Goal: Task Accomplishment & Management: Use online tool/utility

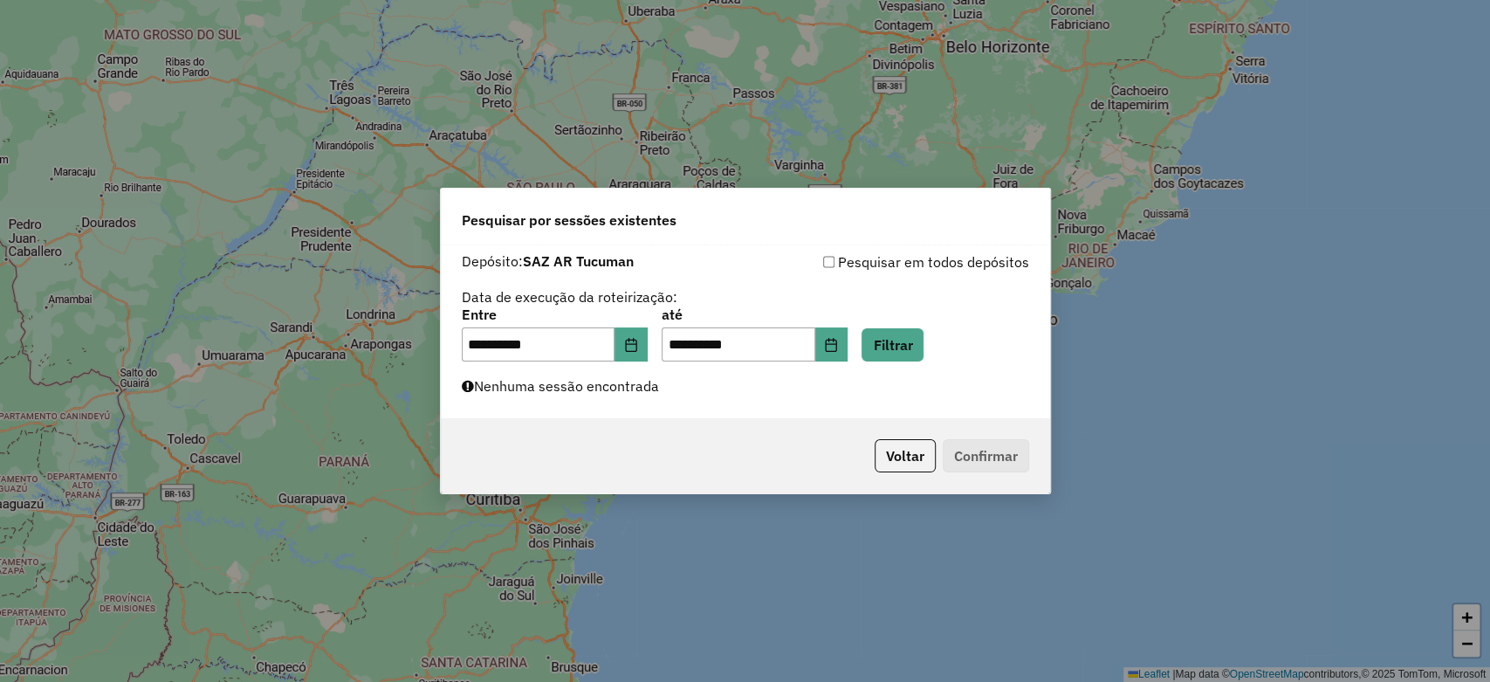
click at [911, 333] on button "Filtrar" at bounding box center [892, 344] width 62 height 33
click at [923, 346] on button "Filtrar" at bounding box center [892, 344] width 62 height 33
click at [923, 348] on button "Filtrar" at bounding box center [892, 344] width 62 height 33
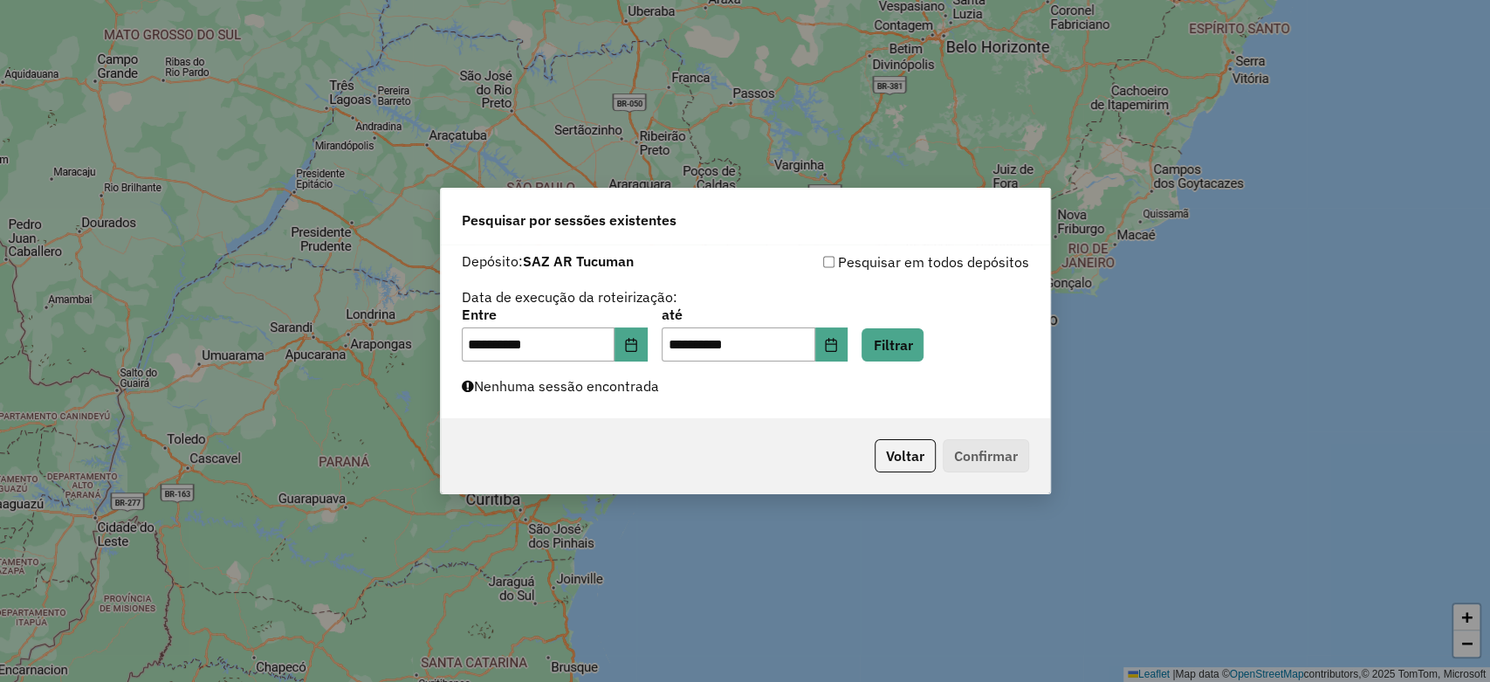
click at [956, 326] on div "**********" at bounding box center [745, 335] width 567 height 54
click at [923, 336] on button "Filtrar" at bounding box center [892, 344] width 62 height 33
click at [908, 346] on button "Filtrar" at bounding box center [892, 344] width 62 height 33
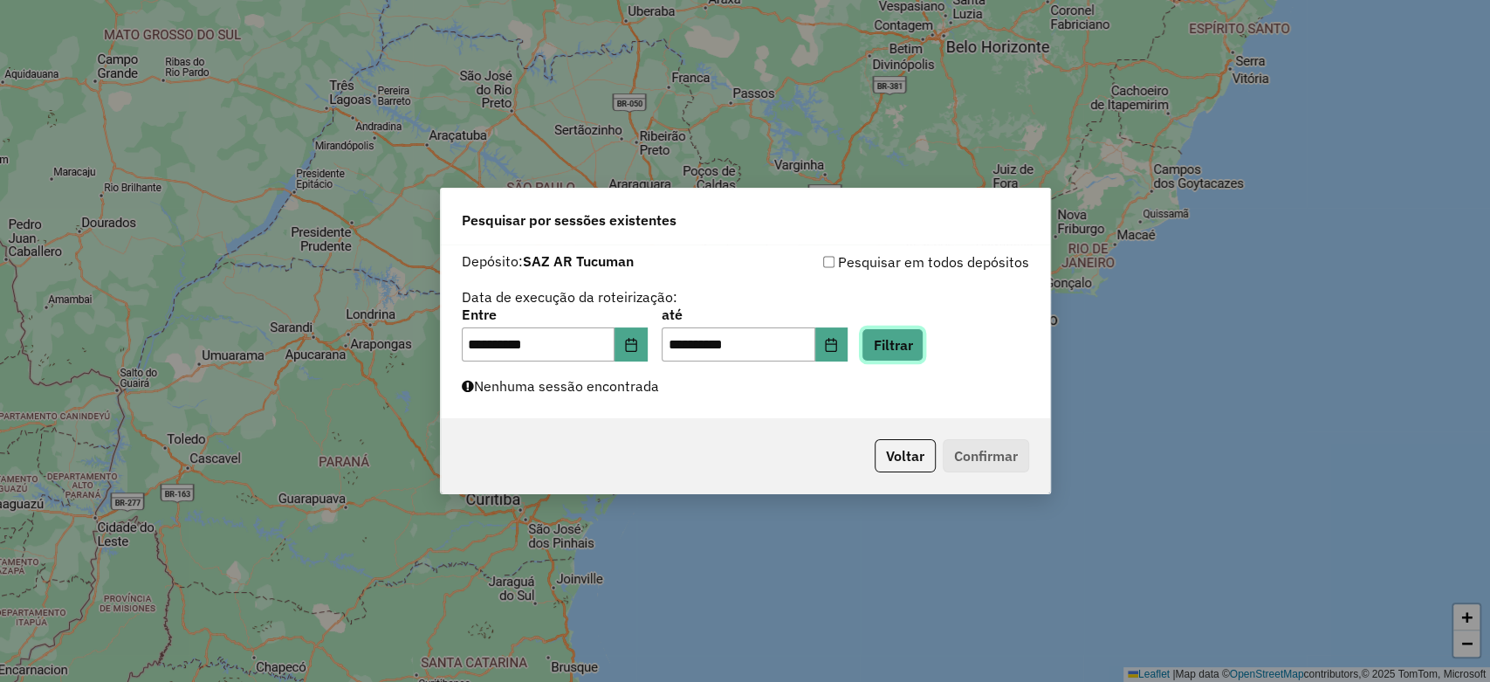
click at [908, 346] on button "Filtrar" at bounding box center [892, 344] width 62 height 33
click at [908, 344] on button "Filtrar" at bounding box center [892, 344] width 62 height 33
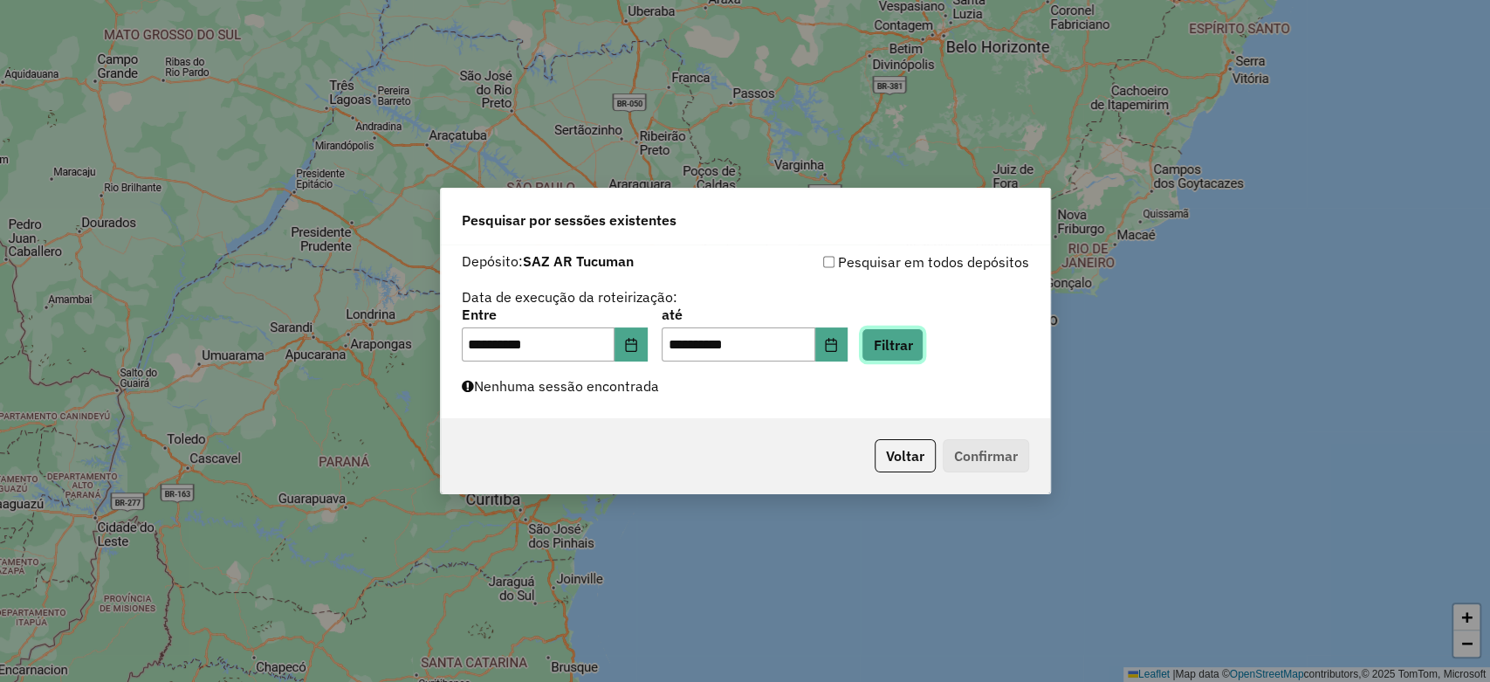
click at [908, 344] on button "Filtrar" at bounding box center [892, 344] width 62 height 33
click at [909, 355] on button "Filtrar" at bounding box center [892, 344] width 62 height 33
click at [676, 395] on div "**********" at bounding box center [745, 331] width 609 height 175
click at [902, 336] on button "Filtrar" at bounding box center [892, 344] width 62 height 33
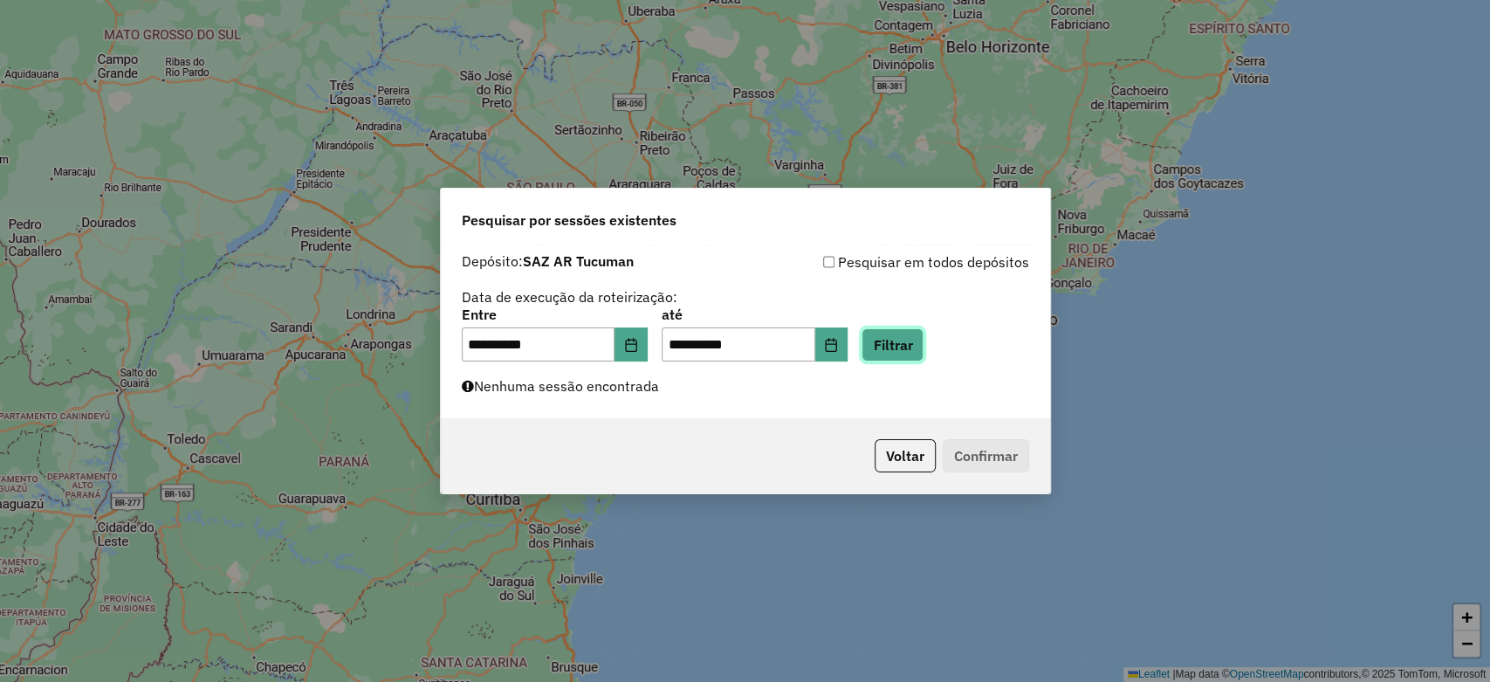
click at [902, 336] on button "Filtrar" at bounding box center [892, 344] width 62 height 33
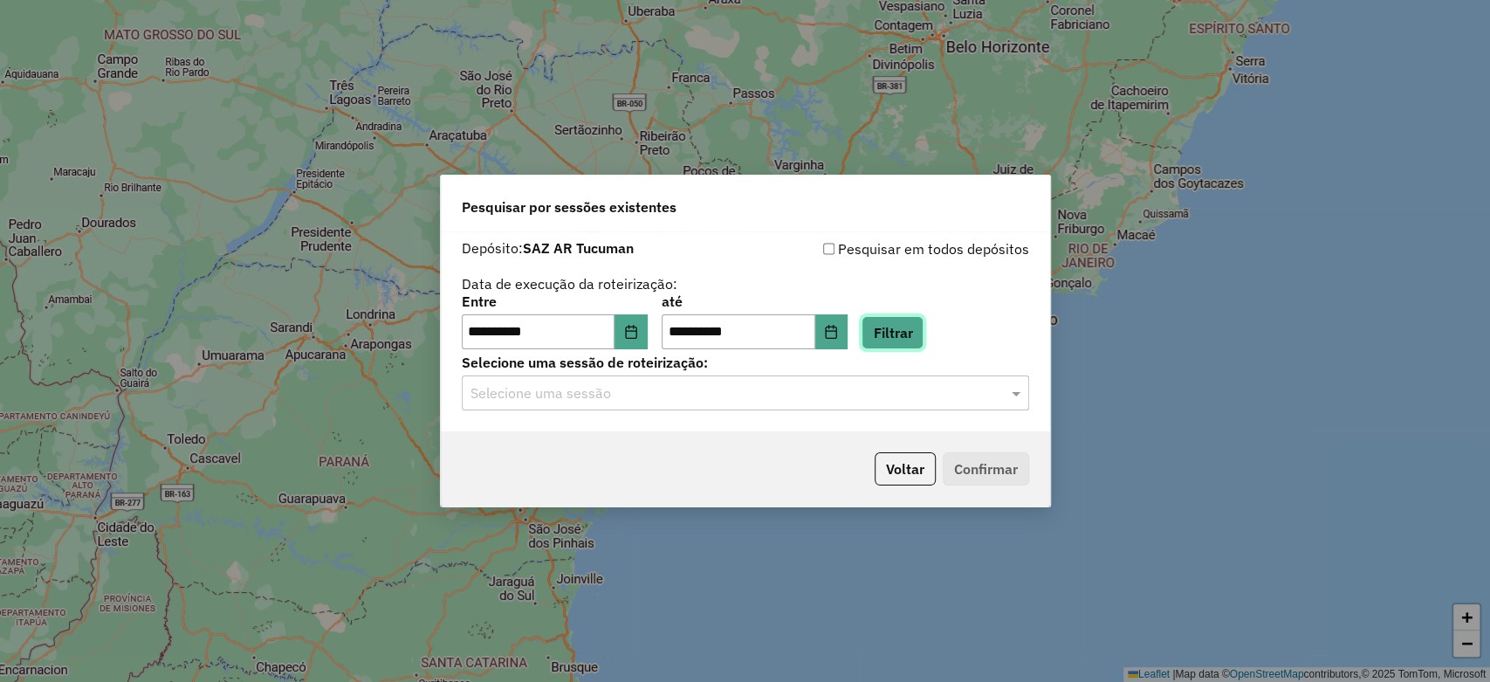
click at [902, 336] on button "Filtrar" at bounding box center [892, 332] width 62 height 33
click at [710, 389] on input "text" at bounding box center [727, 393] width 515 height 21
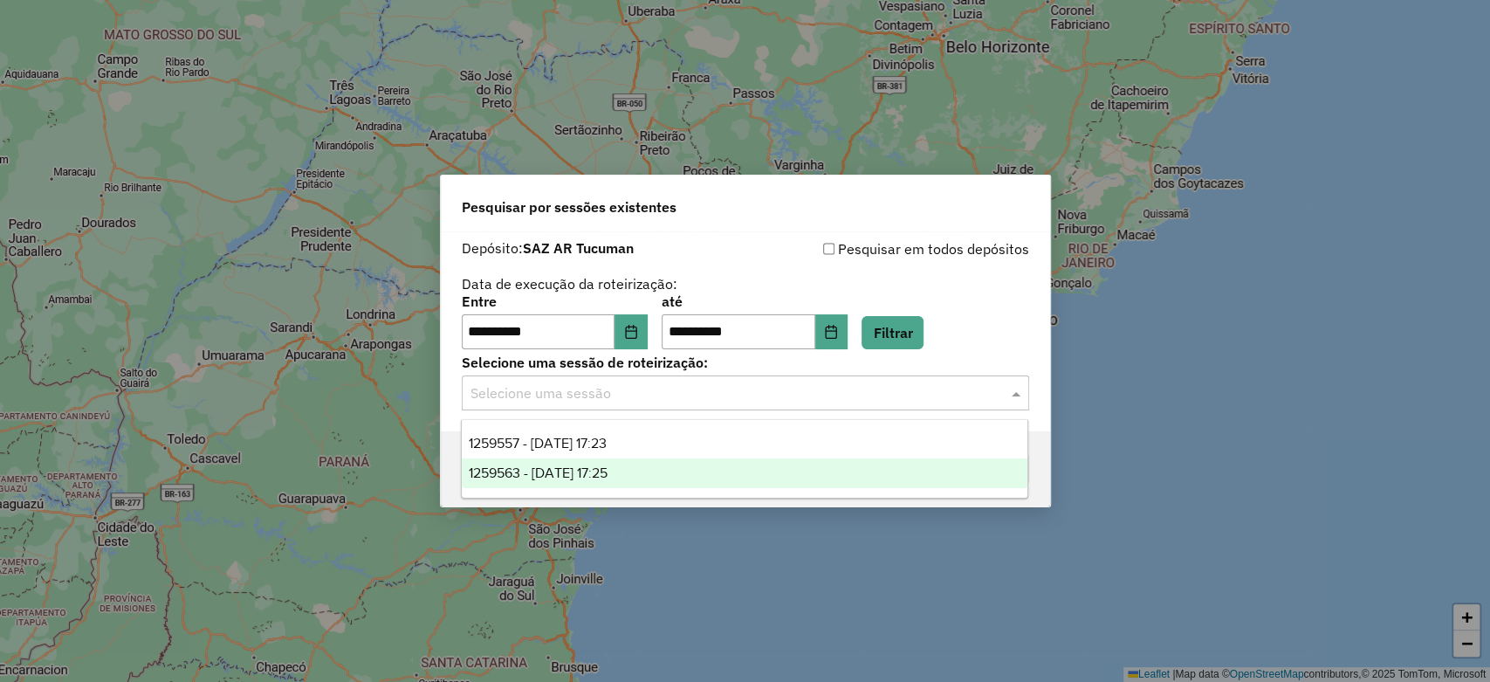
click at [650, 467] on div "1259563 - 05/09/2025 17:25" at bounding box center [745, 473] width 566 height 30
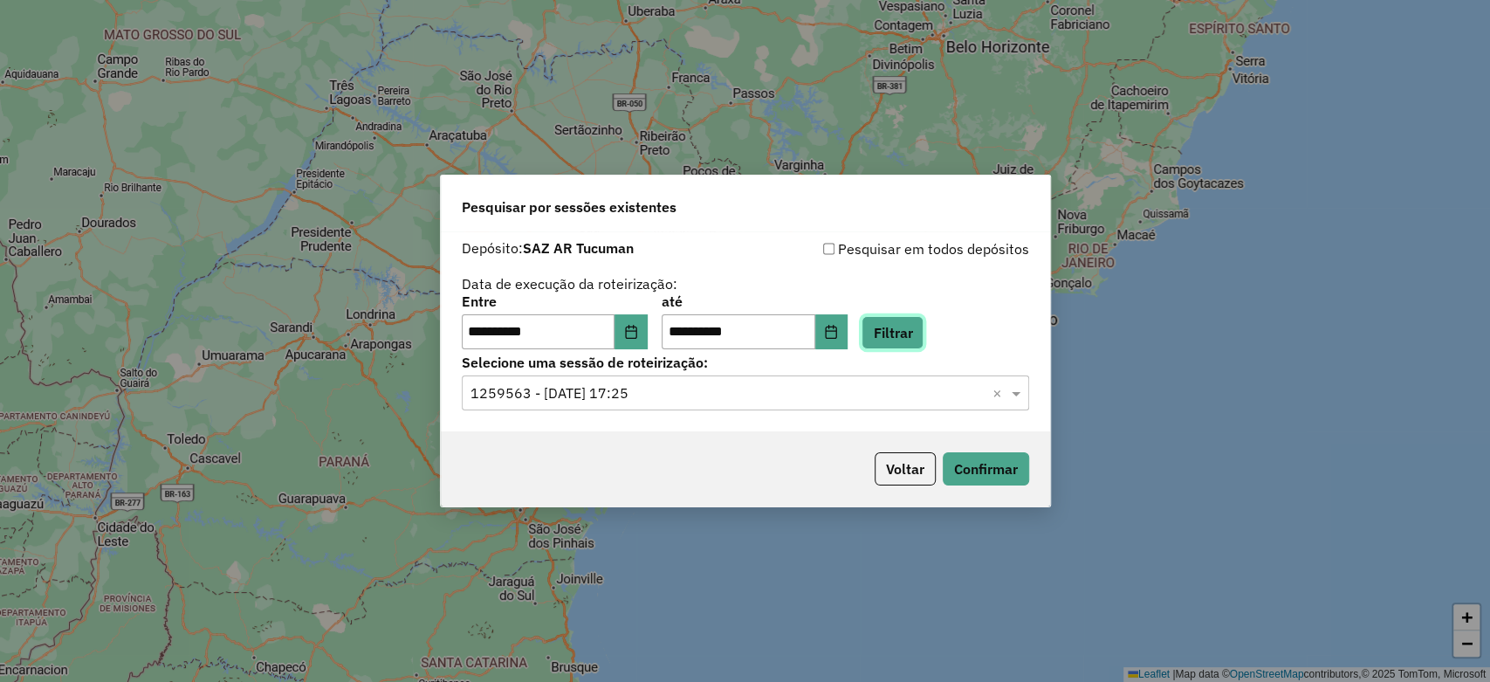
click at [914, 342] on button "Filtrar" at bounding box center [892, 332] width 62 height 33
click at [737, 389] on input "text" at bounding box center [727, 393] width 515 height 21
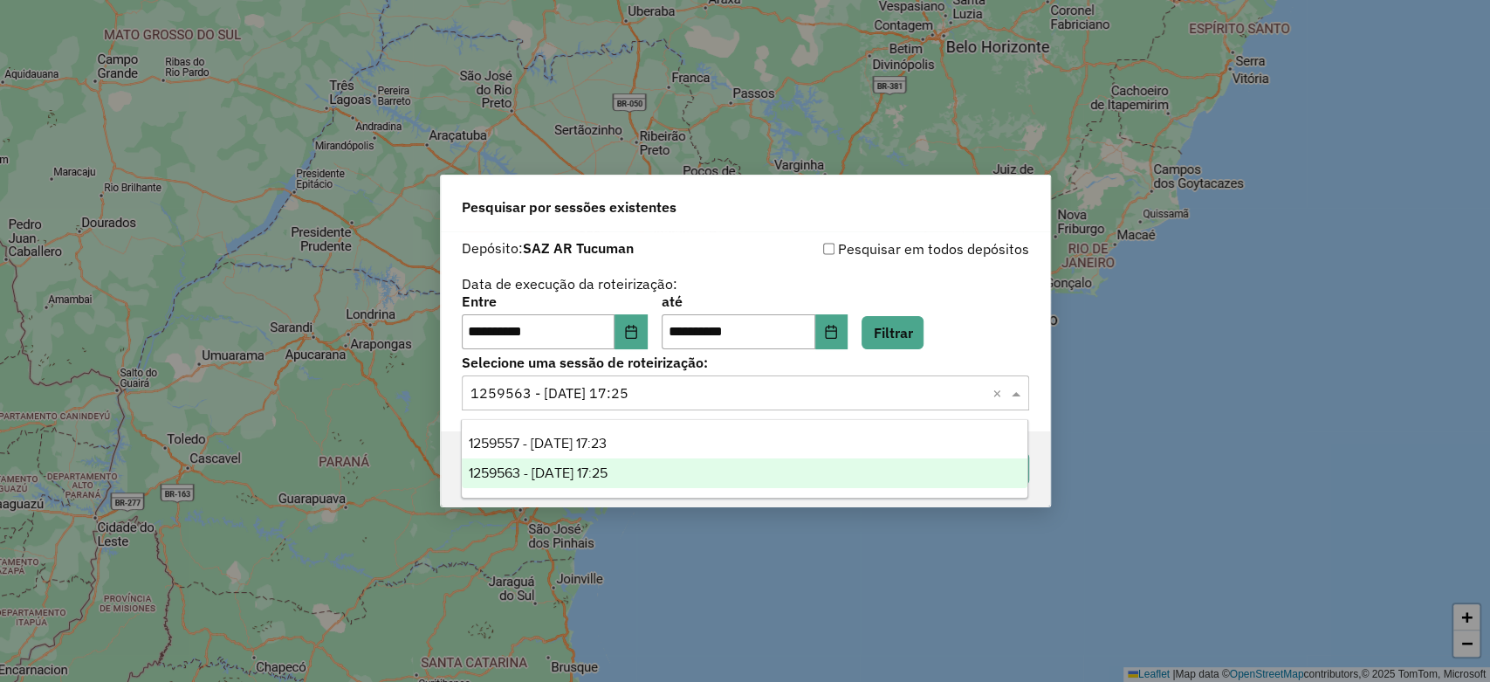
click at [689, 473] on div "1259563 - 05/09/2025 17:25" at bounding box center [745, 473] width 566 height 30
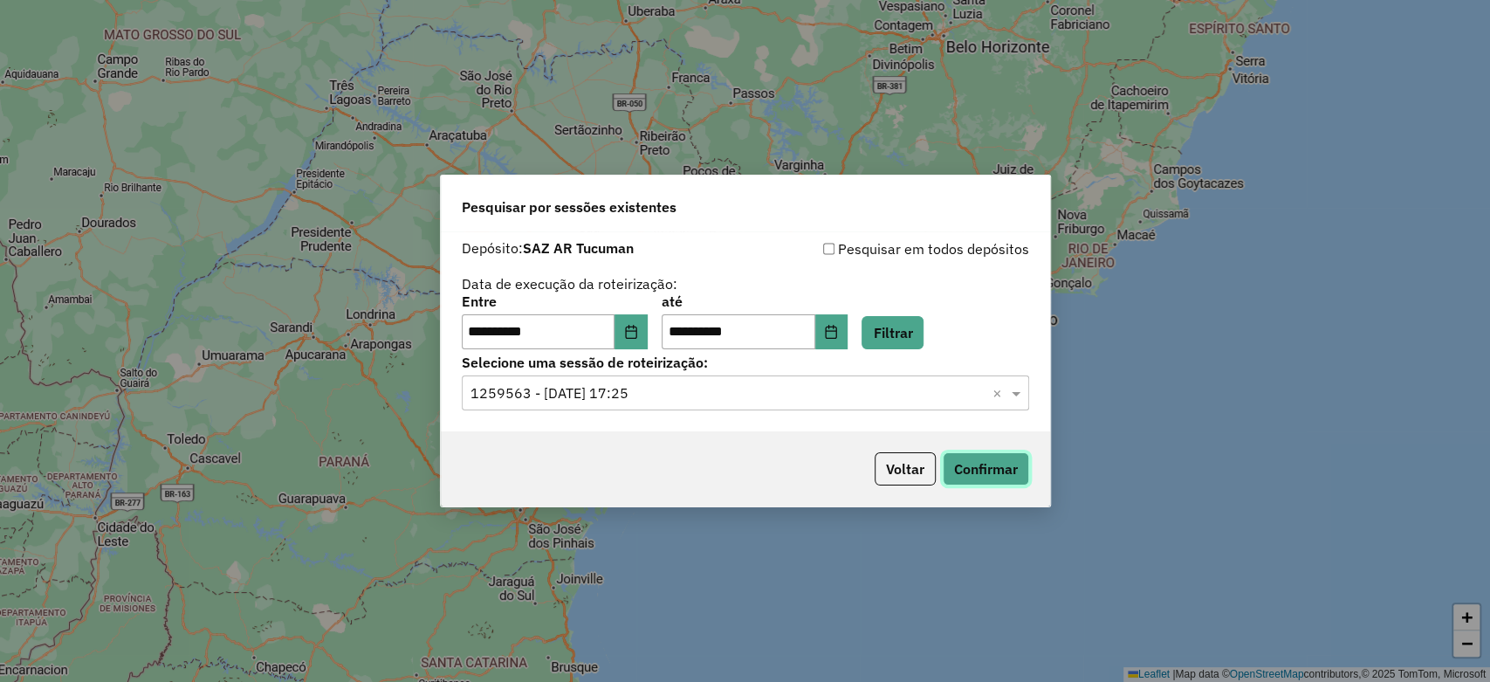
click at [984, 473] on button "Confirmar" at bounding box center [986, 468] width 86 height 33
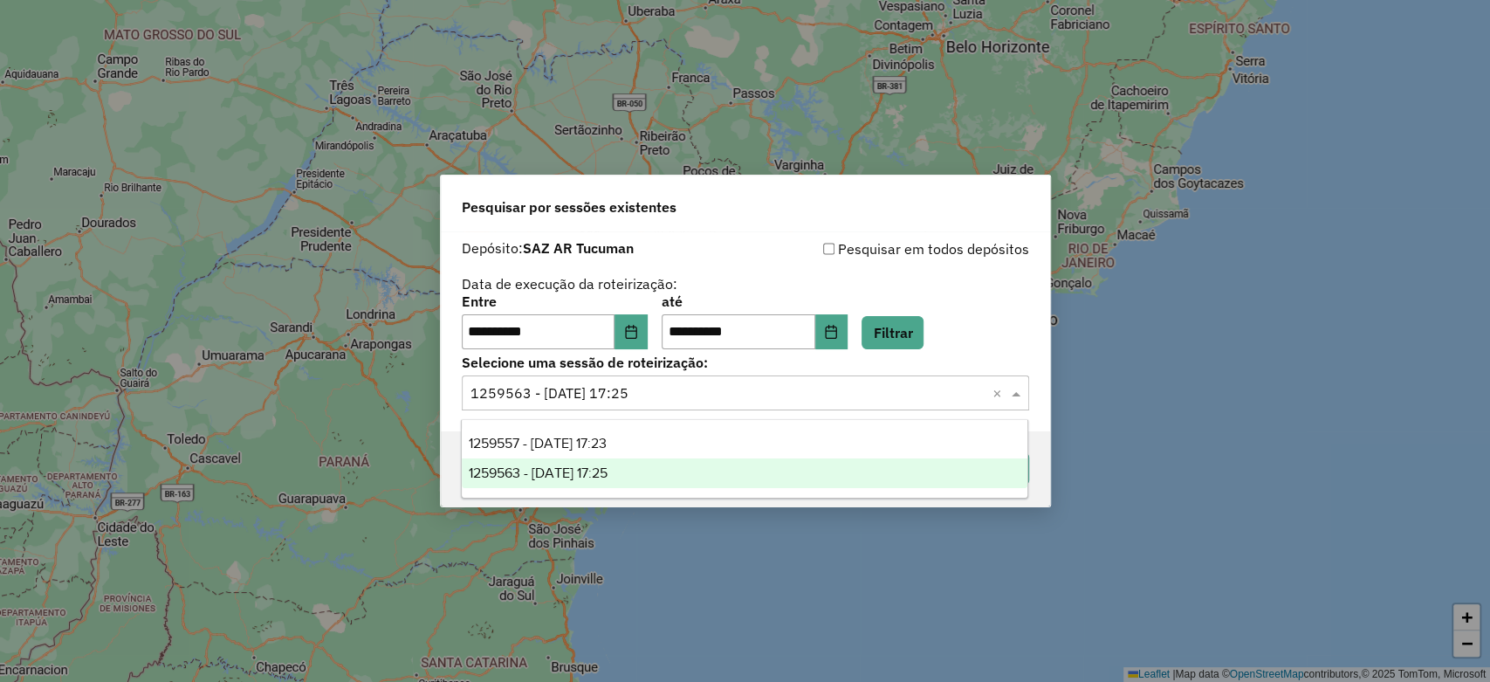
click at [780, 390] on input "text" at bounding box center [727, 393] width 515 height 21
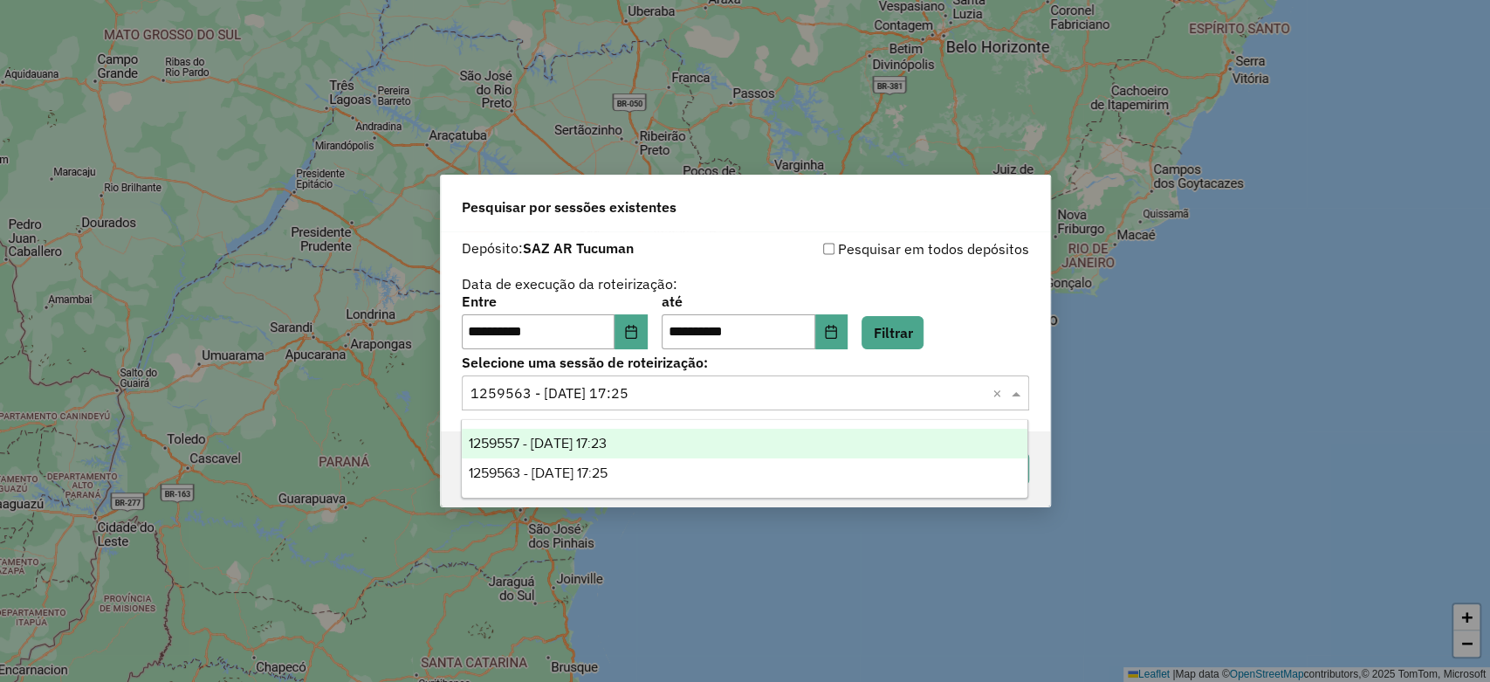
click at [737, 435] on div "1259557 - 05/09/2025 17:23" at bounding box center [745, 444] width 566 height 30
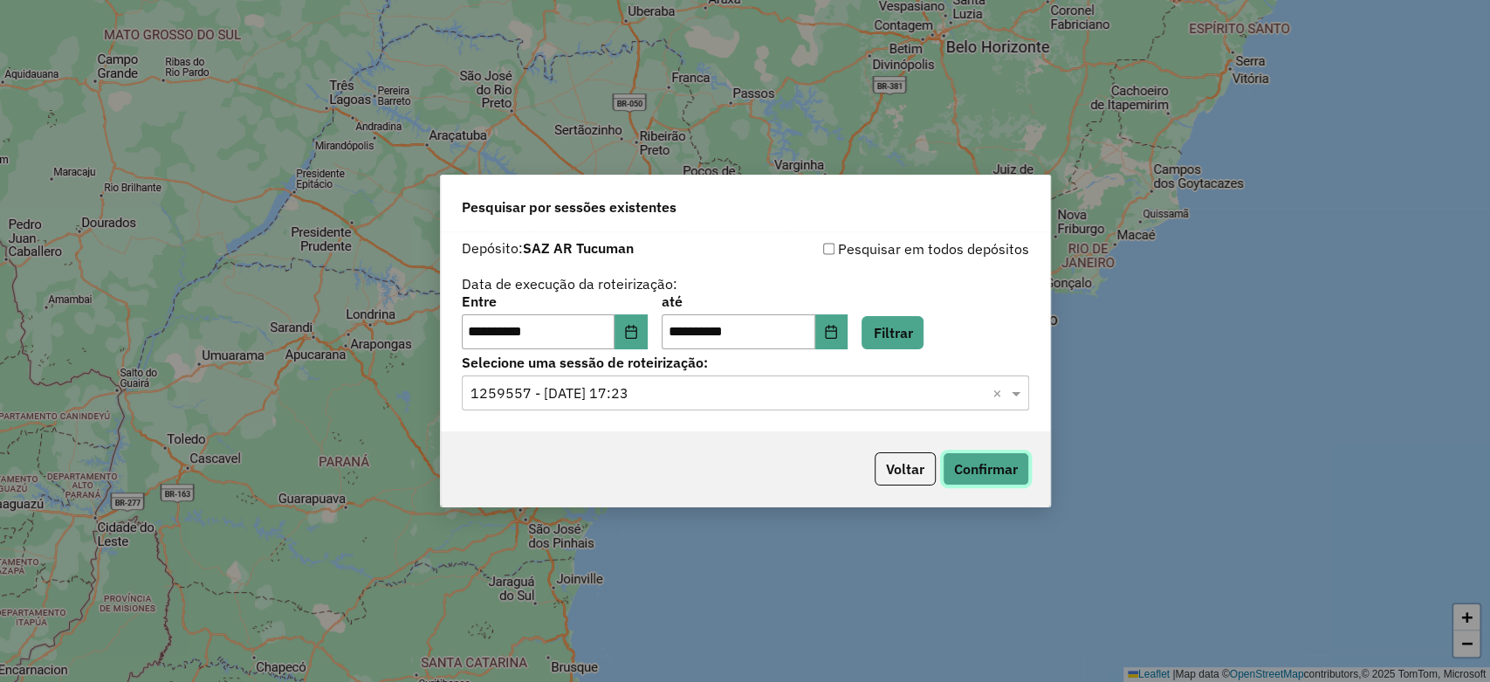
click at [993, 466] on button "Confirmar" at bounding box center [986, 468] width 86 height 33
click at [915, 322] on button "Filtrar" at bounding box center [892, 332] width 62 height 33
click at [915, 334] on button "Filtrar" at bounding box center [892, 332] width 62 height 33
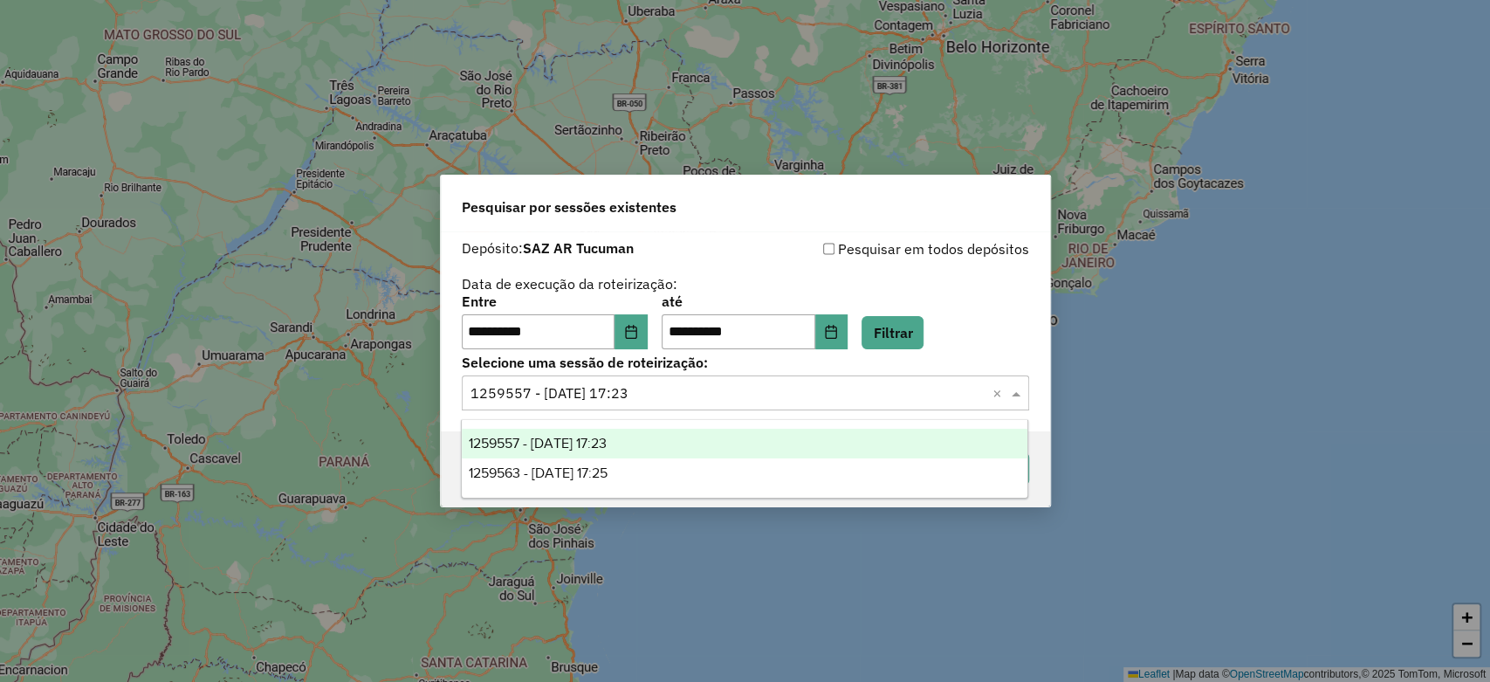
click at [861, 391] on input "text" at bounding box center [727, 393] width 515 height 21
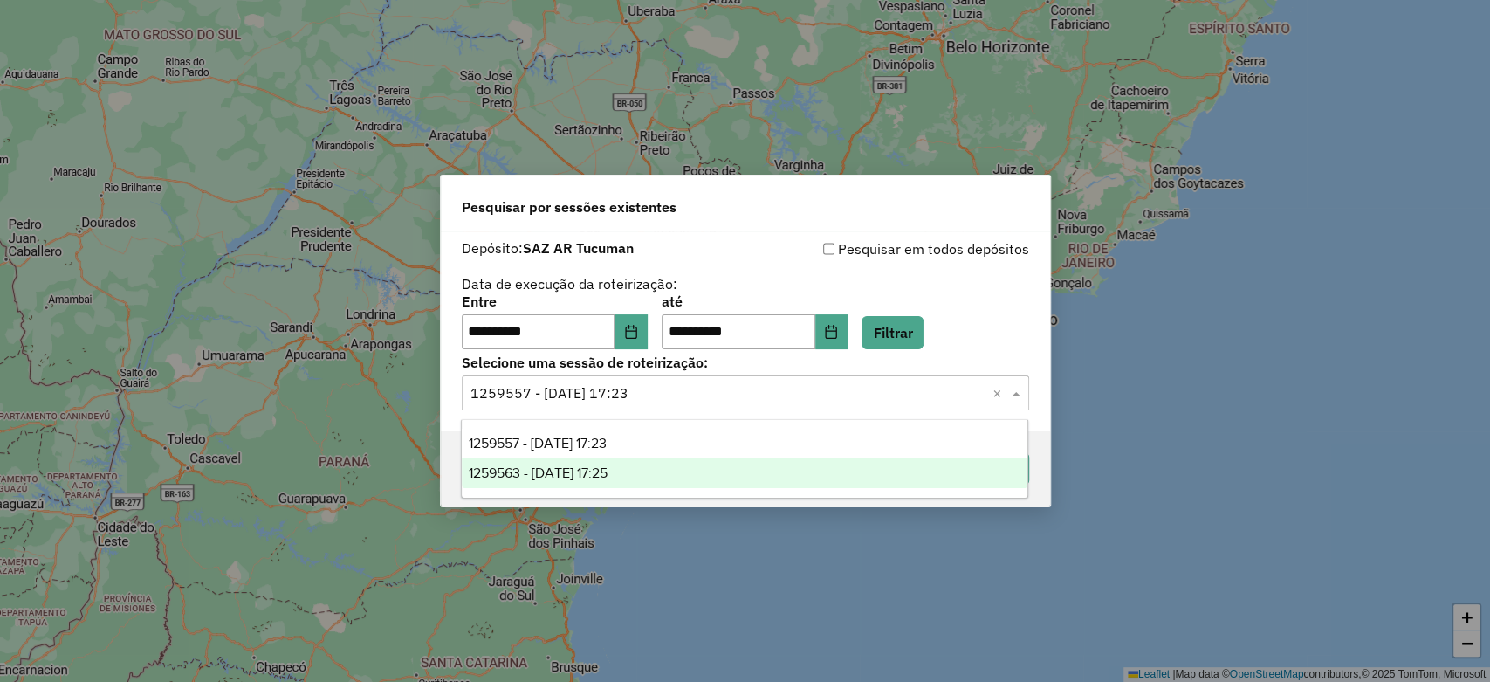
click at [723, 470] on div "1259563 - 05/09/2025 17:25" at bounding box center [745, 473] width 566 height 30
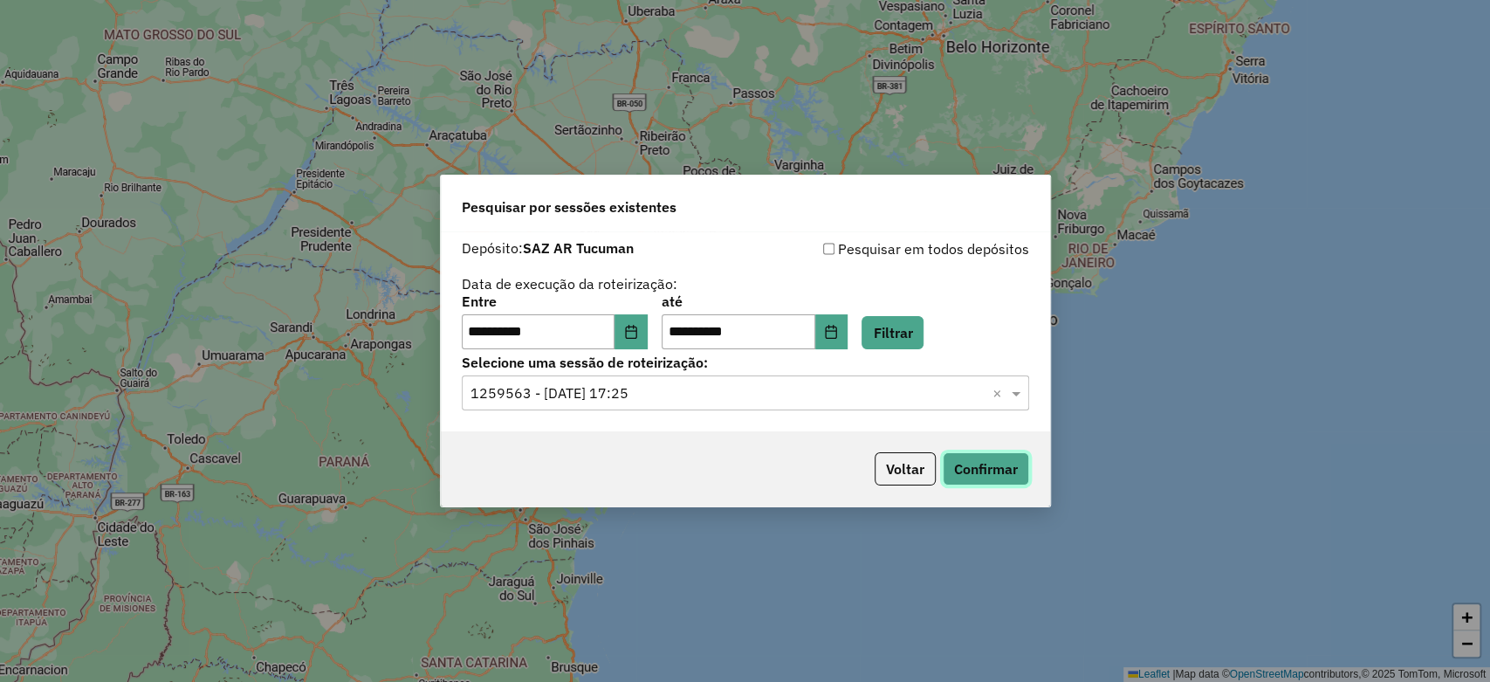
click at [988, 463] on button "Confirmar" at bounding box center [986, 468] width 86 height 33
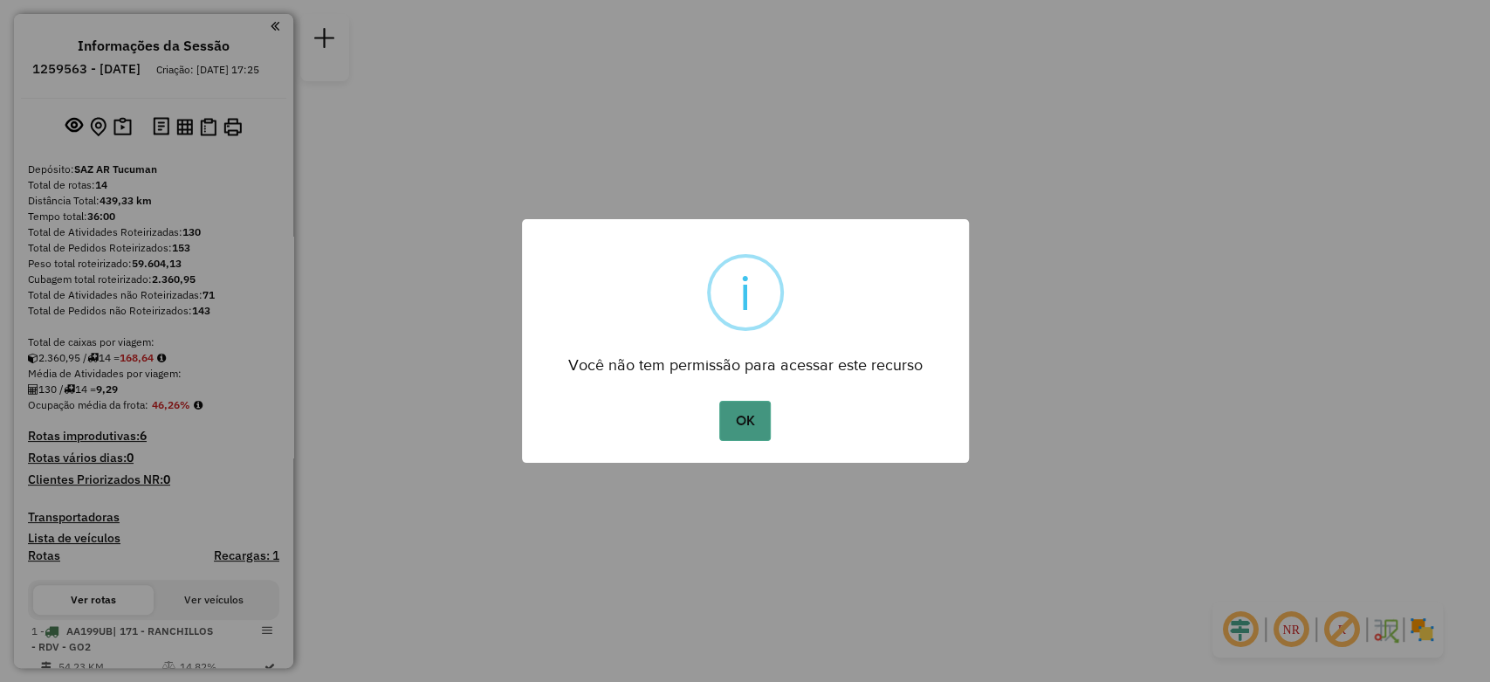
click at [767, 417] on button "OK" at bounding box center [744, 421] width 51 height 40
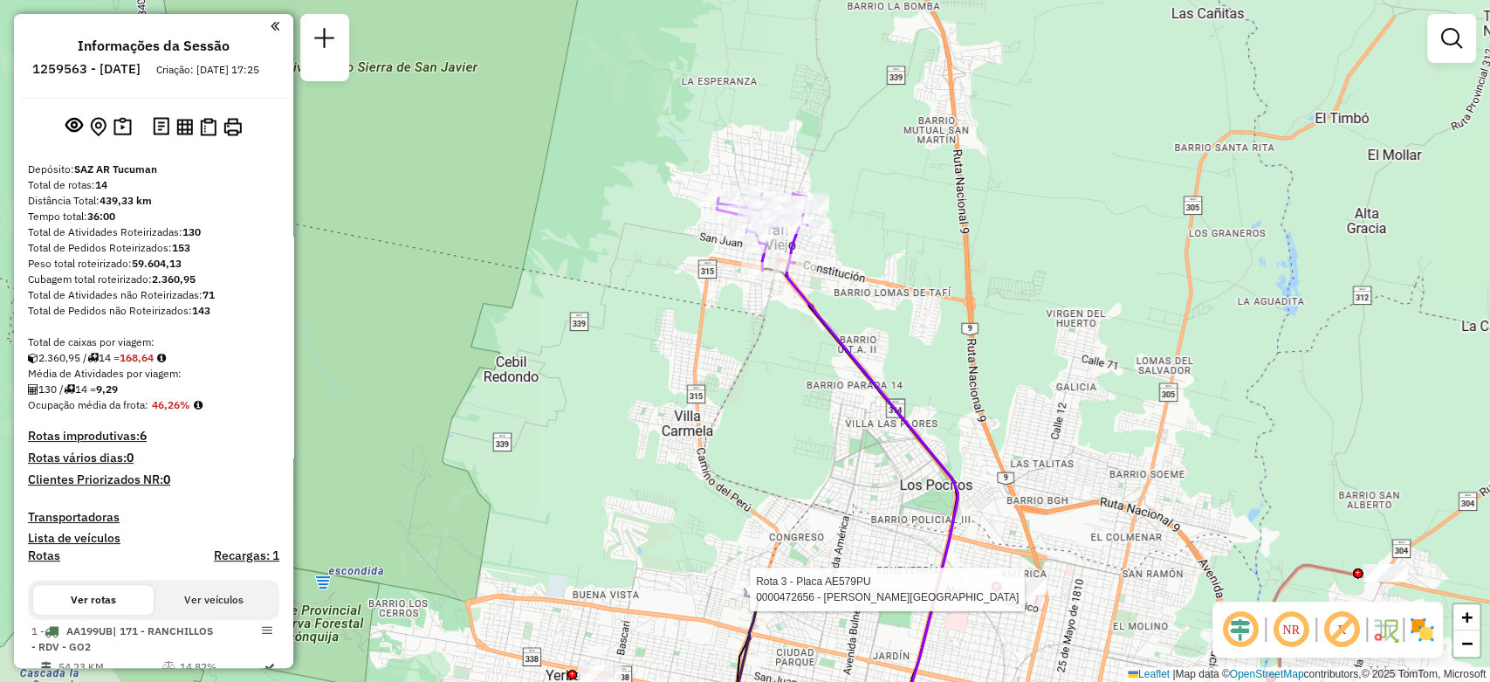
select select "**********"
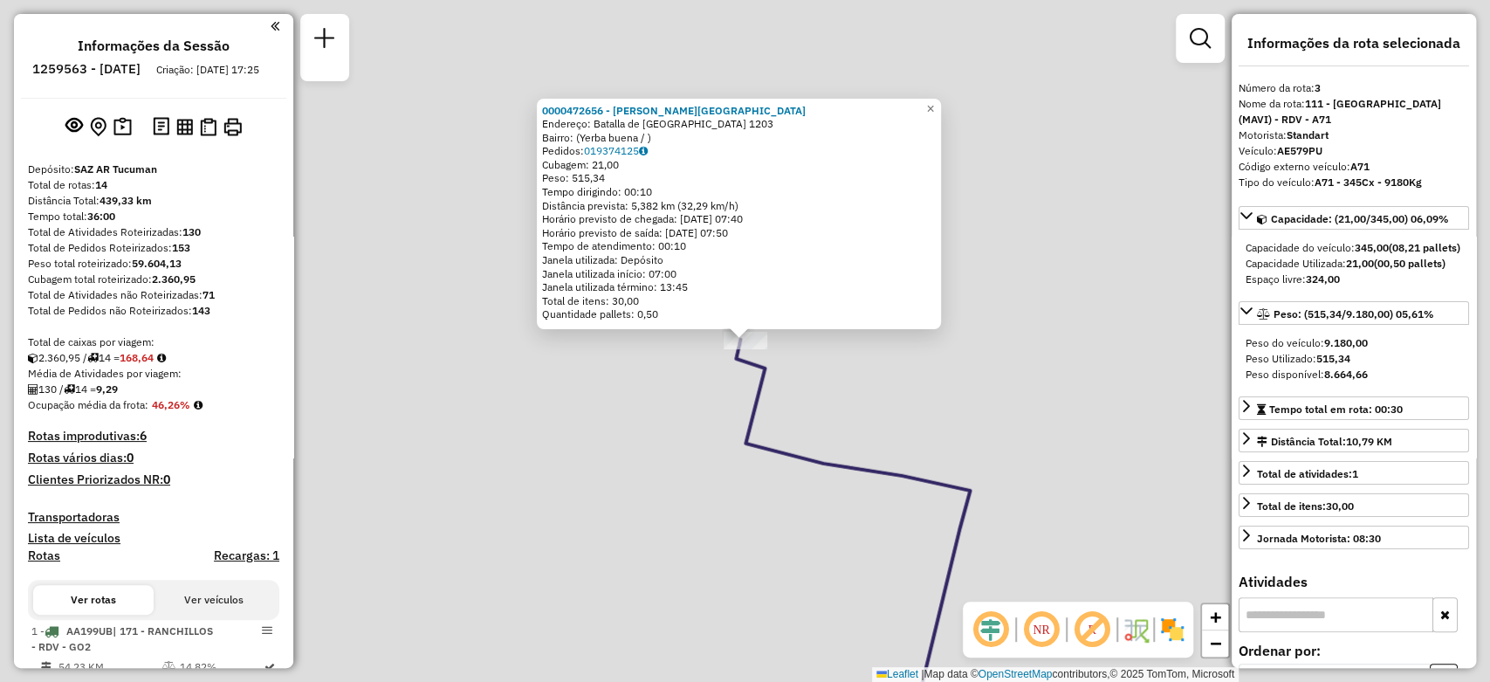
scroll to position [816, 0]
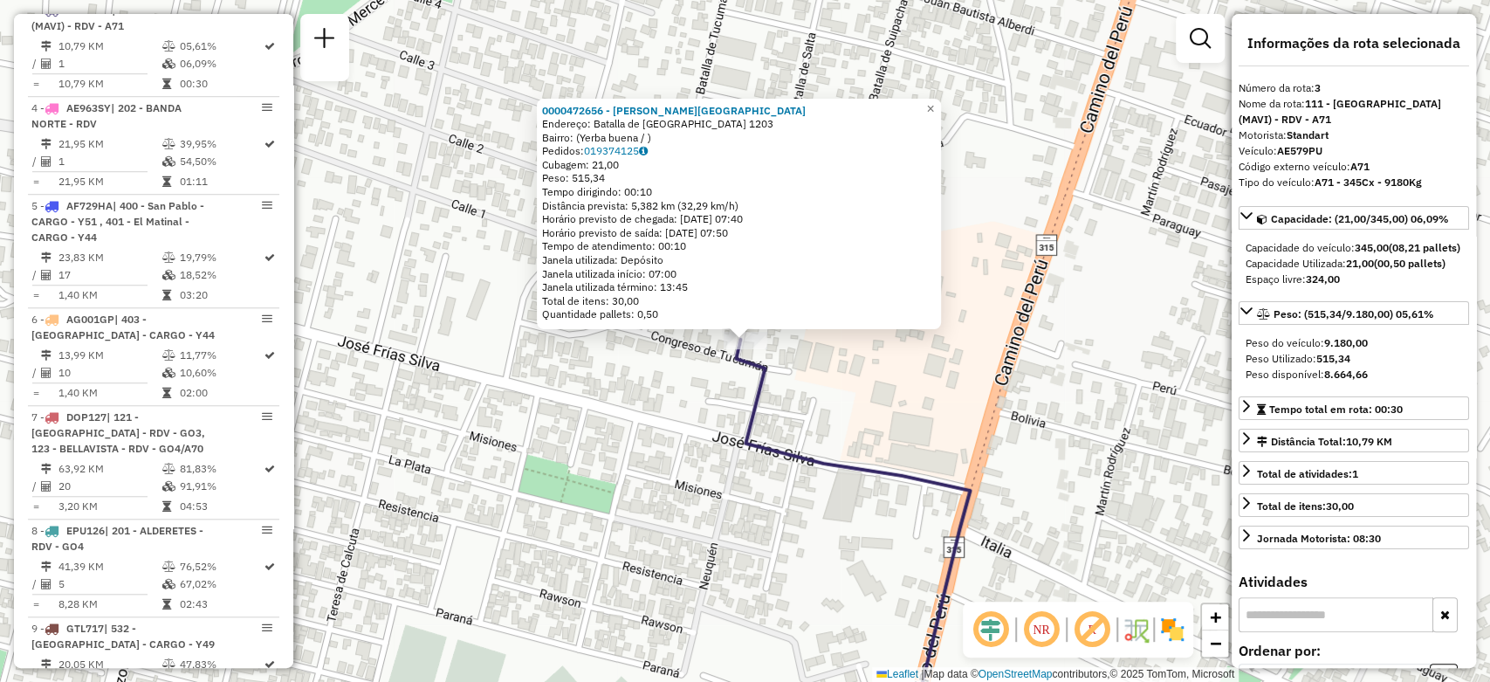
click at [768, 490] on div "0000472656 - Sanchez Florencia Endereço: Batalla de salta 1203 Bairro: (Yerba b…" at bounding box center [745, 341] width 1490 height 682
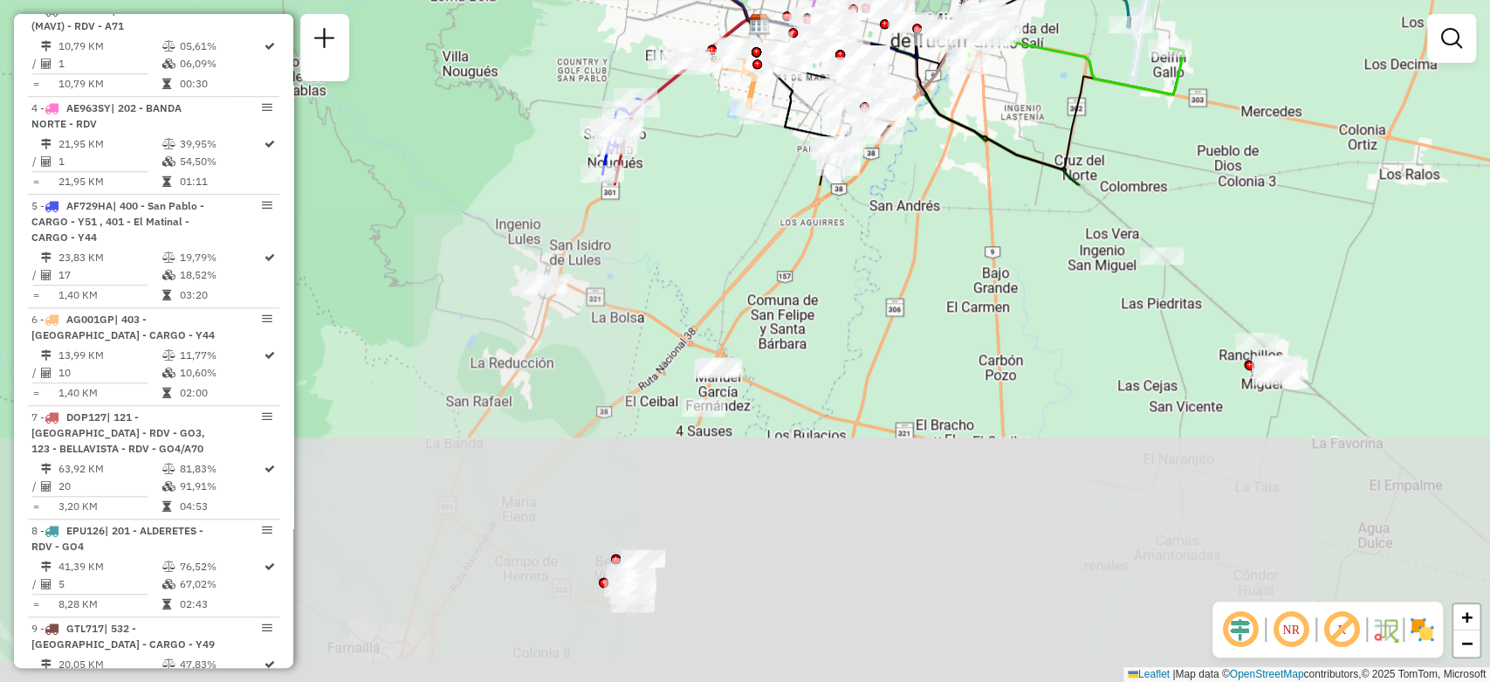
drag, startPoint x: 839, startPoint y: 520, endPoint x: 799, endPoint y: -45, distance: 566.1
click at [799, 0] on html "Aguarde... Pop-up bloqueado! Seu navegador bloqueou automáticamente a abertura …" at bounding box center [745, 341] width 1490 height 682
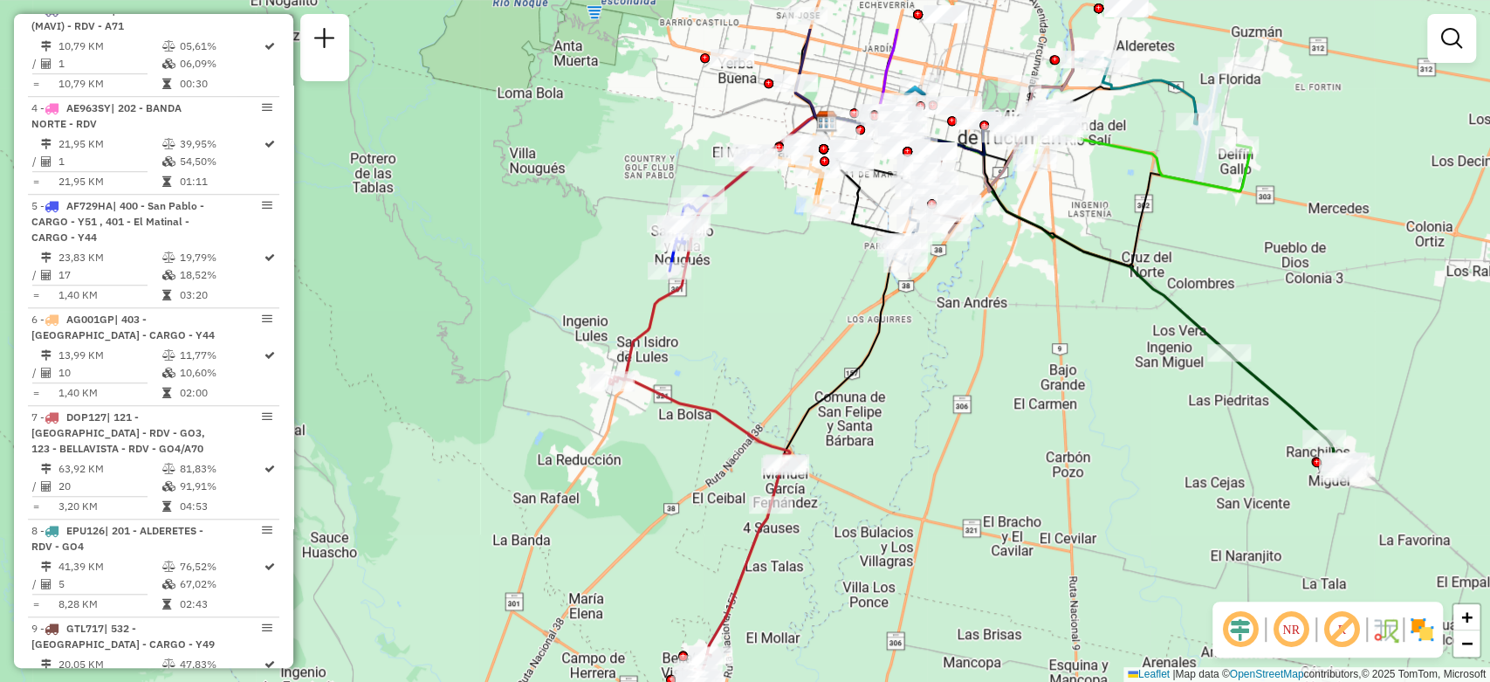
drag, startPoint x: 713, startPoint y: 182, endPoint x: 780, endPoint y: 279, distance: 117.9
click at [780, 279] on div "Janela de atendimento Grade de atendimento Capacidade Transportadoras Veículos …" at bounding box center [745, 341] width 1490 height 682
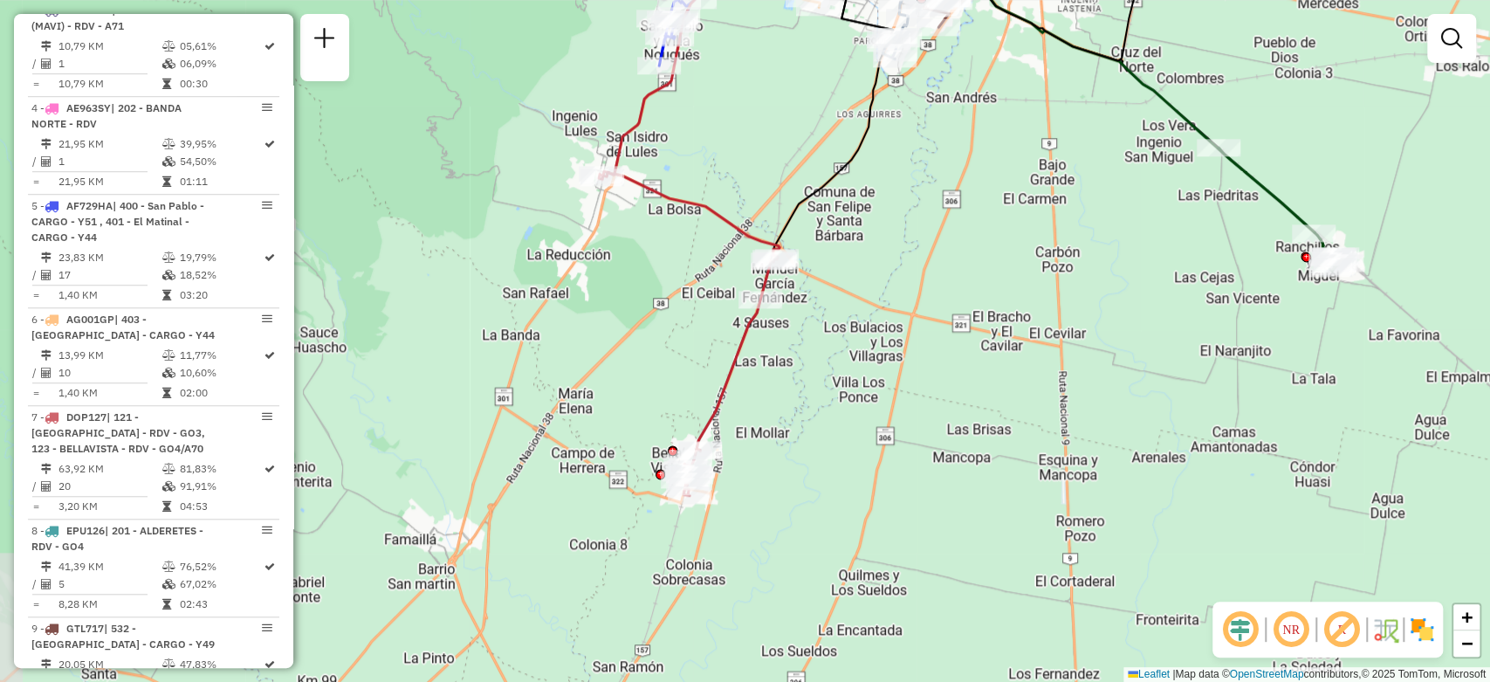
drag, startPoint x: 884, startPoint y: 550, endPoint x: 874, endPoint y: 344, distance: 206.2
click at [874, 344] on div "Janela de atendimento Grade de atendimento Capacidade Transportadoras Veículos …" at bounding box center [745, 341] width 1490 height 682
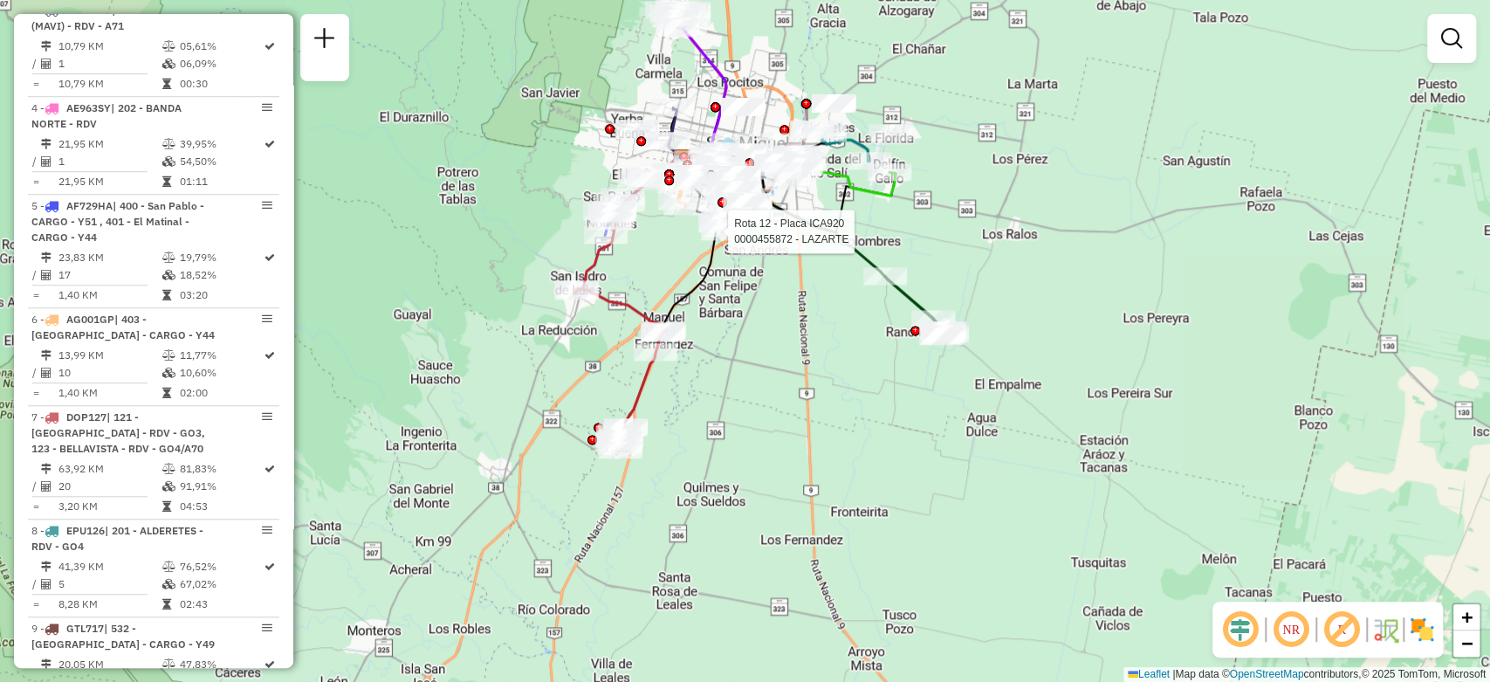
select select "**********"
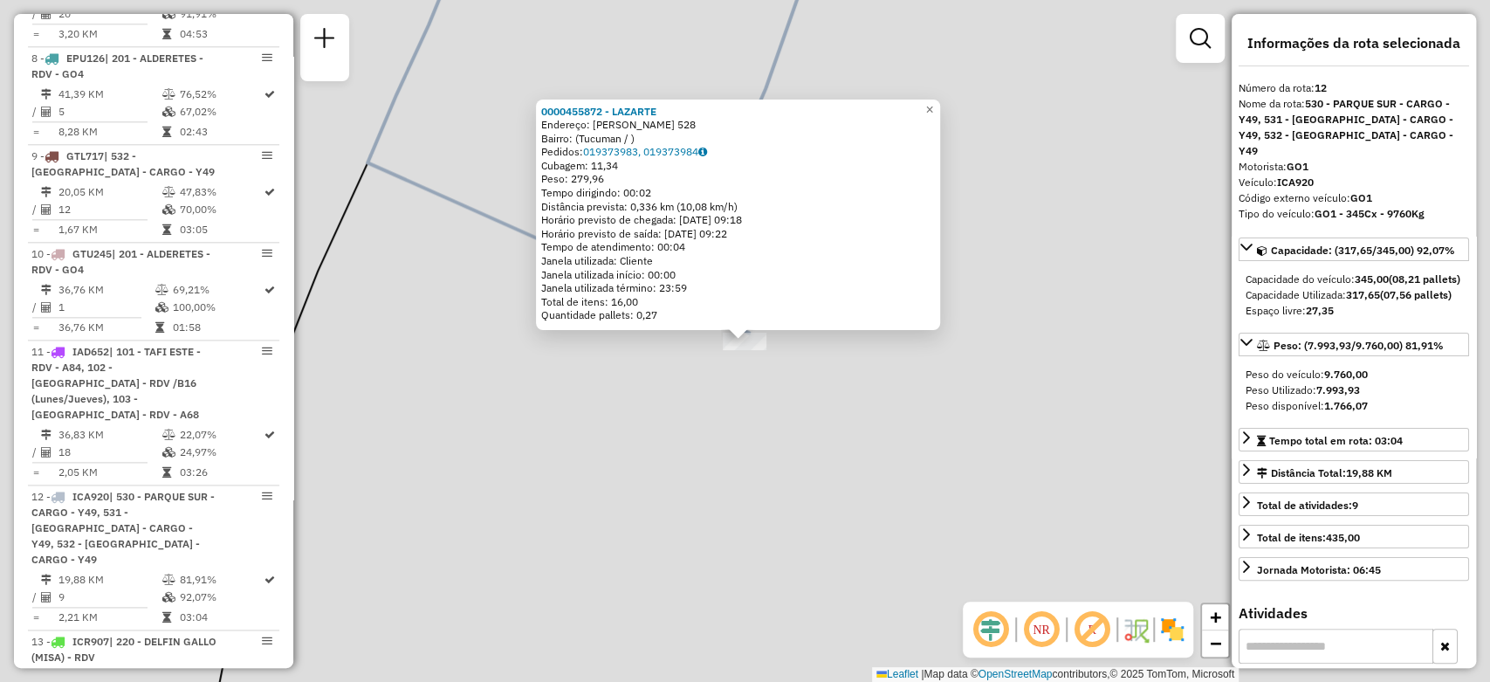
scroll to position [1731, 0]
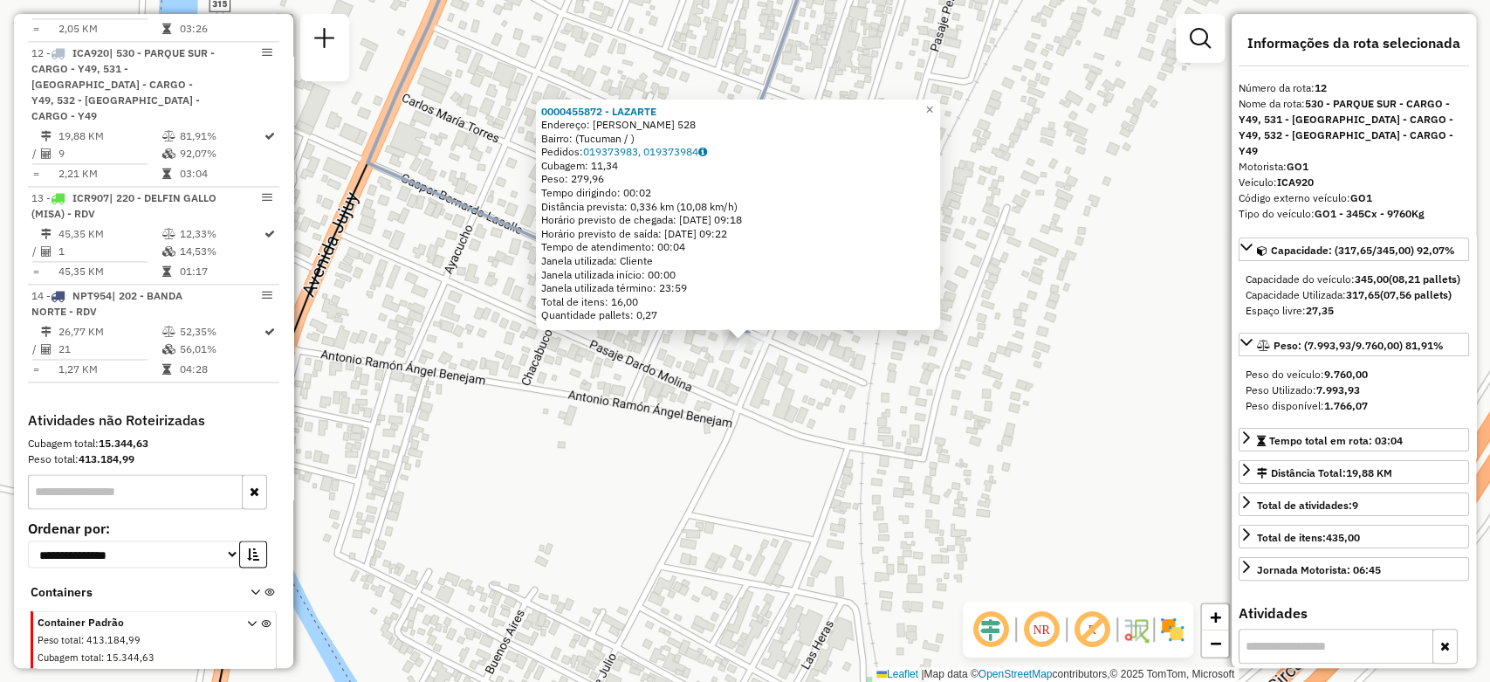
click at [731, 380] on div "0000455872 - LAZARTE Endereço: GASTAR LAVALLE 528 Bairro: (Tucuman / ) Pedidos:…" at bounding box center [745, 341] width 1490 height 682
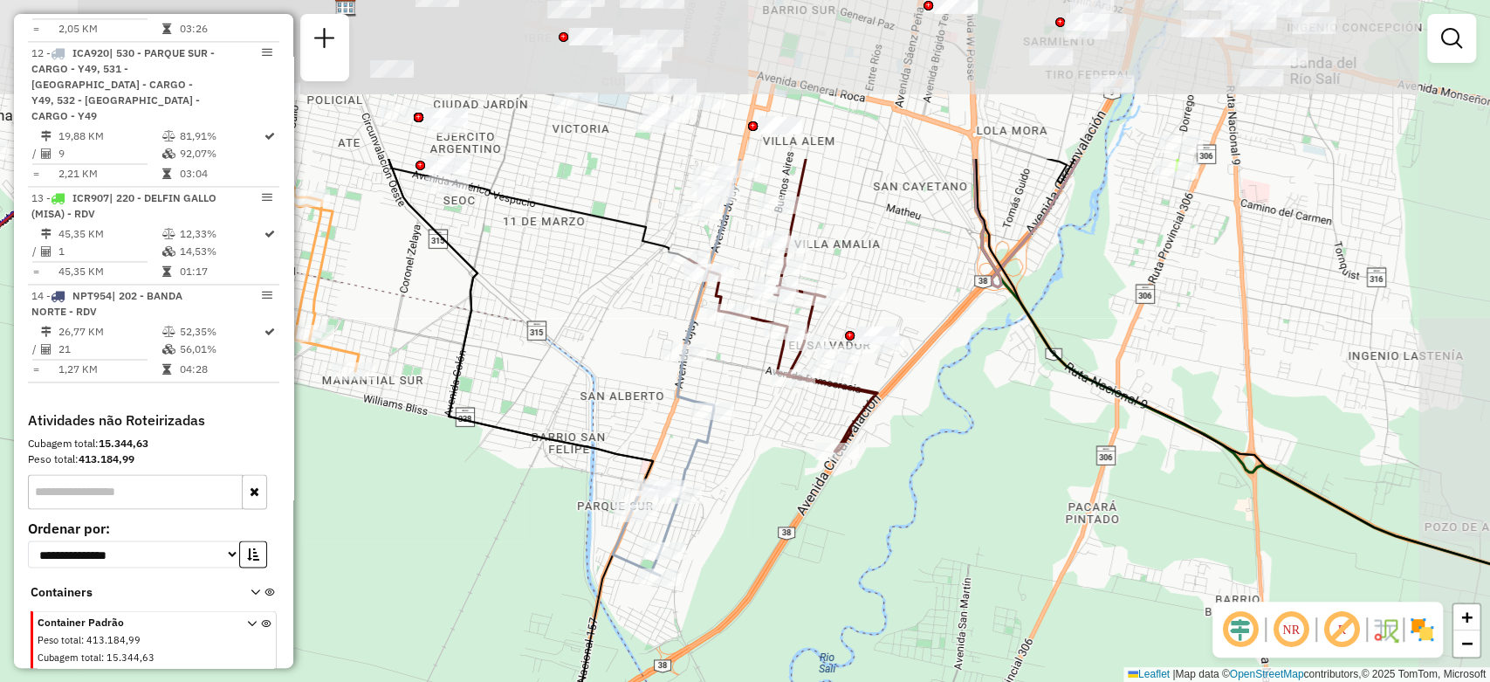
drag, startPoint x: 740, startPoint y: 278, endPoint x: 649, endPoint y: 580, distance: 316.1
click at [658, 504] on div at bounding box center [680, 494] width 44 height 17
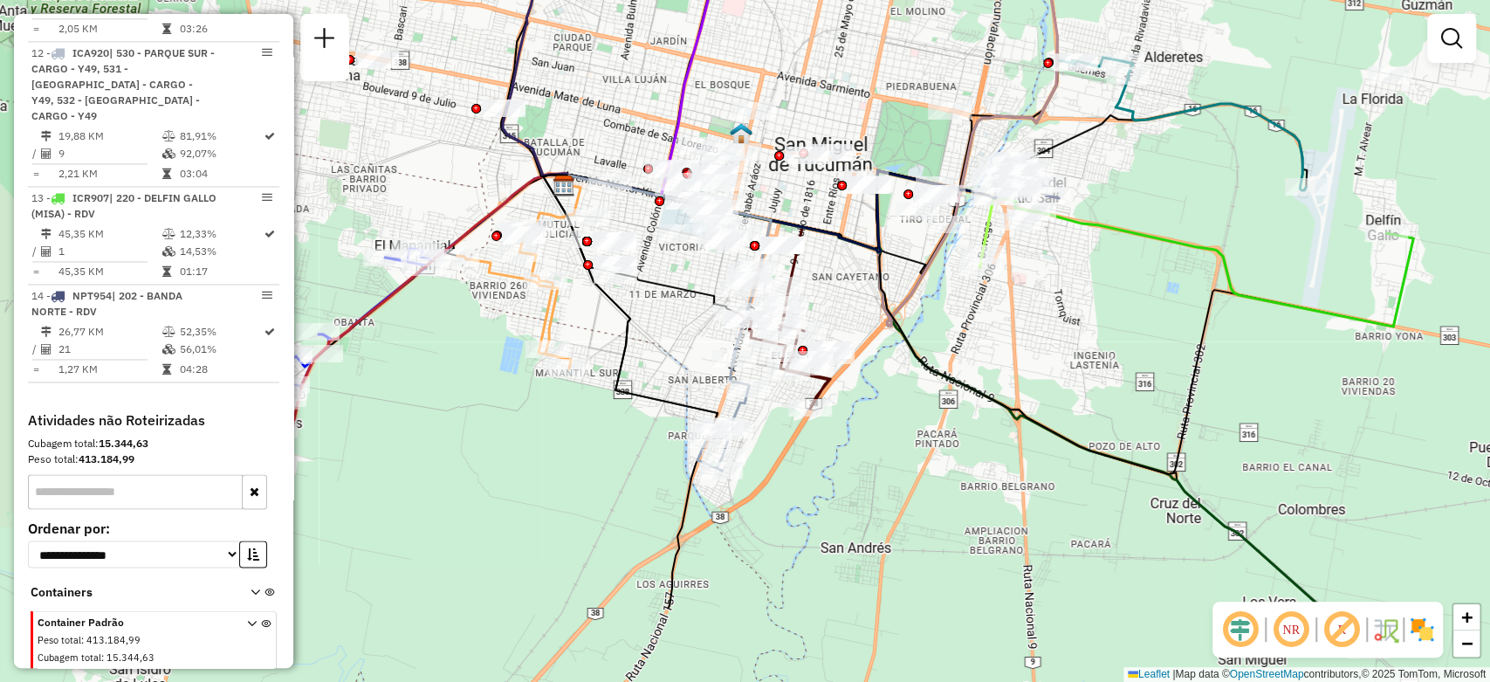
drag, startPoint x: 813, startPoint y: 592, endPoint x: 861, endPoint y: 449, distance: 149.9
click at [870, 452] on div "Janela de atendimento Grade de atendimento Capacidade Transportadoras Veículos …" at bounding box center [745, 341] width 1490 height 682
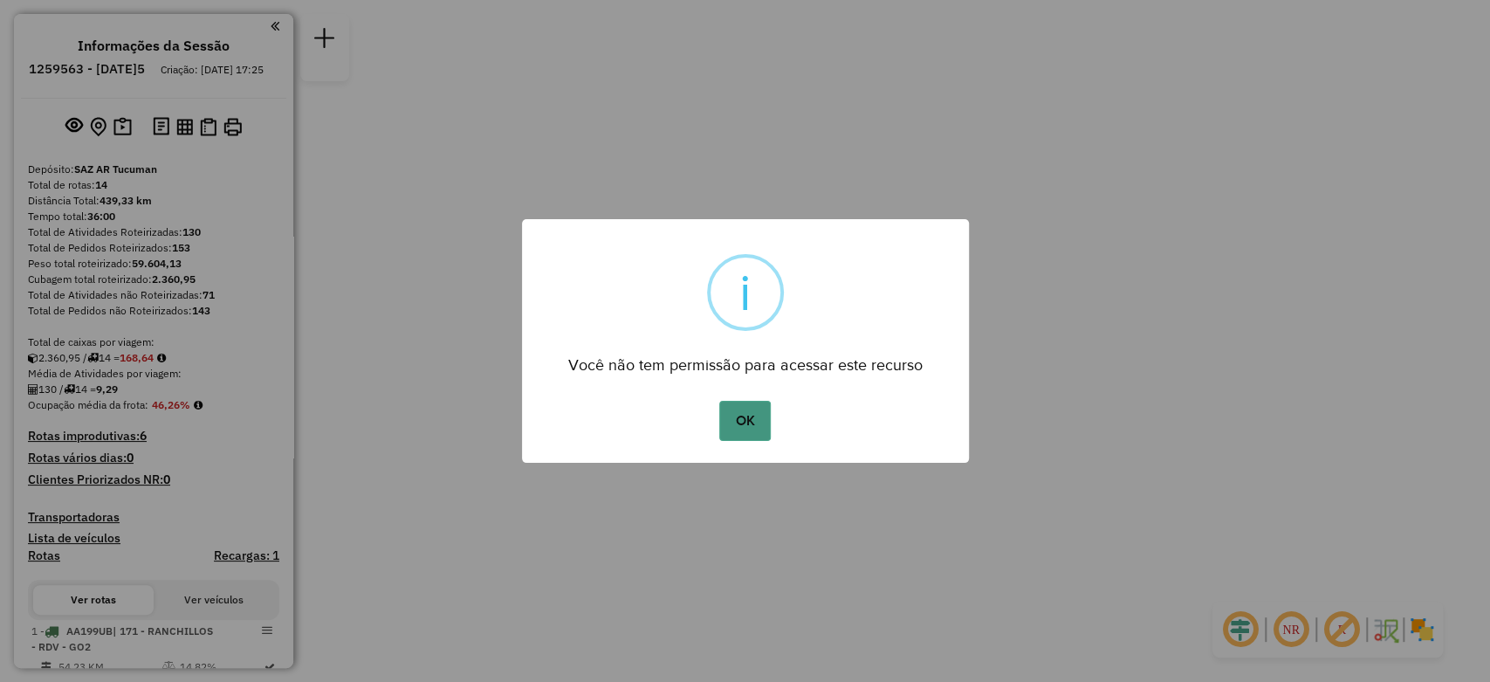
click at [754, 411] on button "OK" at bounding box center [744, 421] width 51 height 40
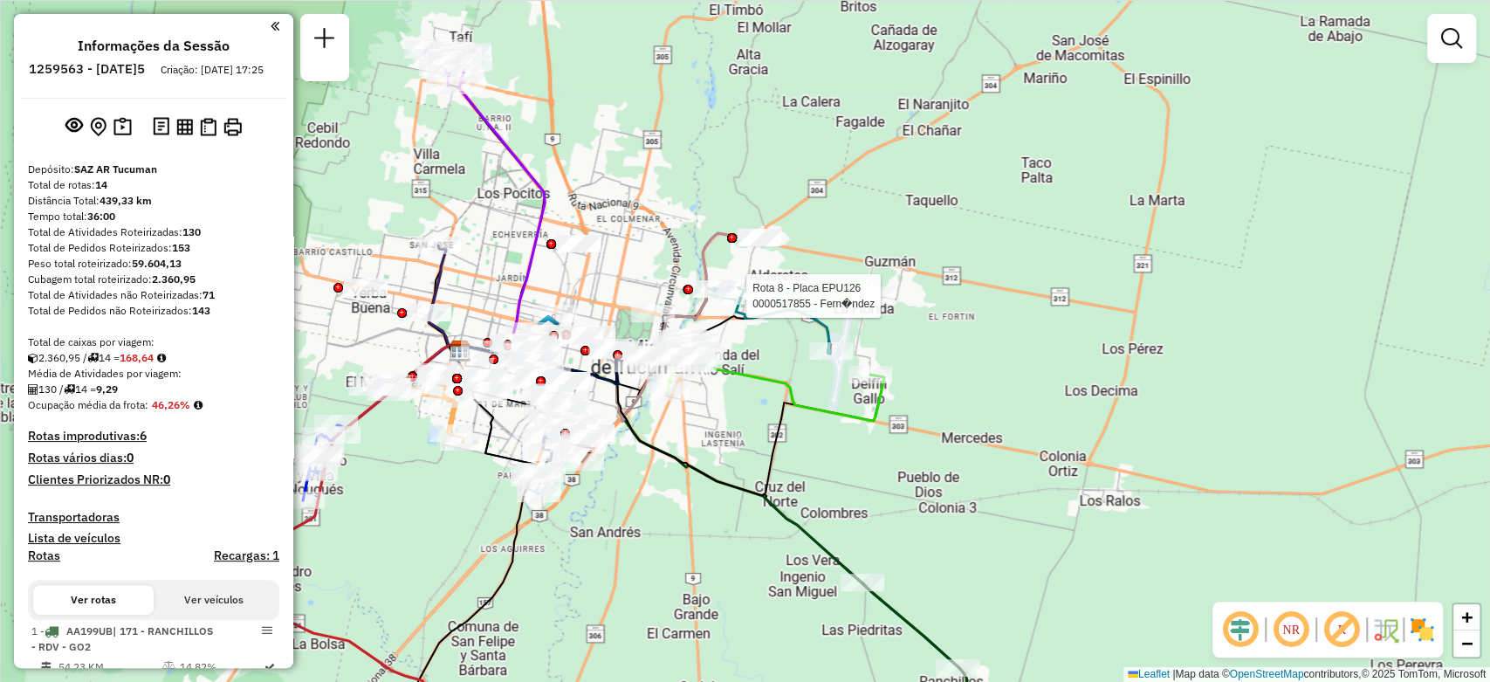
click at [743, 305] on div at bounding box center [741, 295] width 44 height 17
select select "**********"
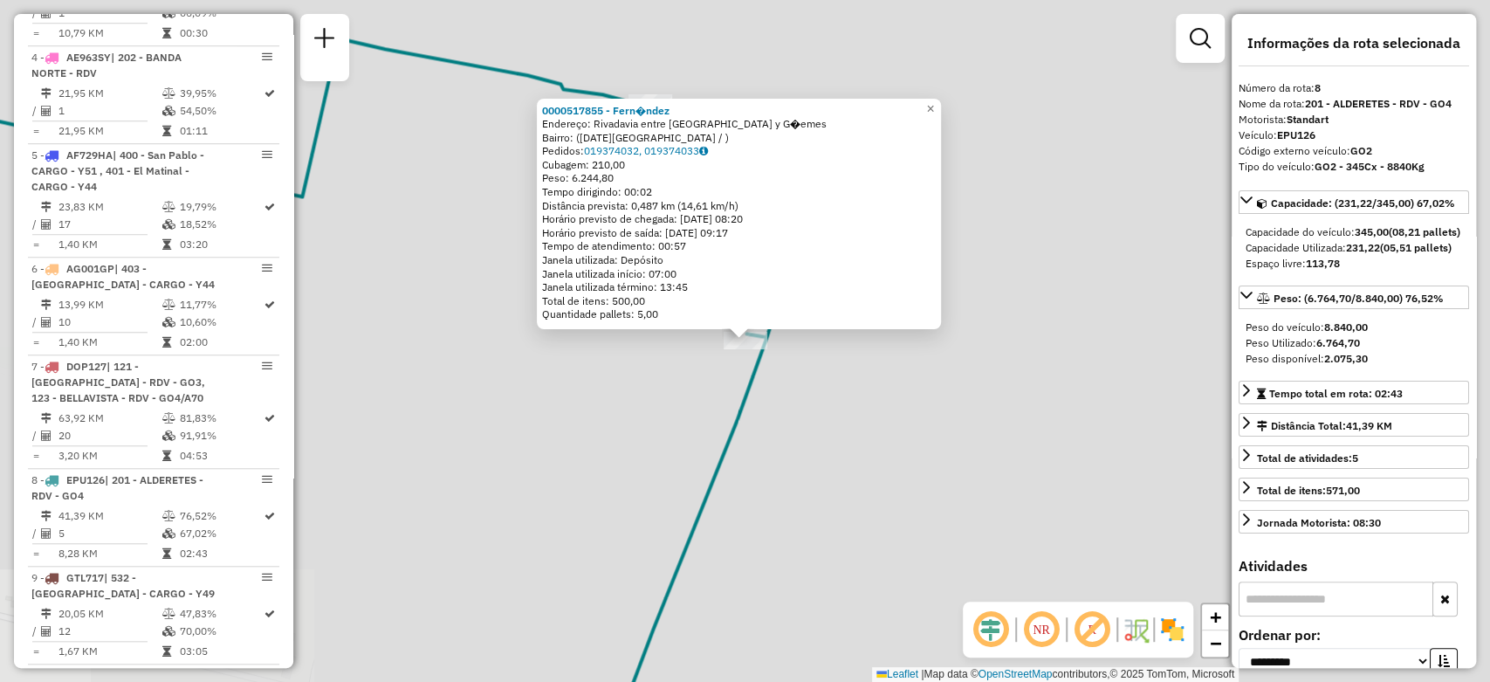
scroll to position [1335, 0]
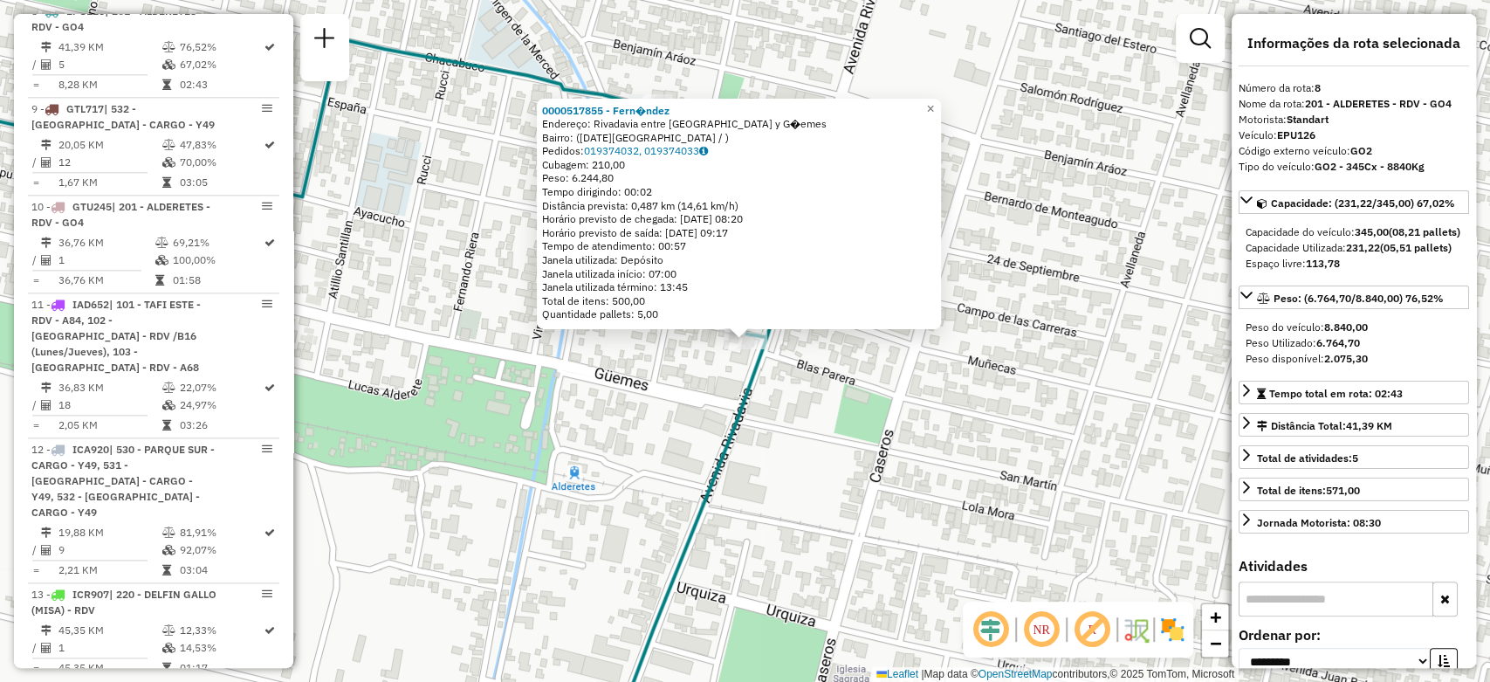
click at [754, 487] on div "0000517855 - Fern�ndez Endereço: Rivadavia entre Maipu y G�emes Bairro: (SAN MI…" at bounding box center [745, 341] width 1490 height 682
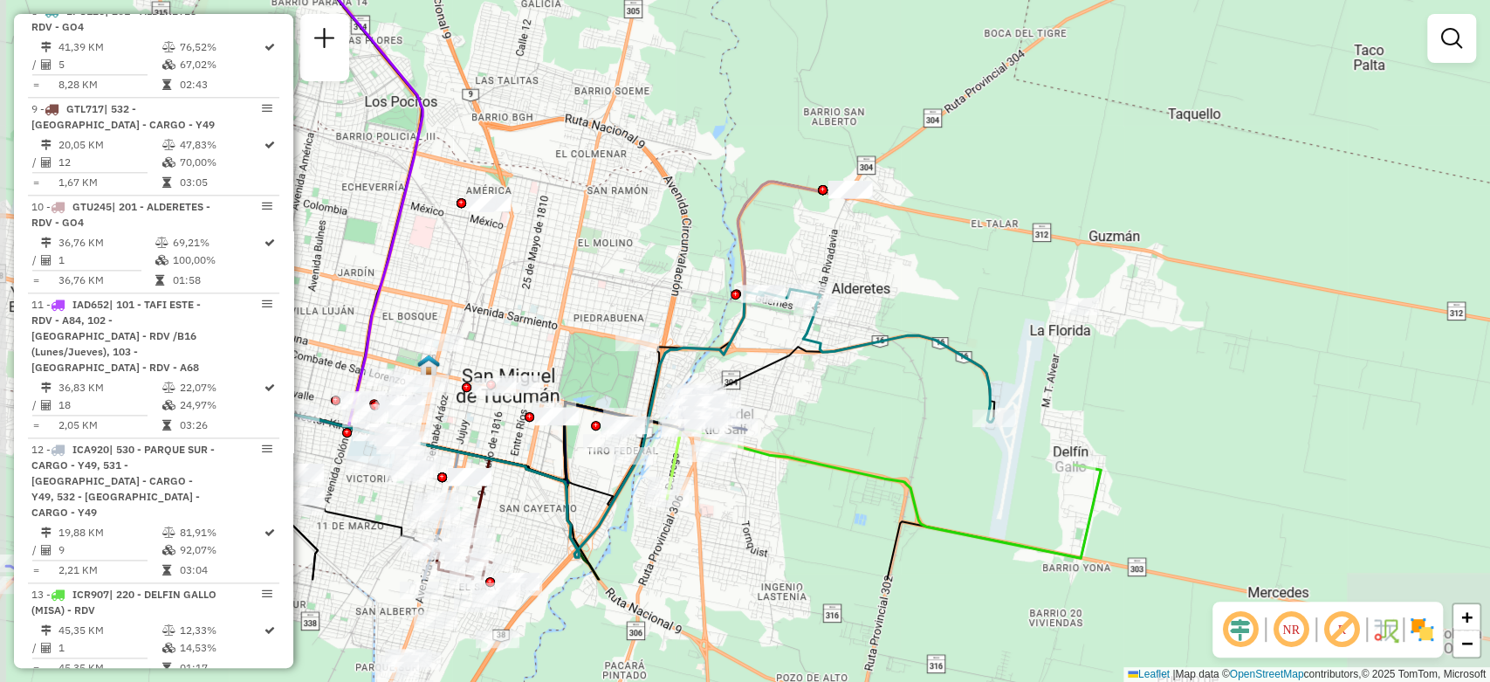
drag, startPoint x: 855, startPoint y: 562, endPoint x: 918, endPoint y: 392, distance: 181.4
click at [918, 392] on div "Janela de atendimento Grade de atendimento Capacidade Transportadoras Veículos …" at bounding box center [745, 341] width 1490 height 682
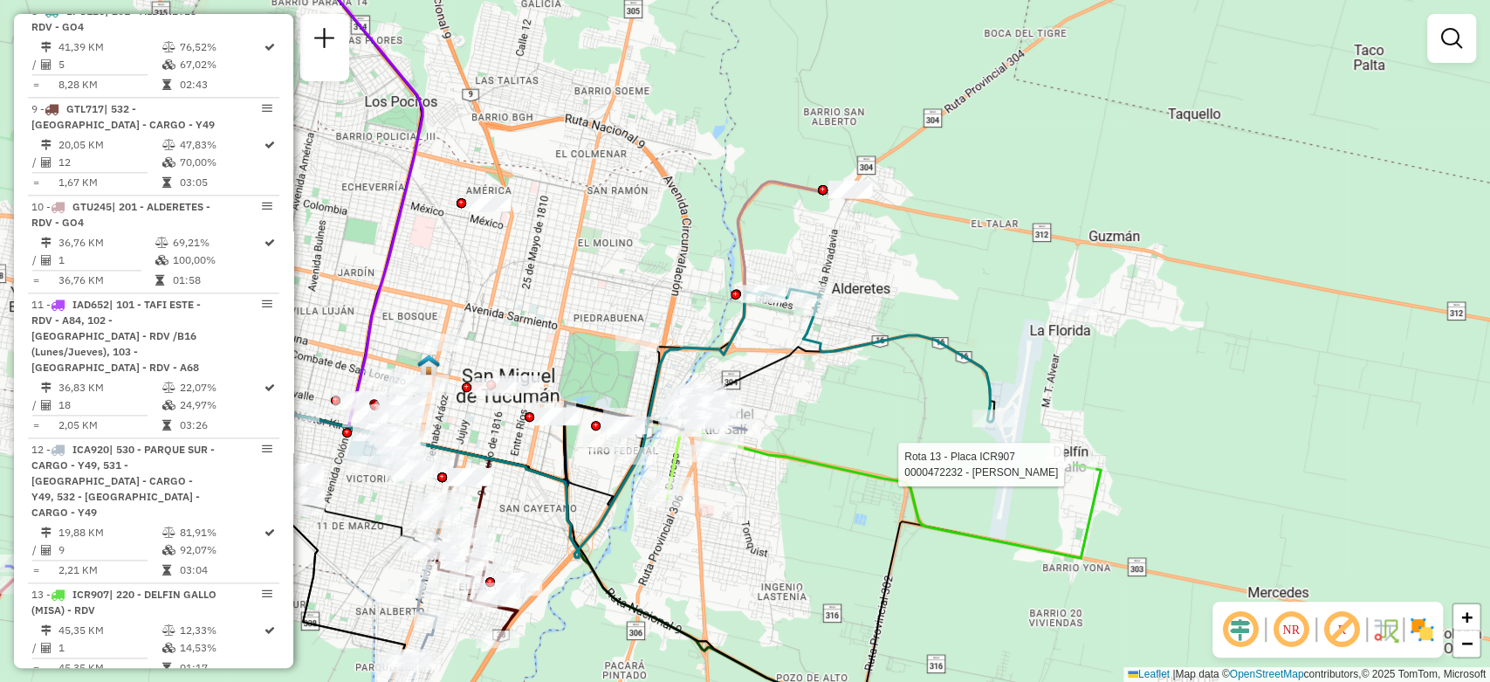
select select "**********"
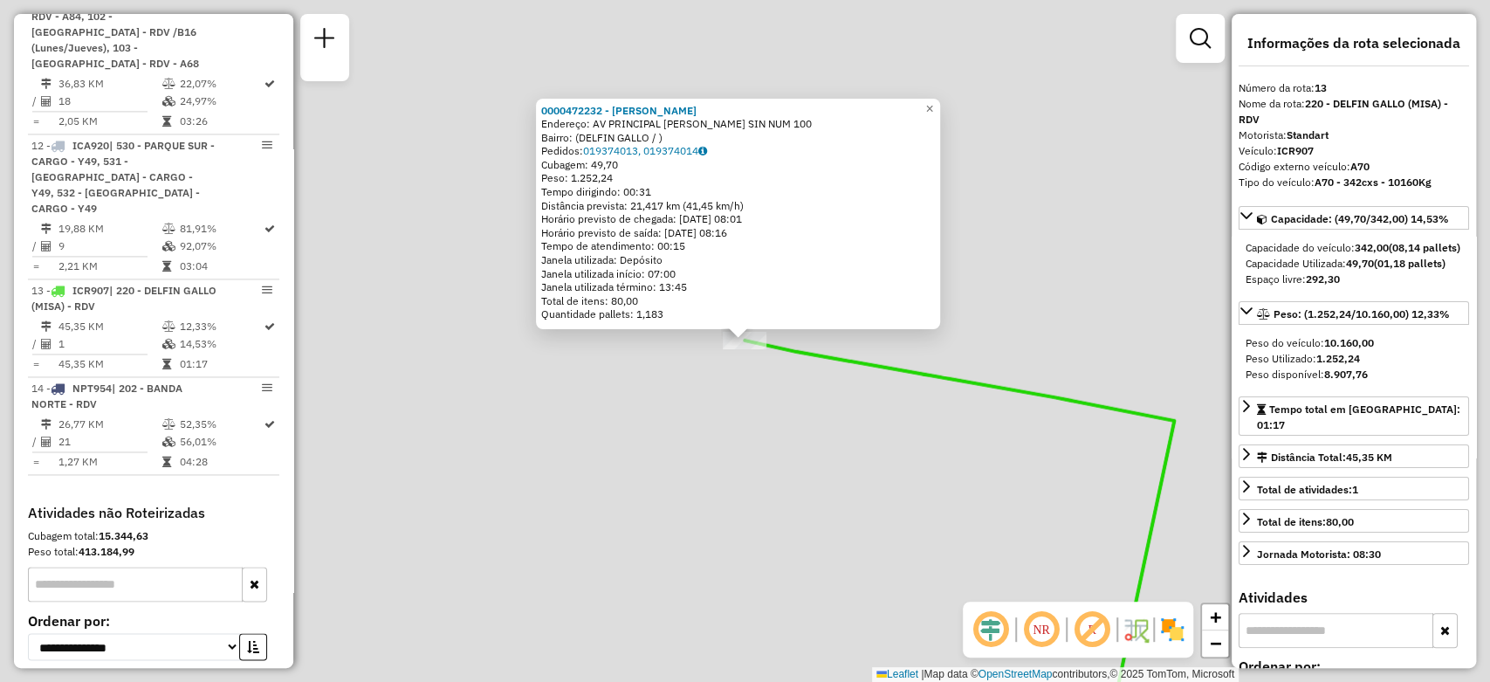
scroll to position [1731, 0]
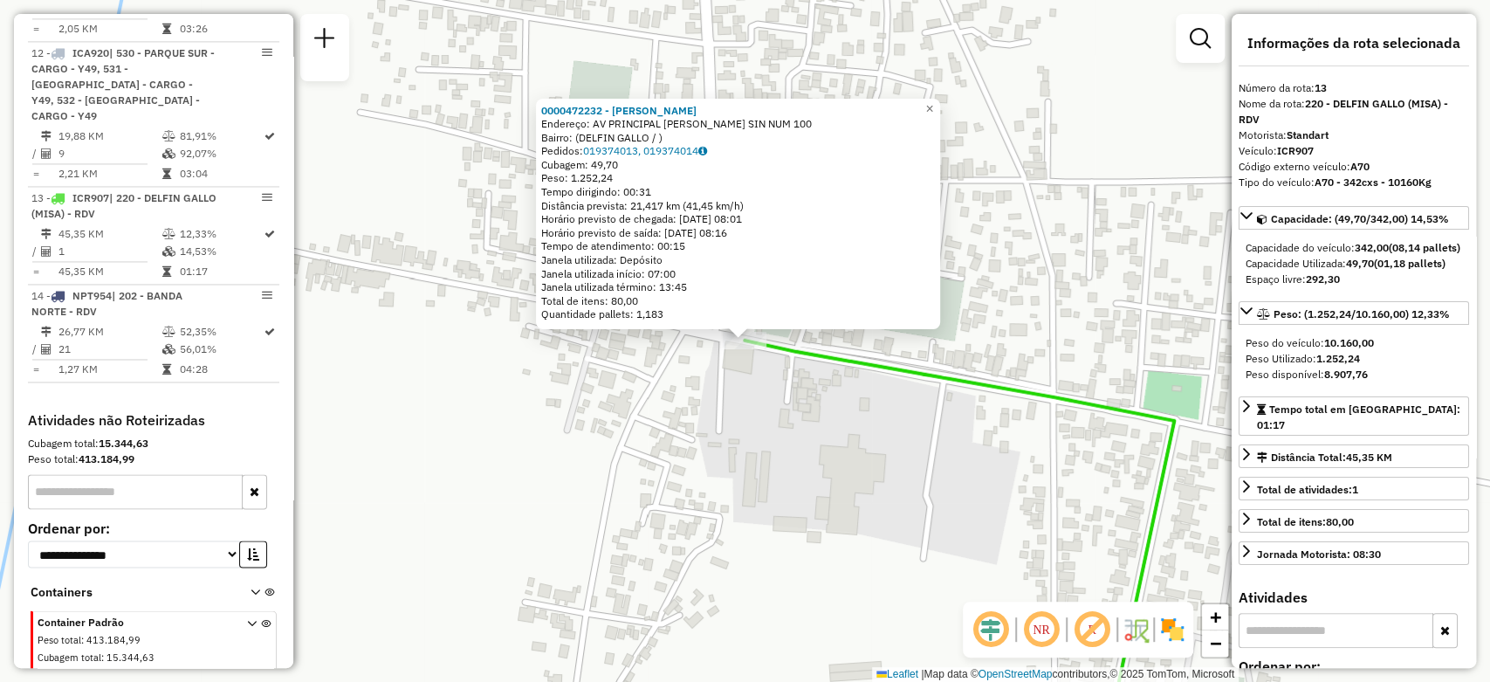
click at [892, 459] on div "0000472232 - Soria Miguel Adrian Endereço: AV PRINCIPAL SANTIAGO GALLO SIN NUM …" at bounding box center [745, 341] width 1490 height 682
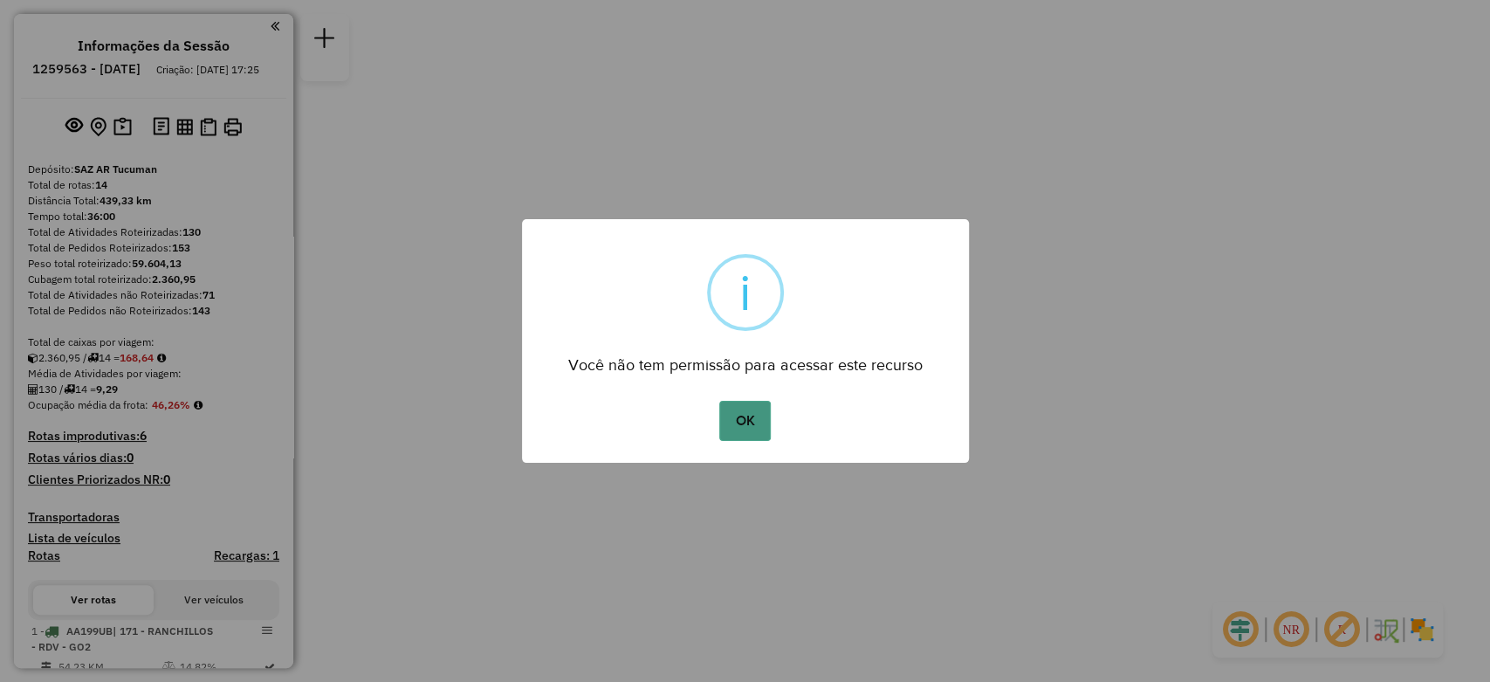
click at [751, 426] on button "OK" at bounding box center [744, 421] width 51 height 40
click at [738, 407] on button "OK" at bounding box center [744, 421] width 51 height 40
click at [764, 418] on button "OK" at bounding box center [744, 421] width 51 height 40
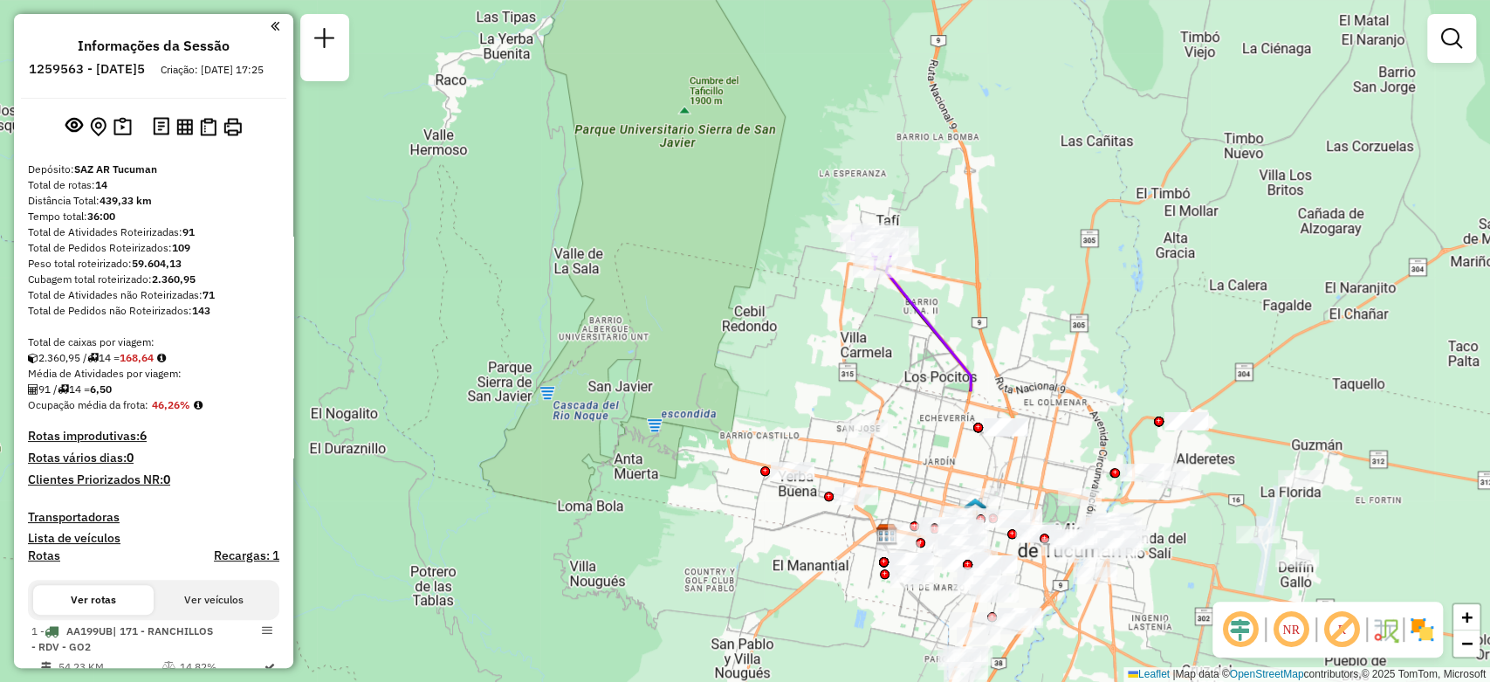
drag, startPoint x: 897, startPoint y: 482, endPoint x: 733, endPoint y: -31, distance: 537.9
click at [733, 0] on html "Aguarde... Pop-up bloqueado! Seu navegador bloqueou automáticamente a abertura …" at bounding box center [745, 341] width 1490 height 682
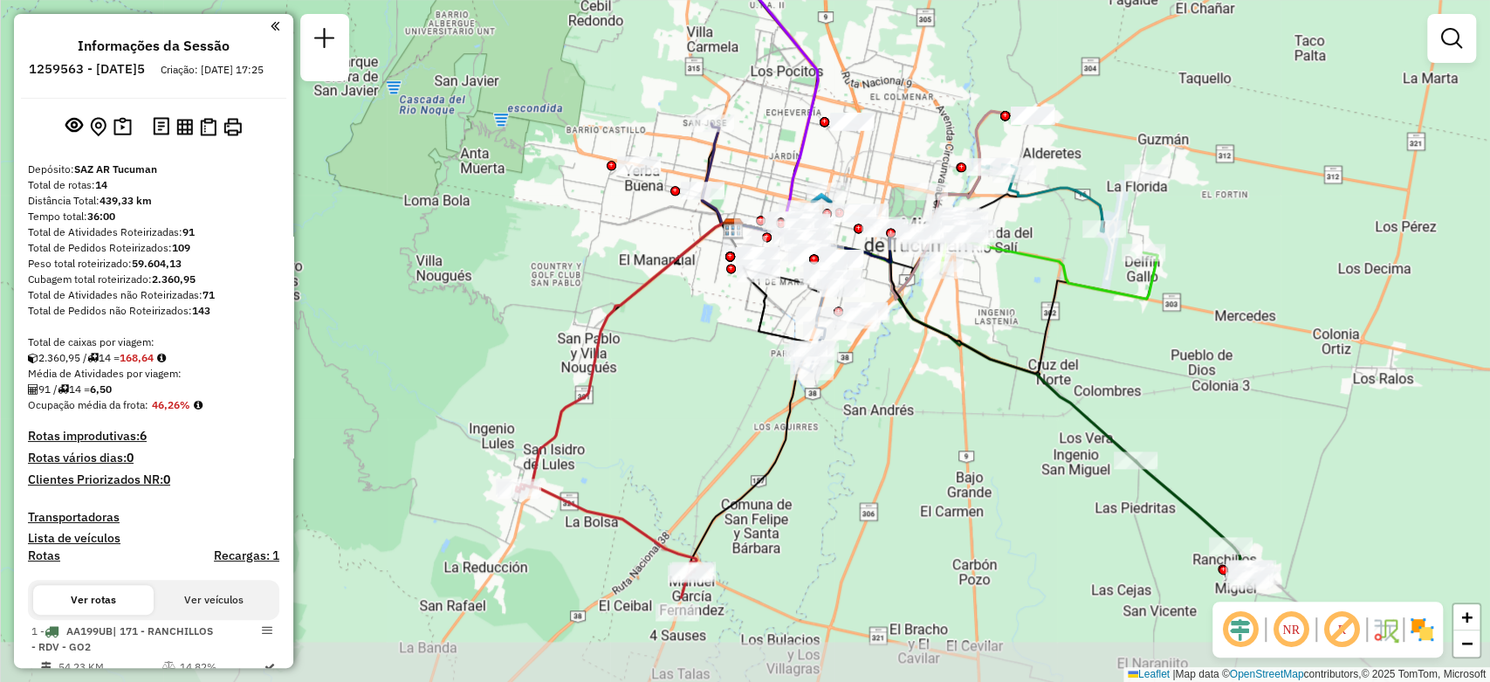
drag, startPoint x: 941, startPoint y: 326, endPoint x: 845, endPoint y: 174, distance: 179.7
click at [845, 174] on div "Janela de atendimento Grade de atendimento Capacidade Transportadoras Veículos …" at bounding box center [745, 341] width 1490 height 682
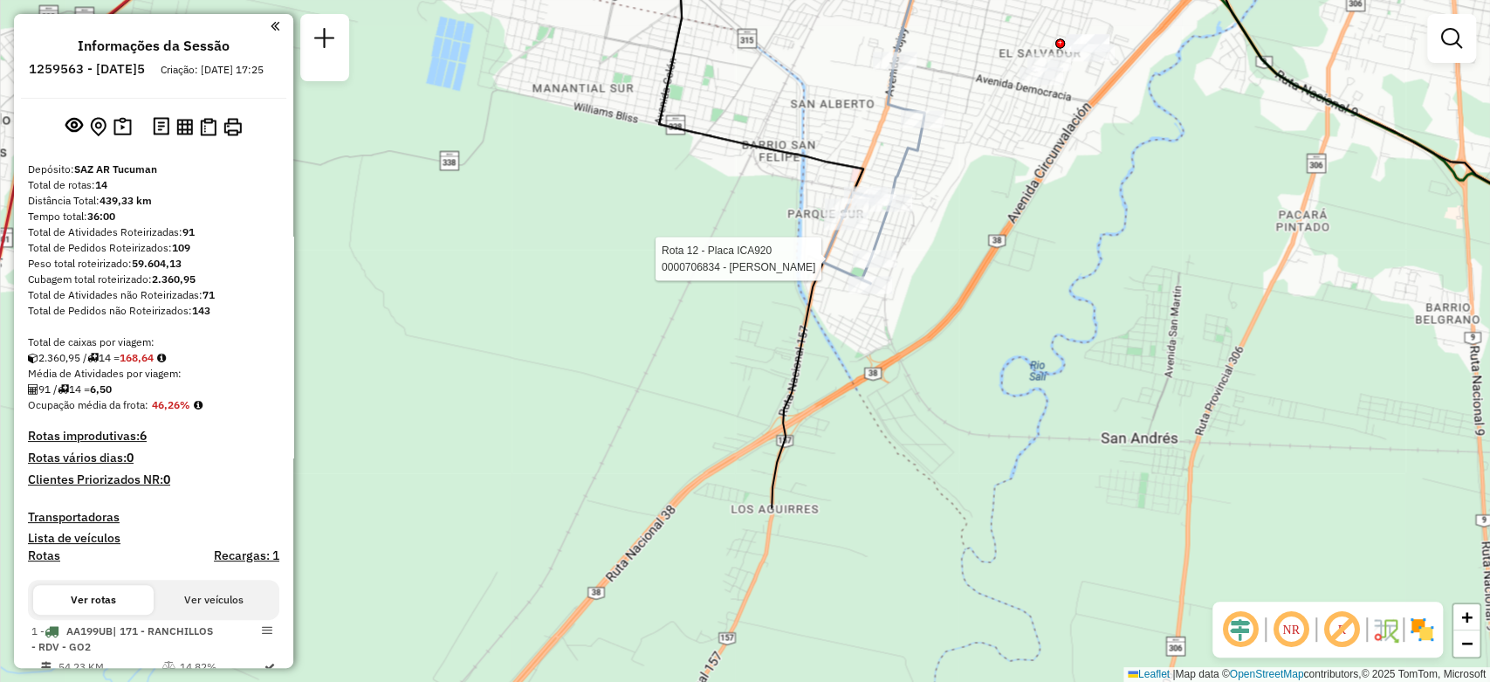
drag, startPoint x: 845, startPoint y: 512, endPoint x: 894, endPoint y: 274, distance: 243.2
click at [894, 267] on div at bounding box center [875, 258] width 44 height 17
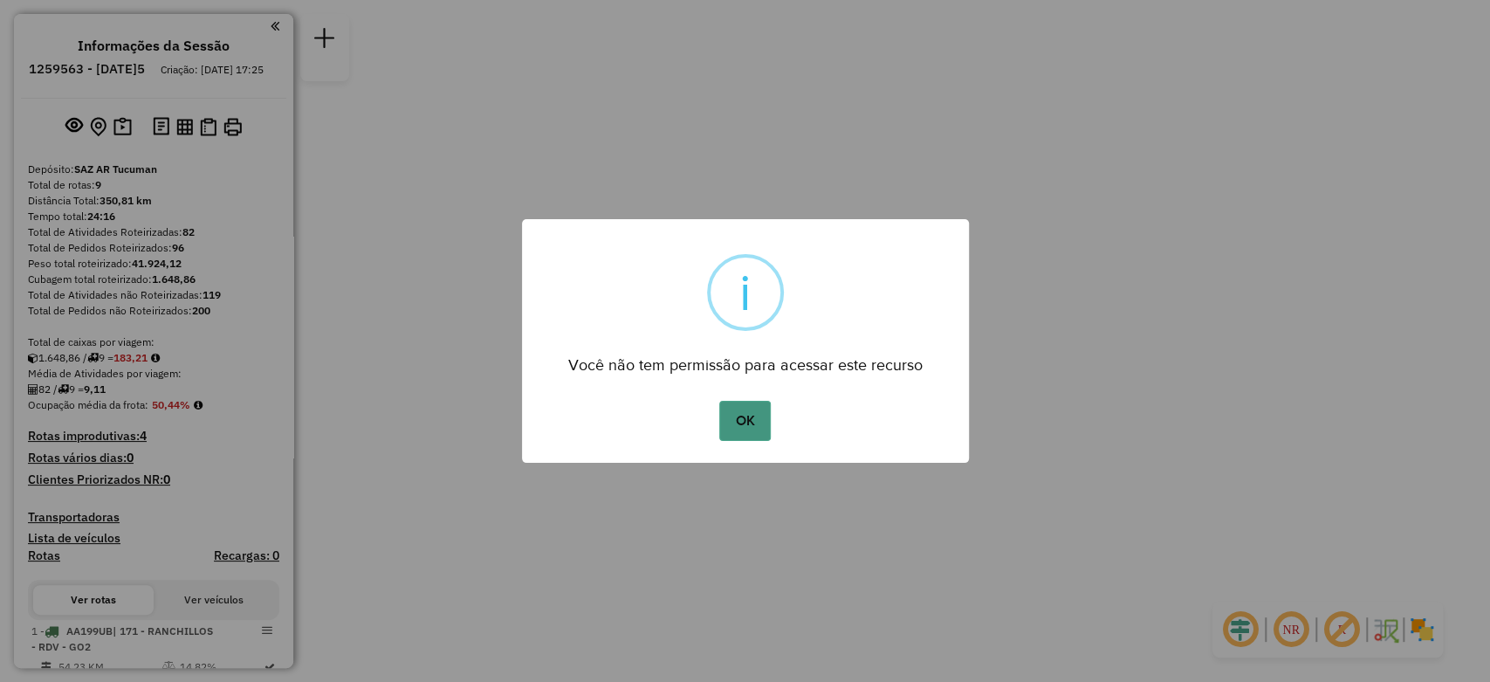
click at [747, 417] on button "OK" at bounding box center [744, 421] width 51 height 40
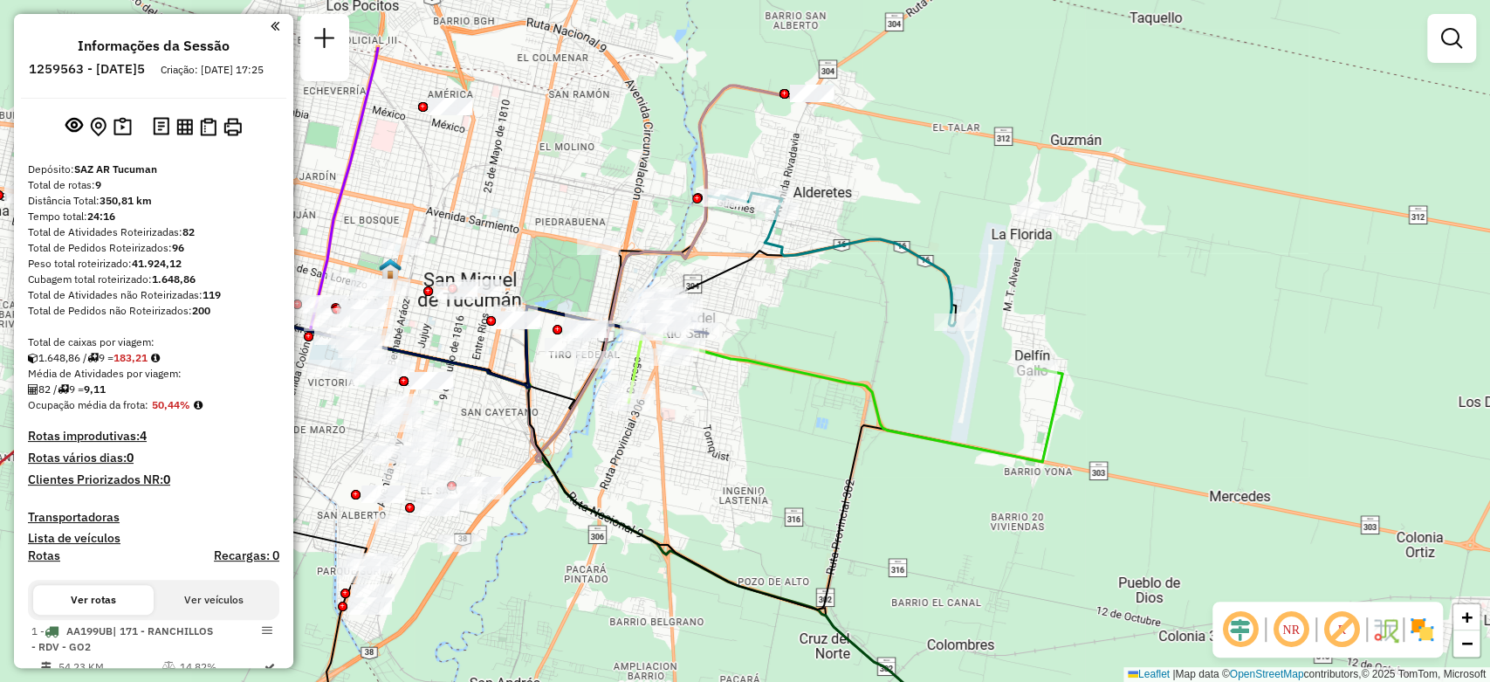
drag, startPoint x: 703, startPoint y: 334, endPoint x: 771, endPoint y: 449, distance: 133.4
click at [771, 449] on div "Janela de atendimento Grade de atendimento Capacidade Transportadoras Veículos …" at bounding box center [745, 341] width 1490 height 682
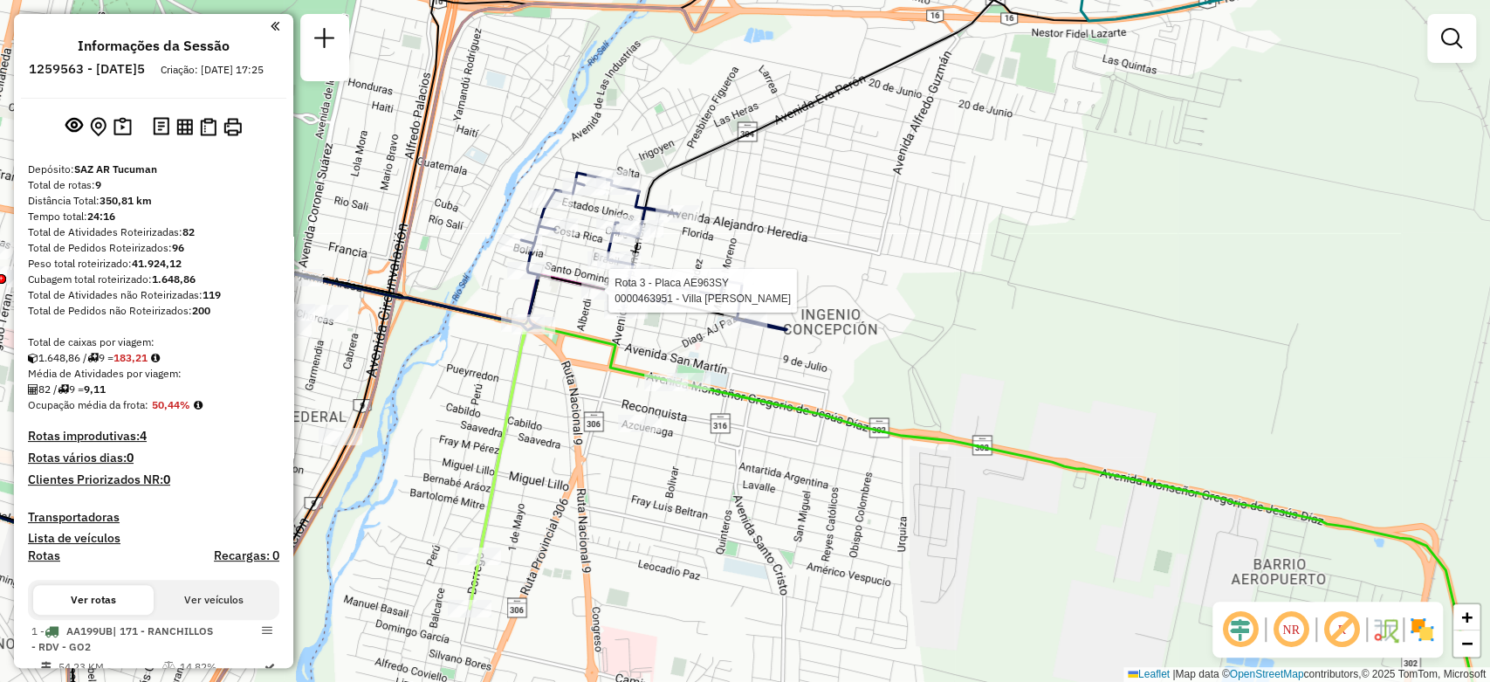
select select "**********"
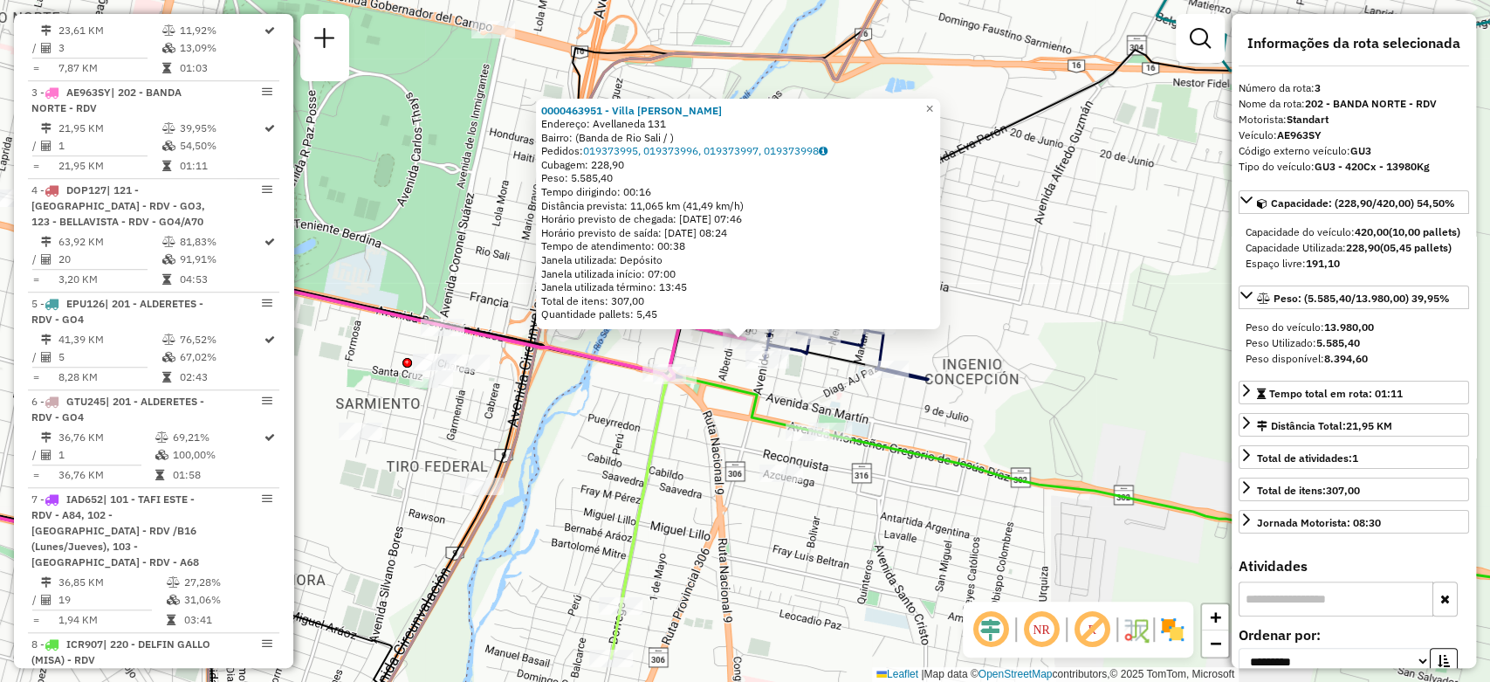
scroll to position [816, 0]
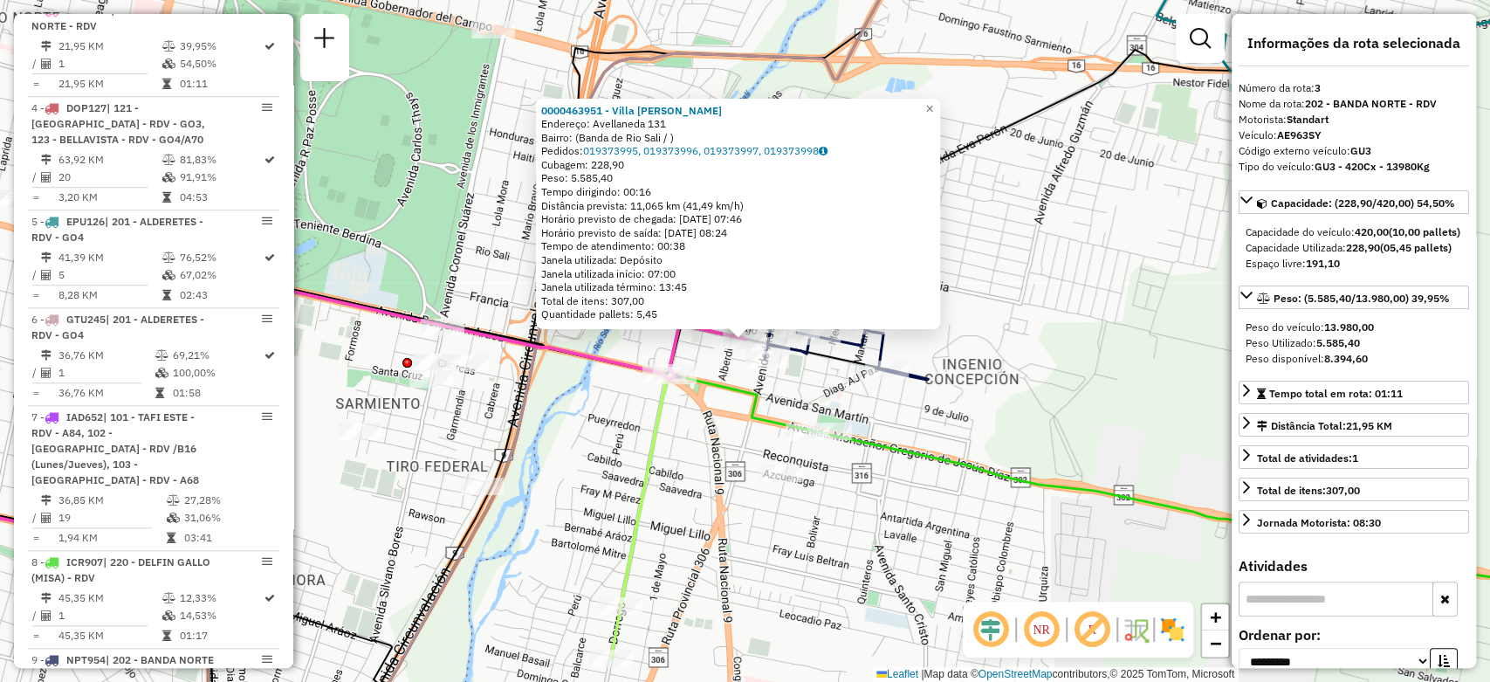
click at [968, 438] on div "0000463951 - Villa nestor hernando Endereço: Avellaneda 131 Bairro: (Banda de R…" at bounding box center [745, 341] width 1490 height 682
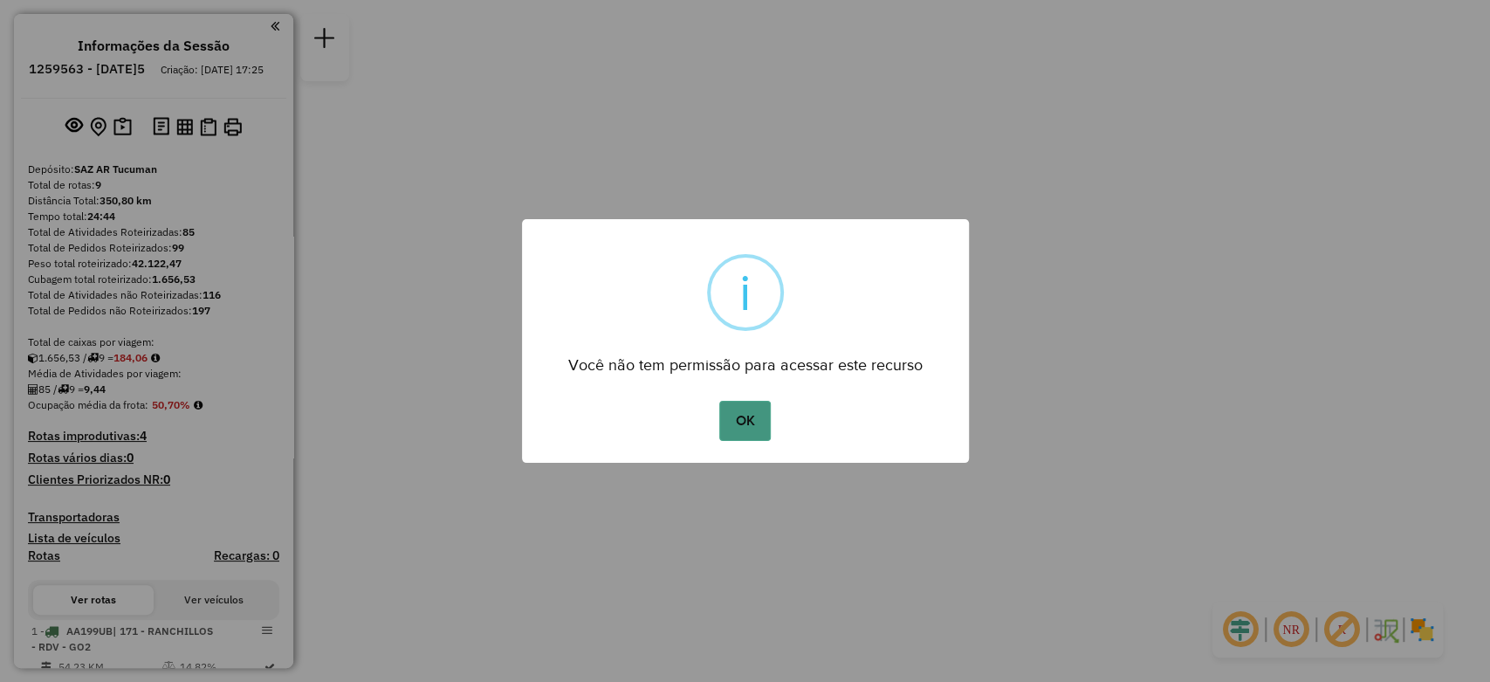
click at [755, 431] on button "OK" at bounding box center [744, 421] width 51 height 40
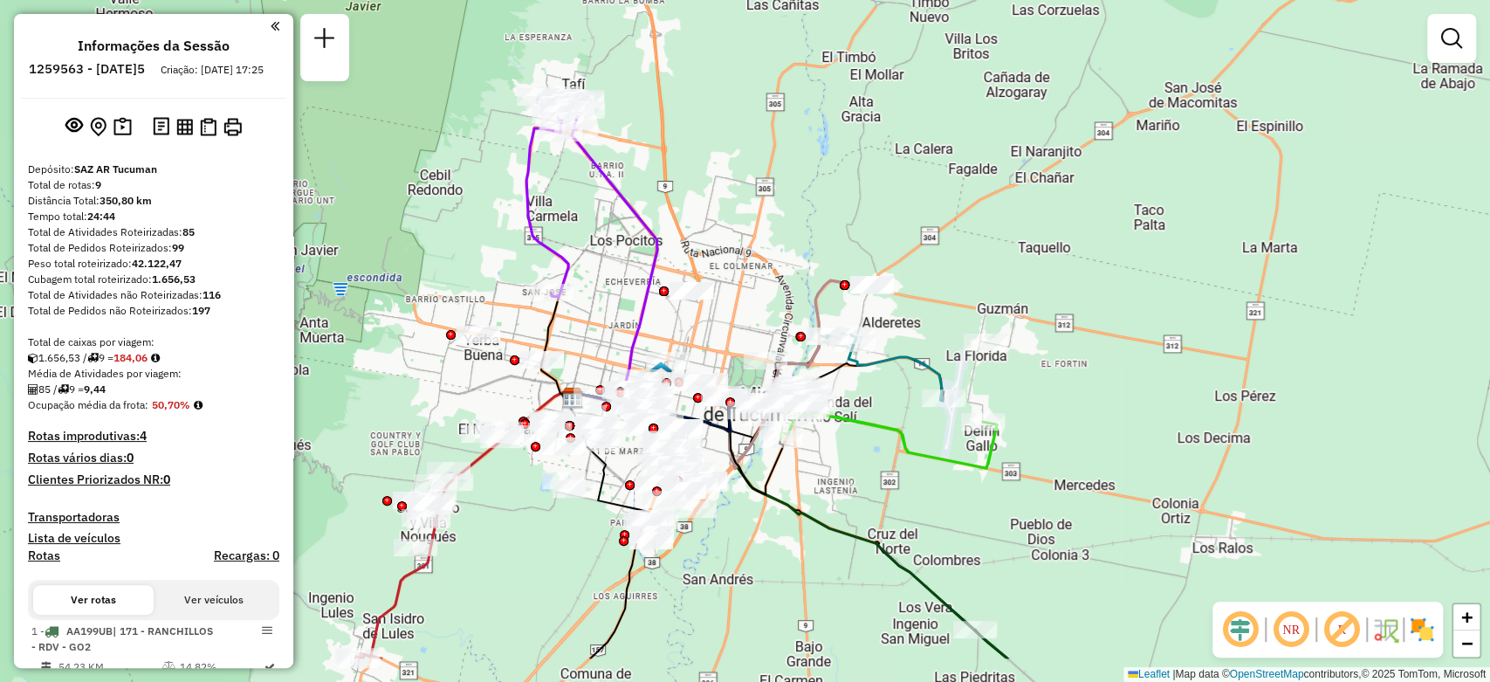
drag, startPoint x: 775, startPoint y: 547, endPoint x: 787, endPoint y: 456, distance: 92.4
click at [783, 456] on icon at bounding box center [678, 443] width 210 height 101
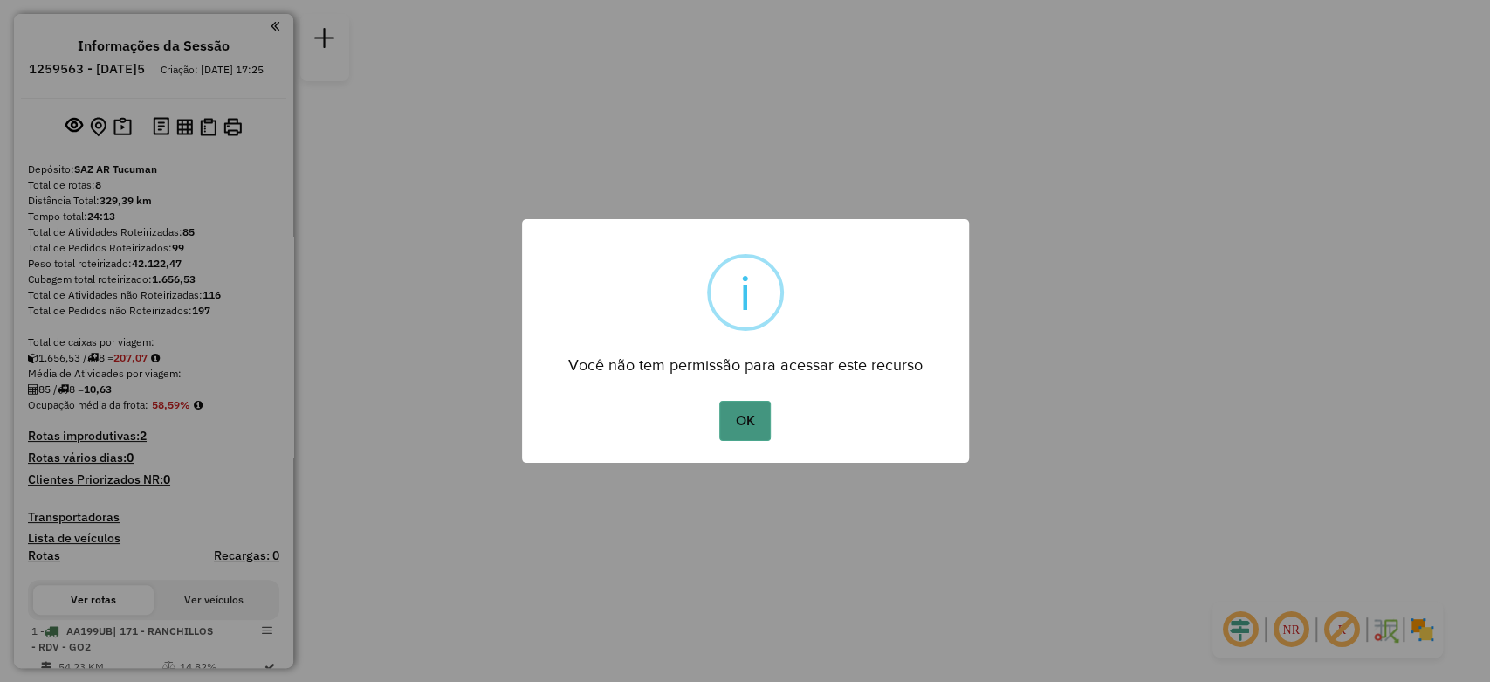
click at [740, 425] on button "OK" at bounding box center [744, 421] width 51 height 40
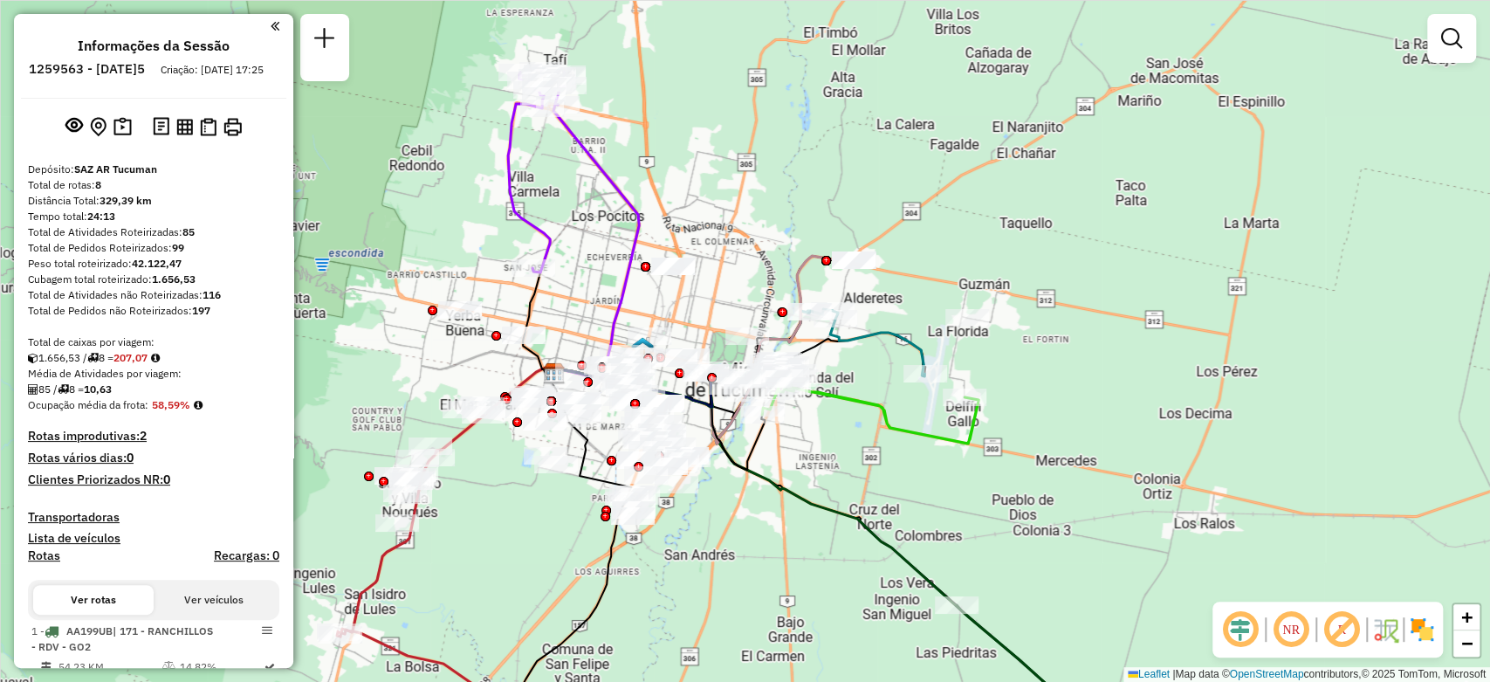
drag, startPoint x: 917, startPoint y: 337, endPoint x: 874, endPoint y: 423, distance: 96.4
click at [874, 423] on div "Janela de atendimento Grade de atendimento Capacidade Transportadoras Veículos …" at bounding box center [745, 341] width 1490 height 682
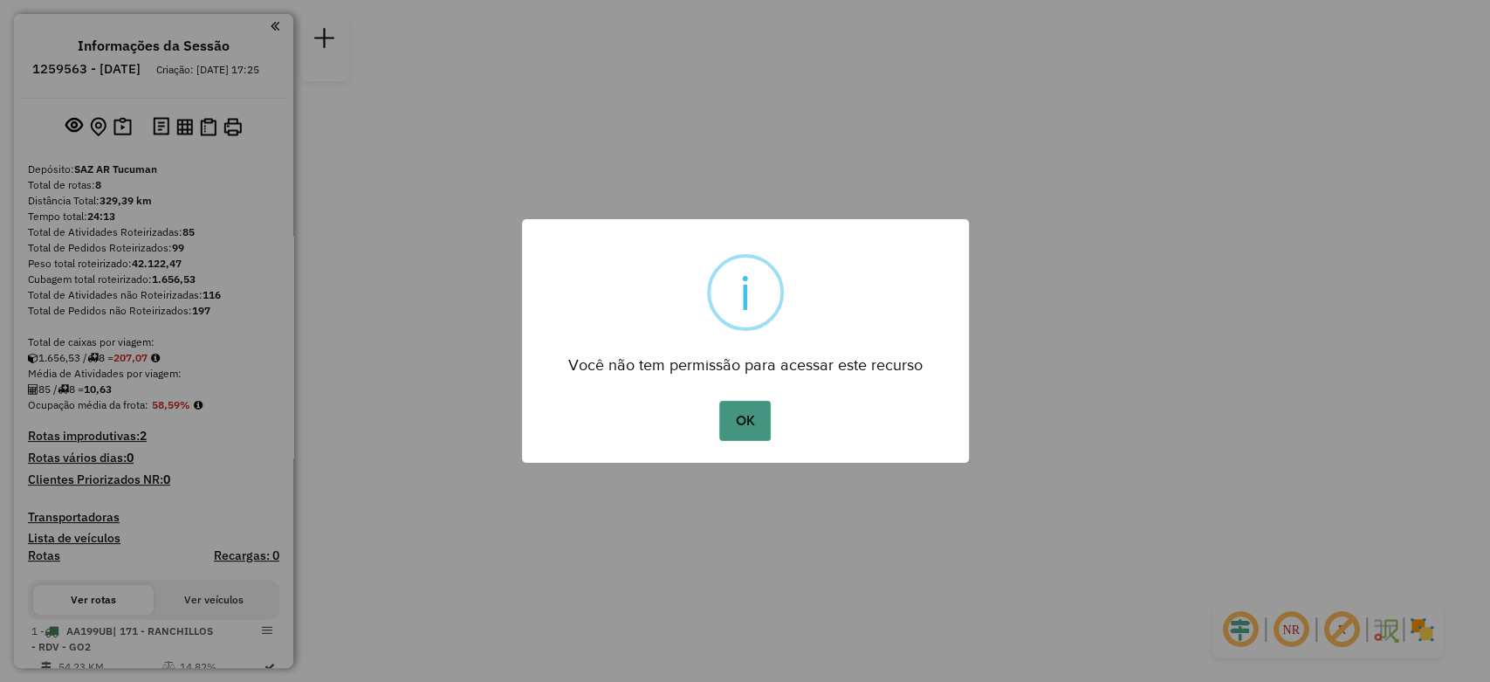
click at [740, 419] on button "OK" at bounding box center [744, 421] width 51 height 40
click at [744, 419] on button "OK" at bounding box center [744, 421] width 51 height 40
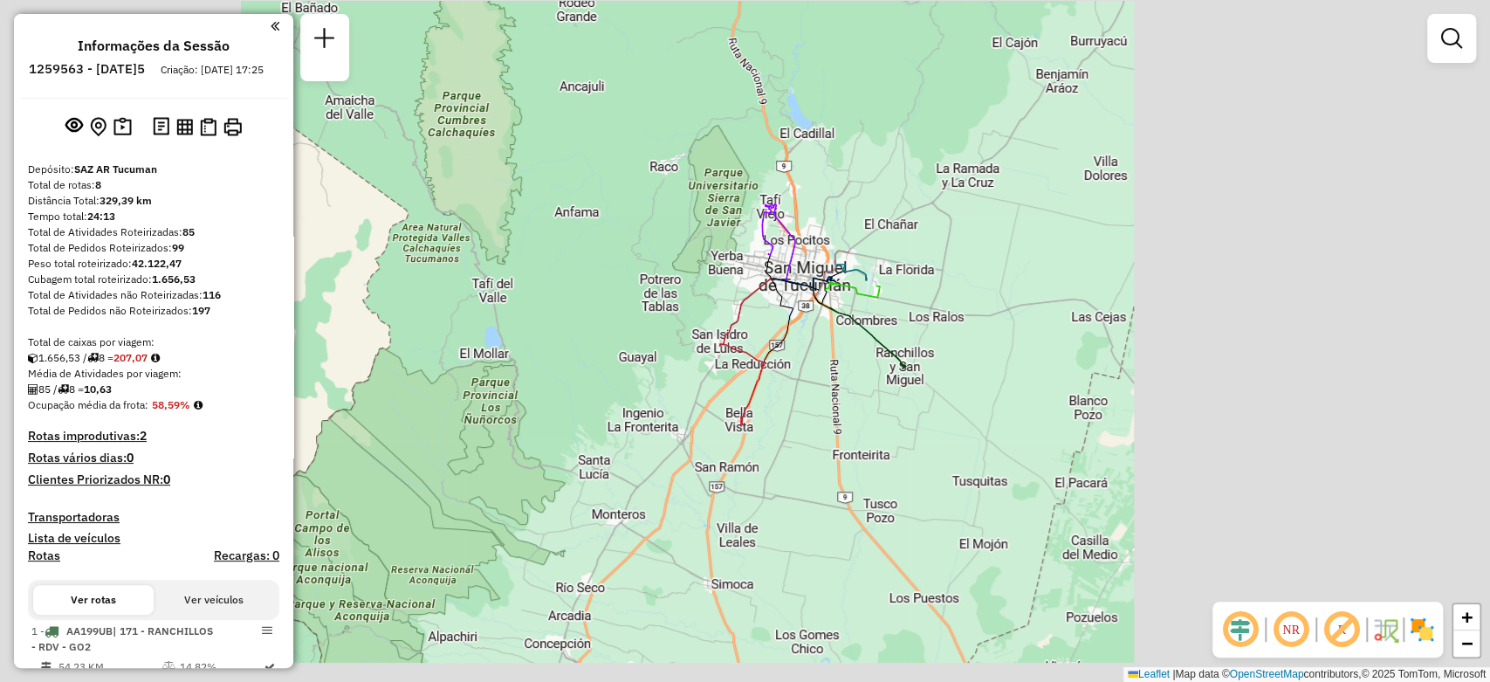
drag, startPoint x: 807, startPoint y: 334, endPoint x: 826, endPoint y: 278, distance: 59.9
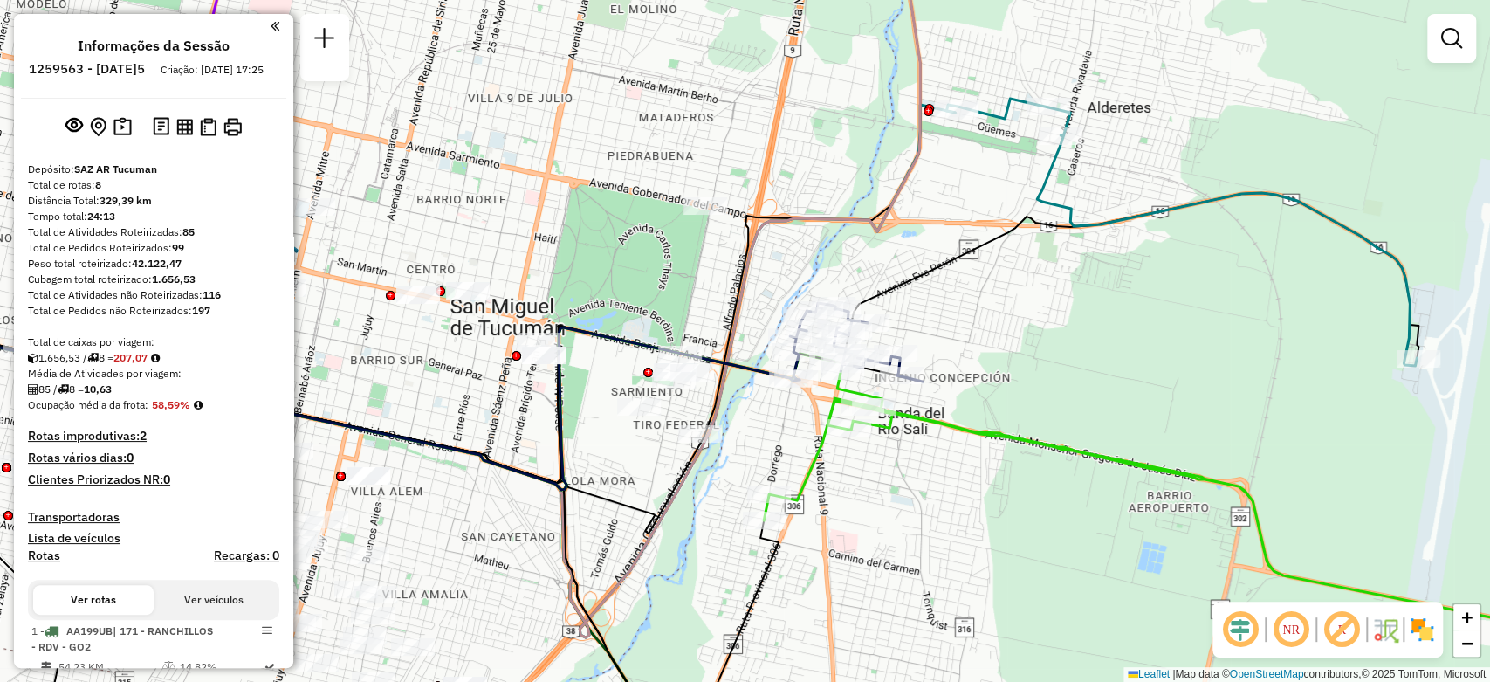
drag, startPoint x: 943, startPoint y: 485, endPoint x: 900, endPoint y: 526, distance: 59.3
click at [900, 526] on div "Janela de atendimento Grade de atendimento Capacidade Transportadoras Veículos …" at bounding box center [745, 341] width 1490 height 682
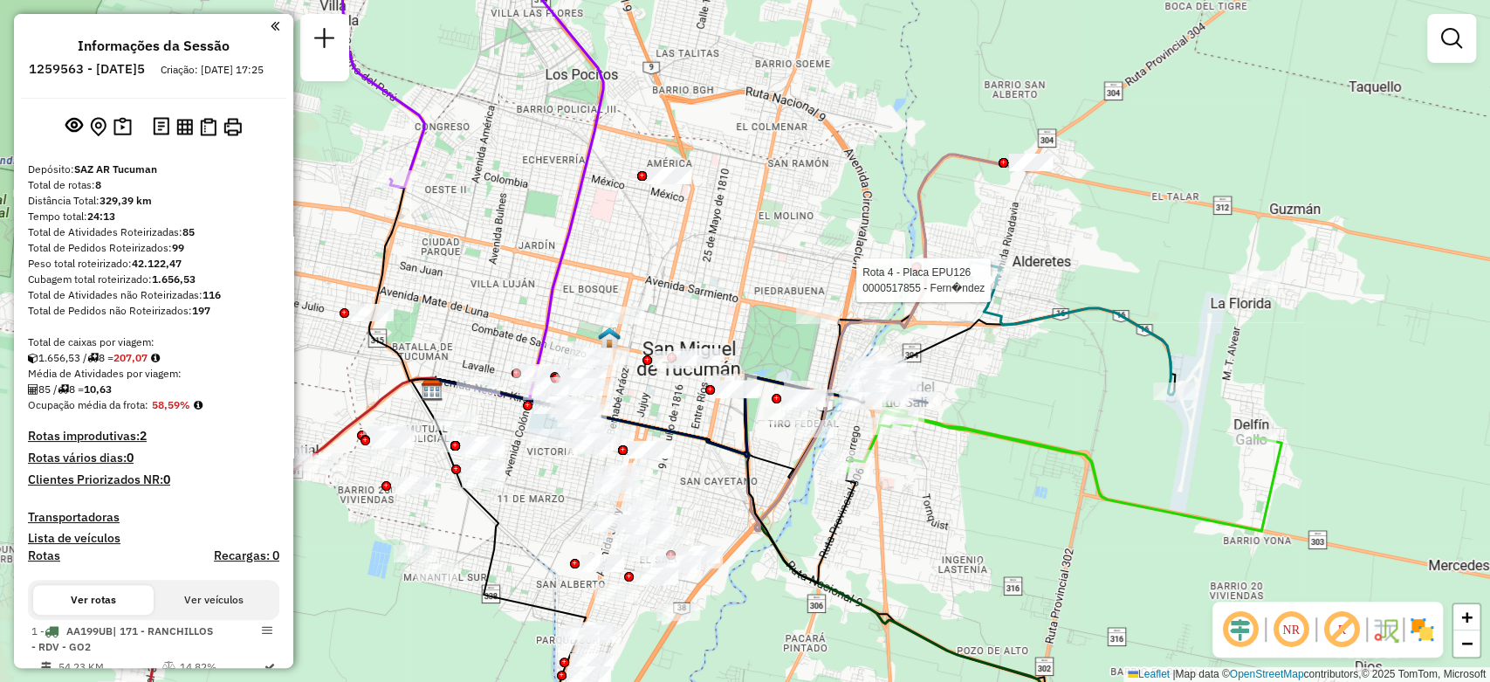
select select "**********"
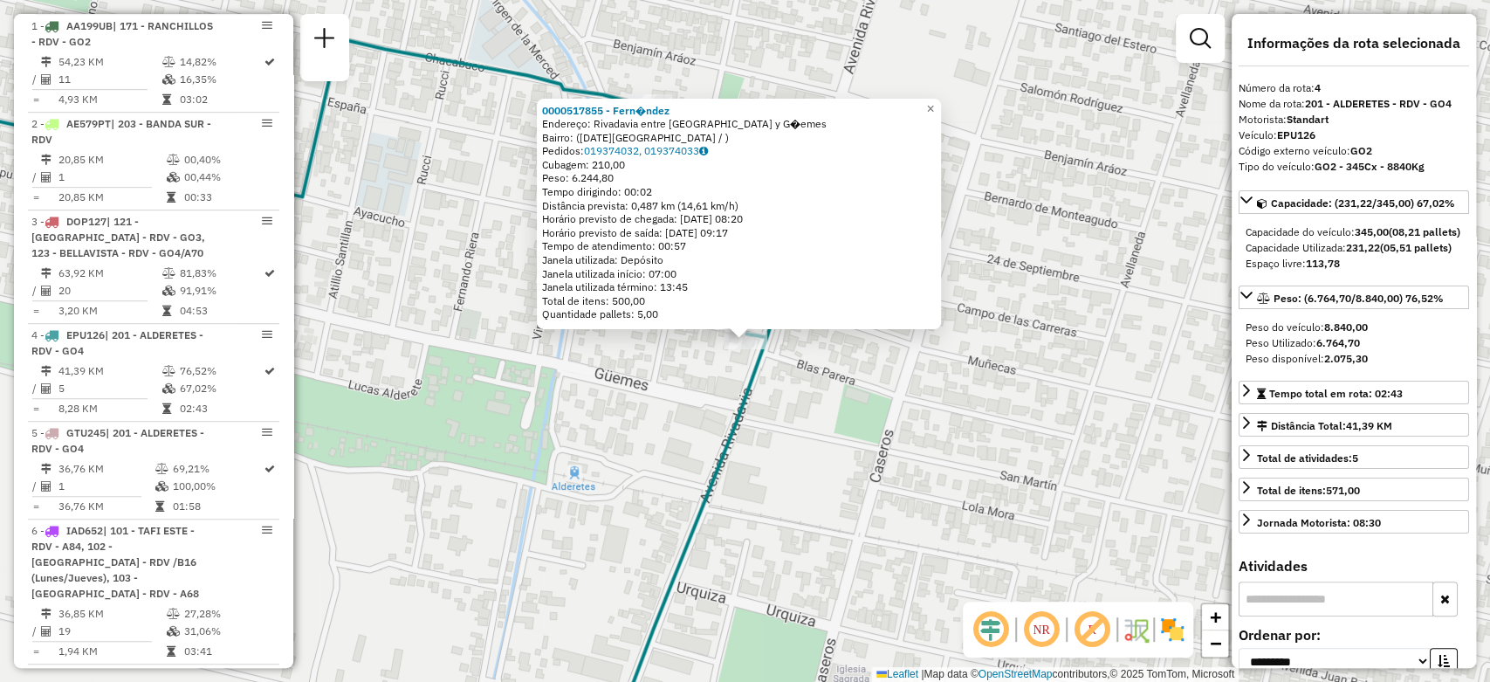
scroll to position [929, 0]
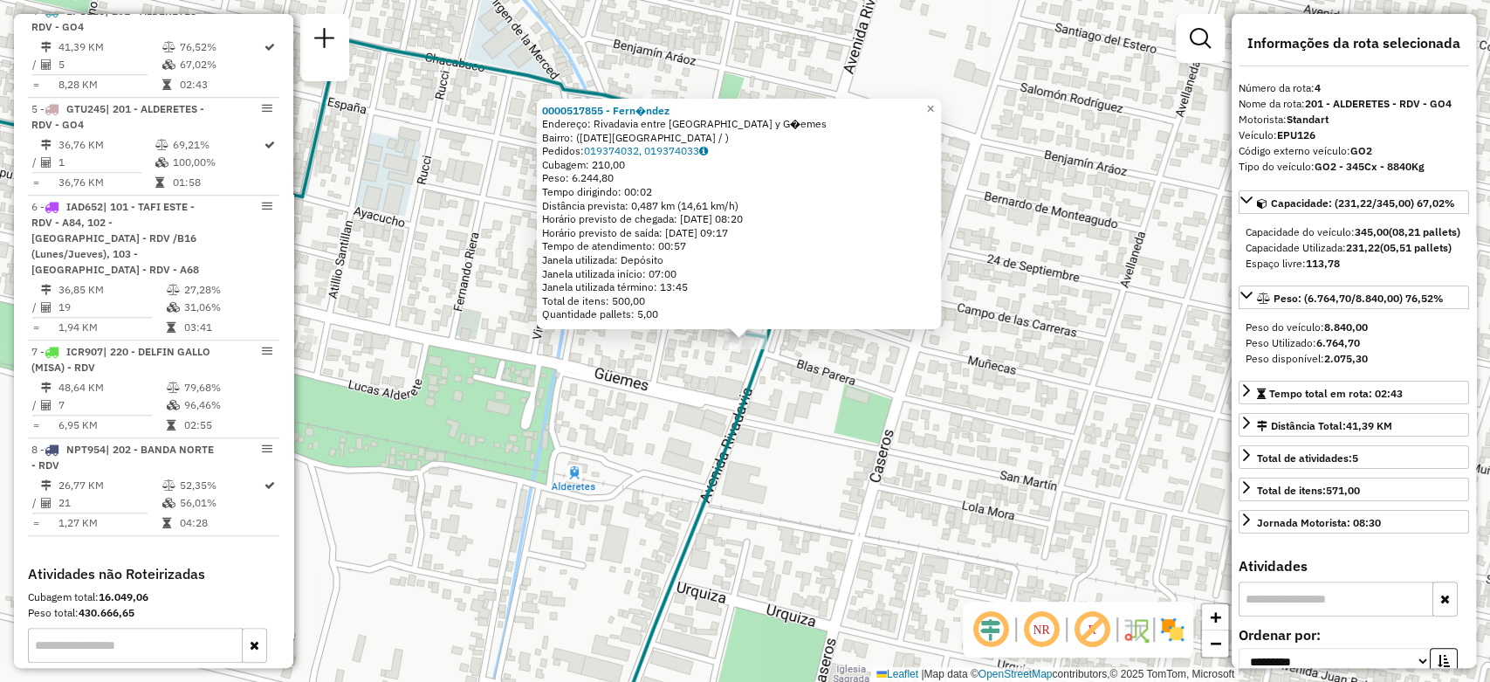
click at [944, 415] on div "0000517855 - Fern�ndez Endereço: [GEOGRAPHIC_DATA] entre Maipu y G�emes Bairro:…" at bounding box center [745, 341] width 1490 height 682
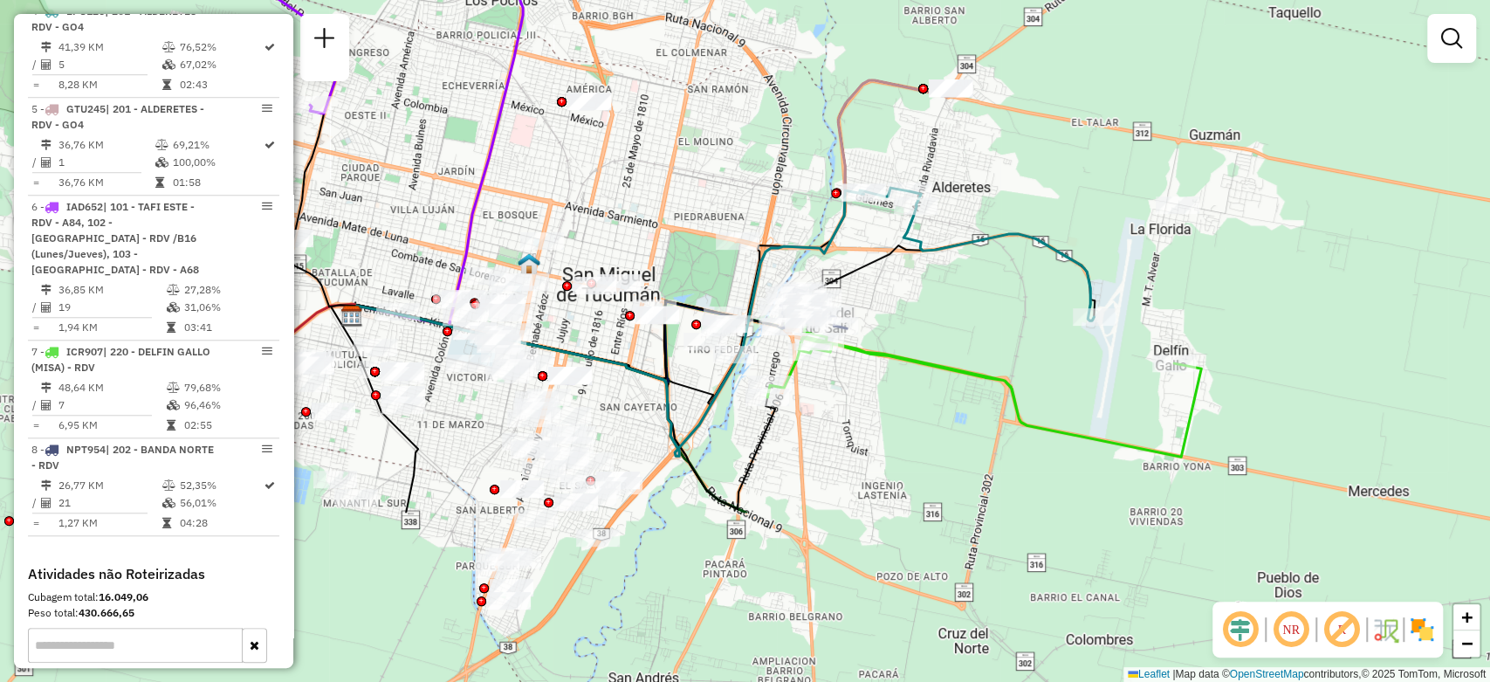
drag, startPoint x: 970, startPoint y: 529, endPoint x: 990, endPoint y: 184, distance: 345.3
click at [990, 184] on div "Janela de atendimento Grade de atendimento Capacidade Transportadoras Veículos …" at bounding box center [745, 341] width 1490 height 682
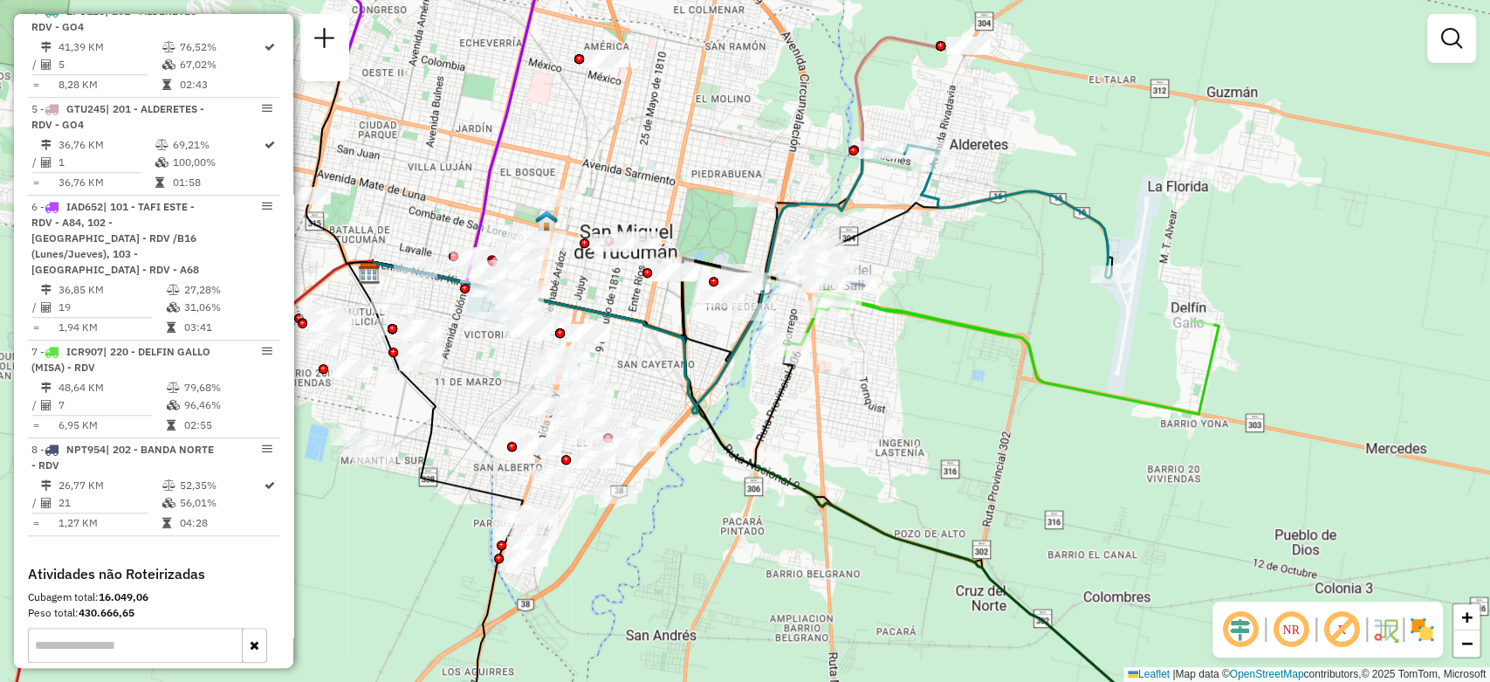
drag, startPoint x: 947, startPoint y: 142, endPoint x: 948, endPoint y: 208, distance: 65.5
click at [948, 208] on icon at bounding box center [993, 211] width 235 height 133
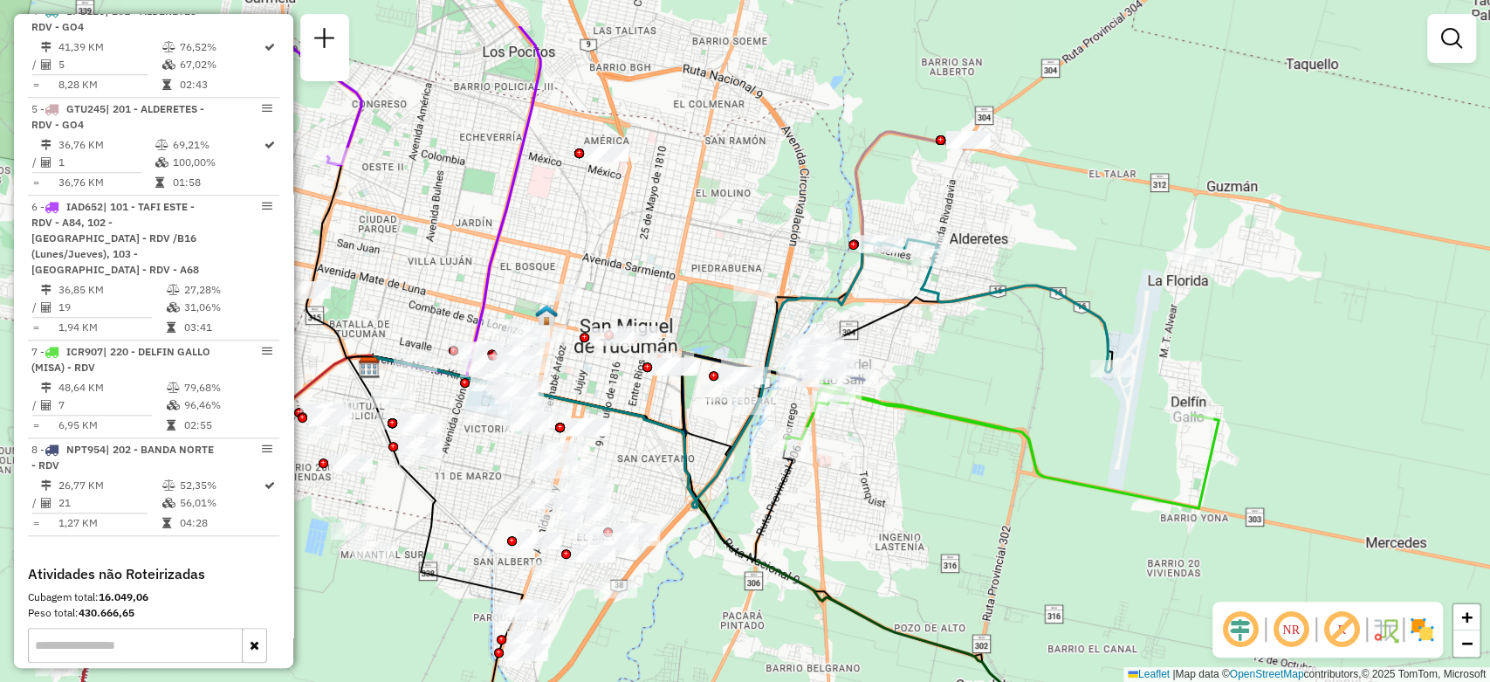
drag, startPoint x: 950, startPoint y: 301, endPoint x: 950, endPoint y: 395, distance: 94.3
click at [950, 395] on div "Janela de atendimento Grade de atendimento Capacidade Transportadoras Veículos …" at bounding box center [745, 341] width 1490 height 682
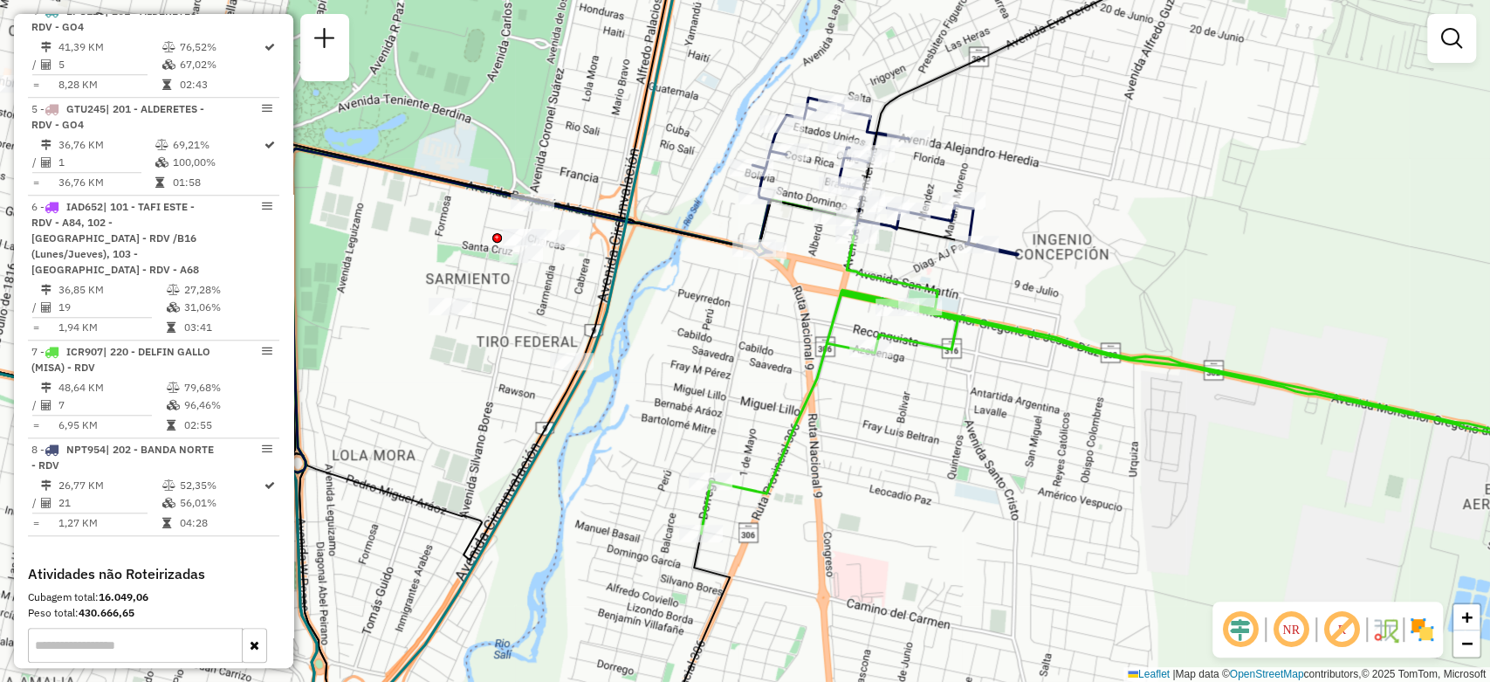
drag, startPoint x: 772, startPoint y: 609, endPoint x: 791, endPoint y: 552, distance: 60.4
click at [791, 552] on div "Janela de atendimento Grade de atendimento Capacidade Transportadoras Veículos …" at bounding box center [745, 341] width 1490 height 682
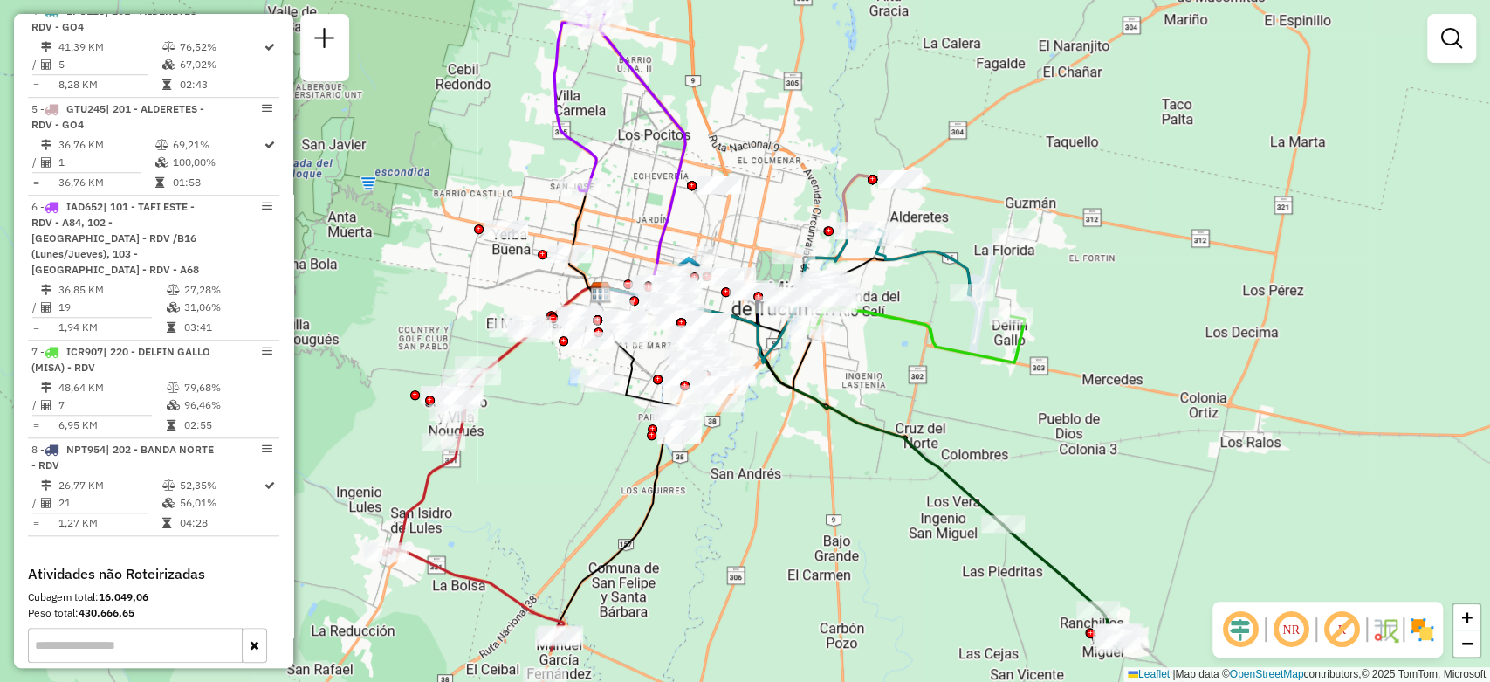
drag, startPoint x: 781, startPoint y: 501, endPoint x: 812, endPoint y: 402, distance: 103.2
click at [812, 402] on icon at bounding box center [849, 447] width 498 height 321
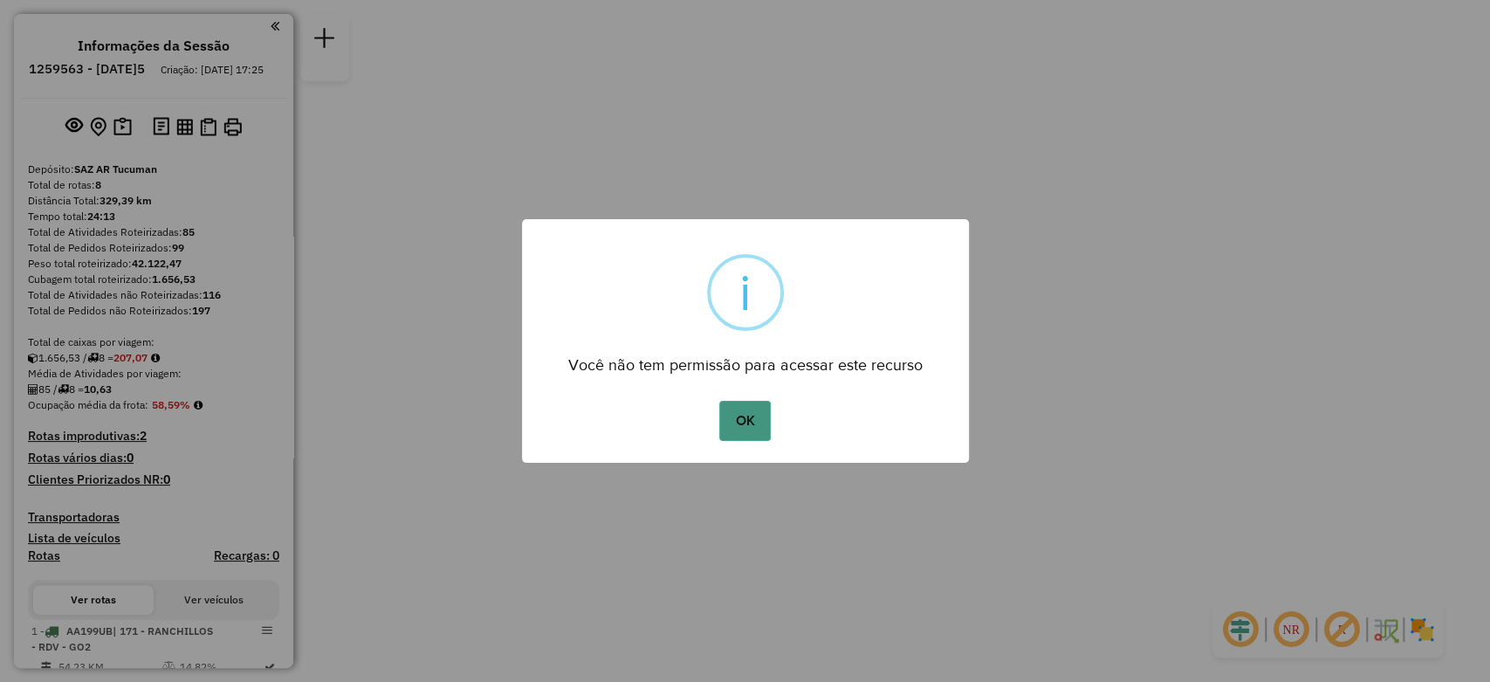
click at [747, 424] on button "OK" at bounding box center [744, 421] width 51 height 40
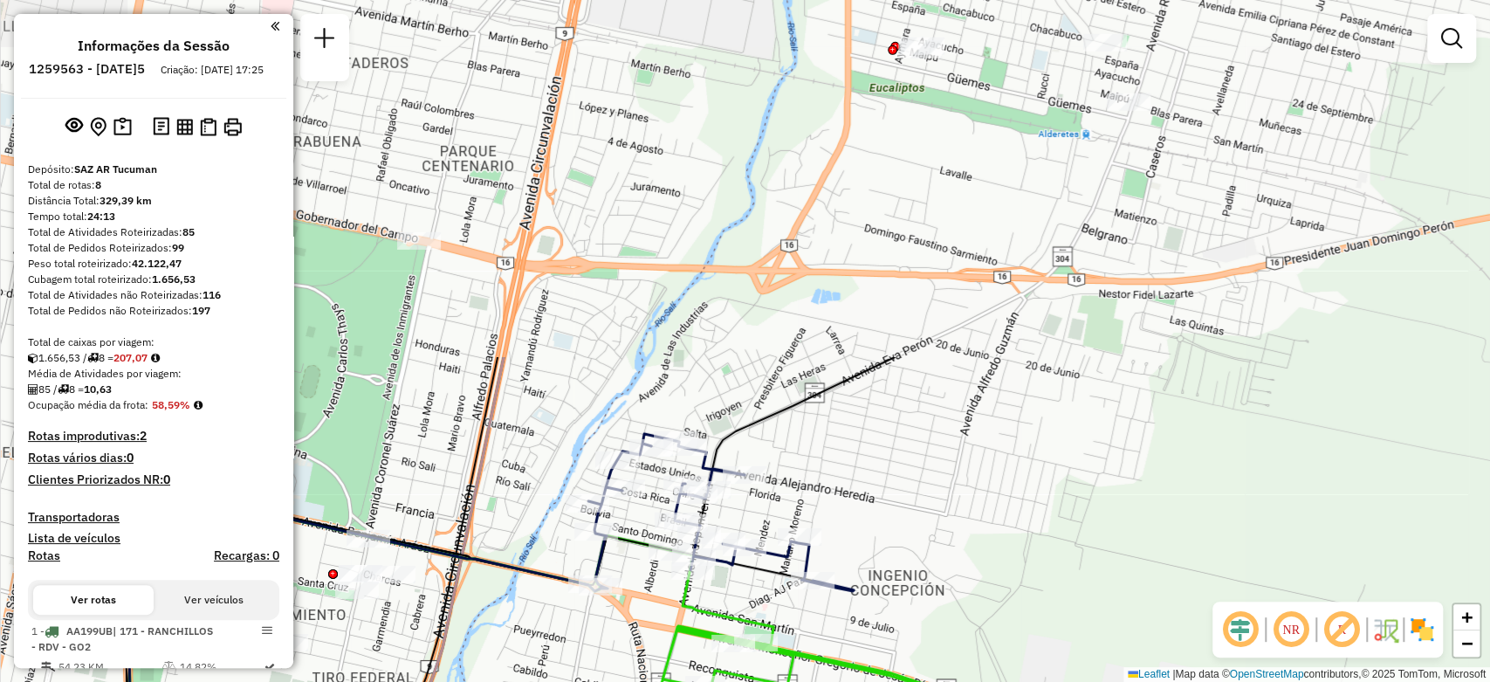
drag, startPoint x: 874, startPoint y: 286, endPoint x: 660, endPoint y: 717, distance: 480.5
click at [660, 681] on html "Aguarde... Pop-up bloqueado! Seu navegador bloqueou automáticamente a abertura …" at bounding box center [745, 341] width 1490 height 682
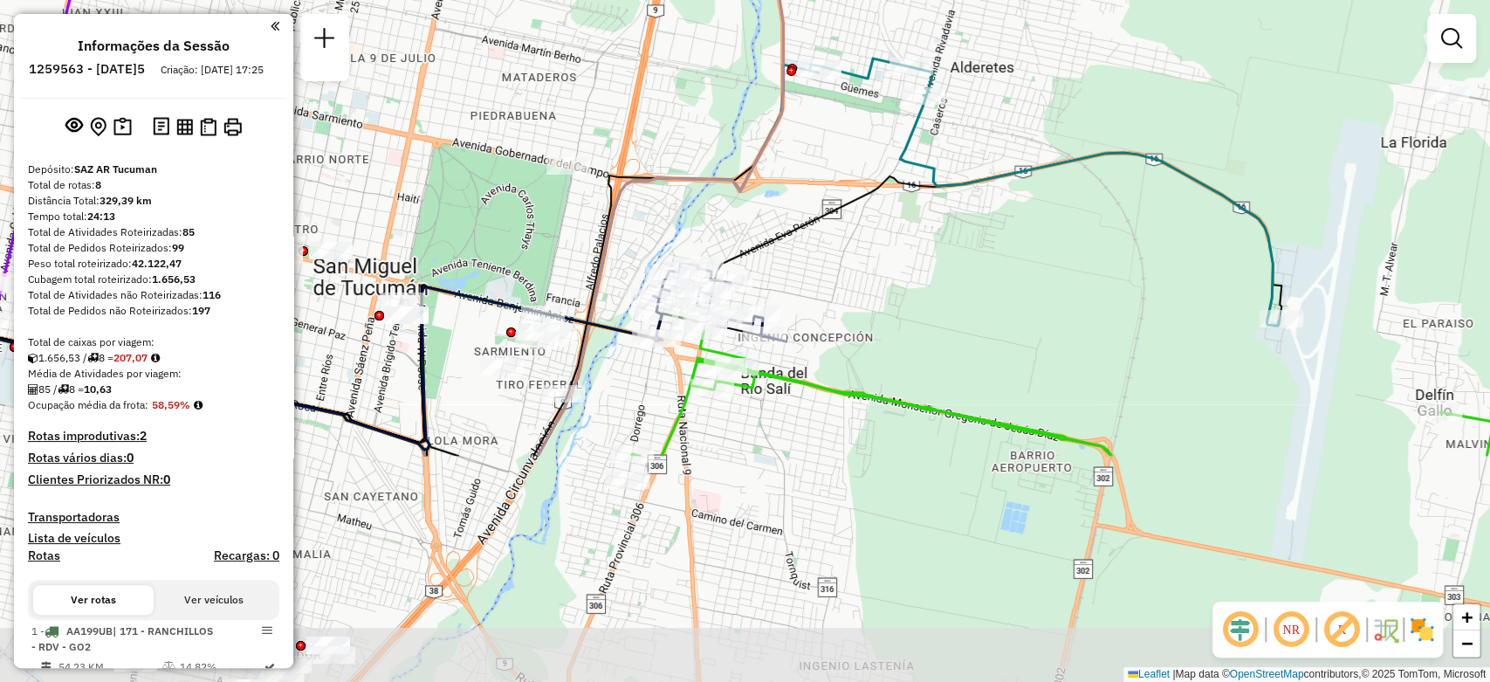
drag, startPoint x: 879, startPoint y: 592, endPoint x: 868, endPoint y: 291, distance: 300.4
click at [868, 291] on div "Janela de atendimento Grade de atendimento Capacidade Transportadoras Veículos …" at bounding box center [745, 341] width 1490 height 682
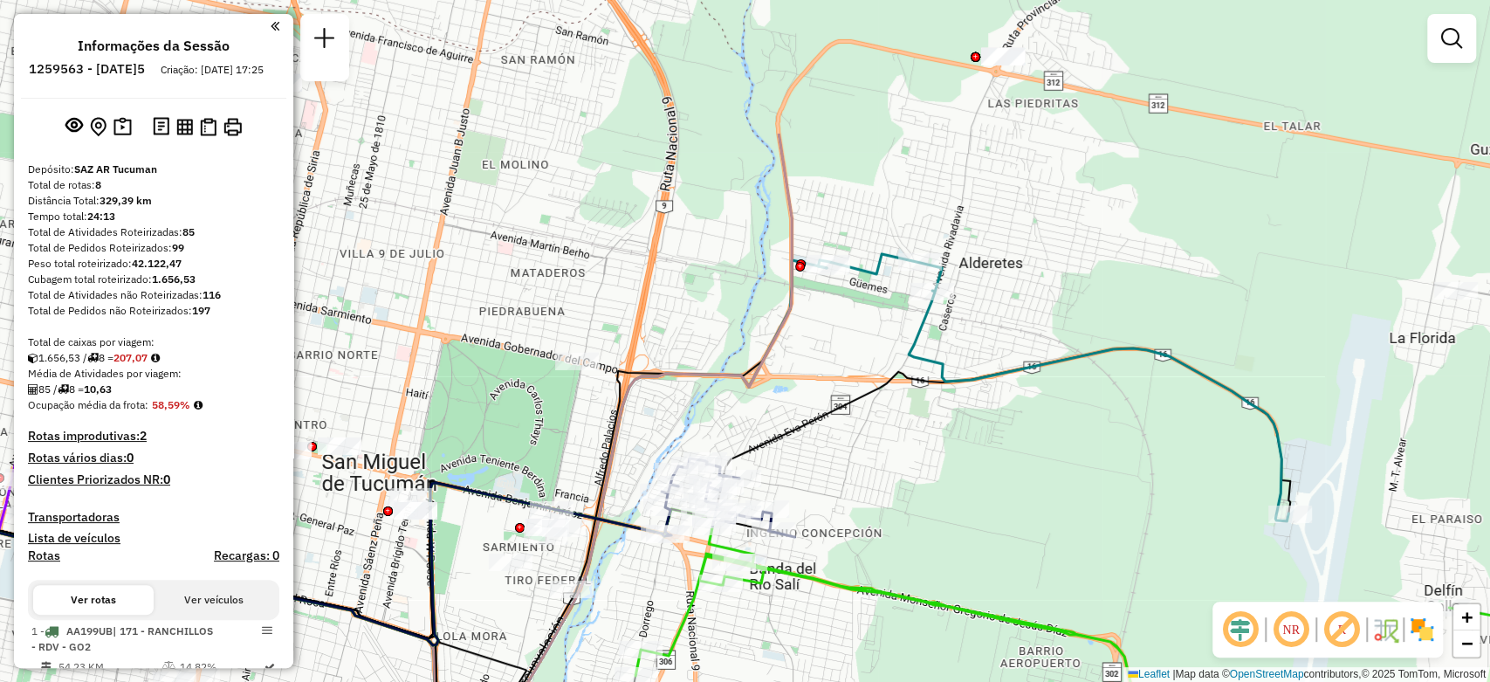
drag, startPoint x: 866, startPoint y: 165, endPoint x: 874, endPoint y: 367, distance: 201.8
click at [874, 367] on div "Janela de atendimento Grade de atendimento Capacidade Transportadoras Veículos …" at bounding box center [745, 341] width 1490 height 682
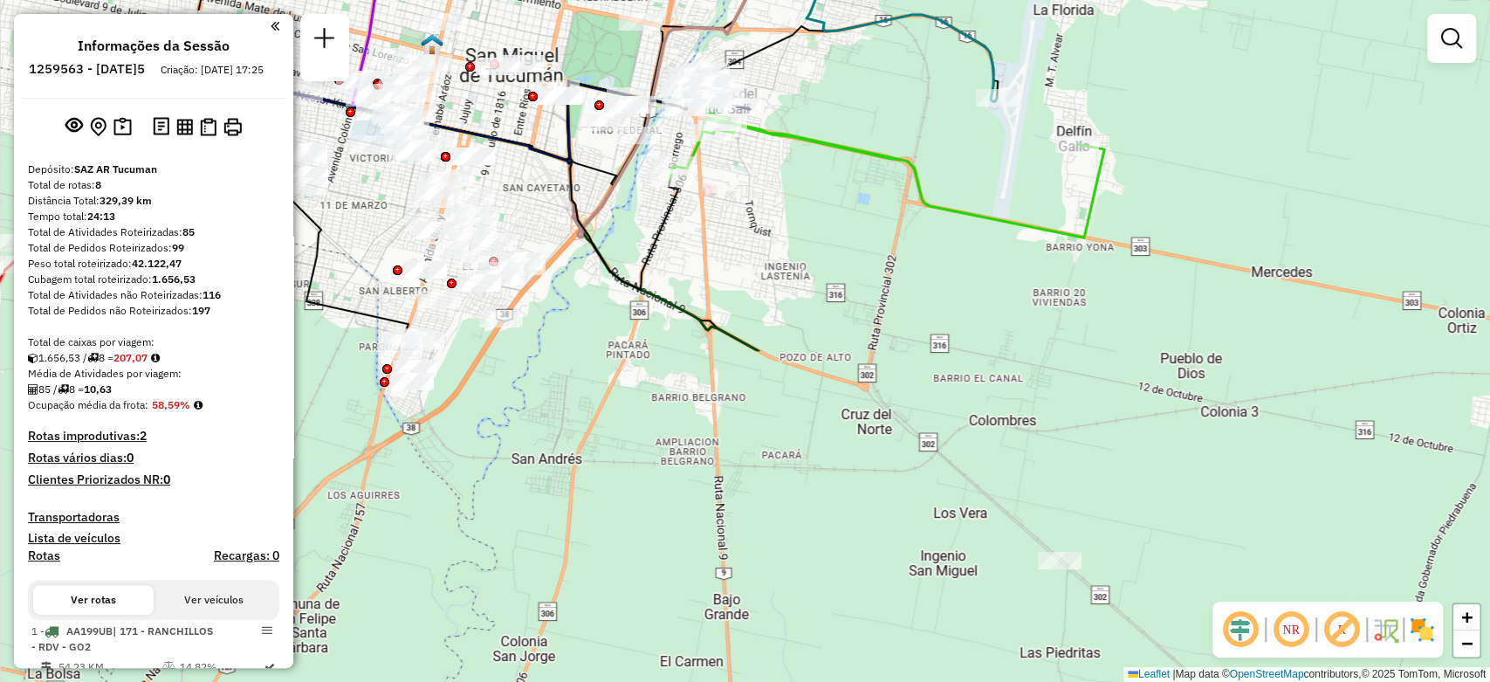
drag, startPoint x: 1145, startPoint y: 436, endPoint x: 833, endPoint y: 52, distance: 495.0
click at [833, 52] on div "Janela de atendimento Grade de atendimento Capacidade Transportadoras Veículos …" at bounding box center [745, 341] width 1490 height 682
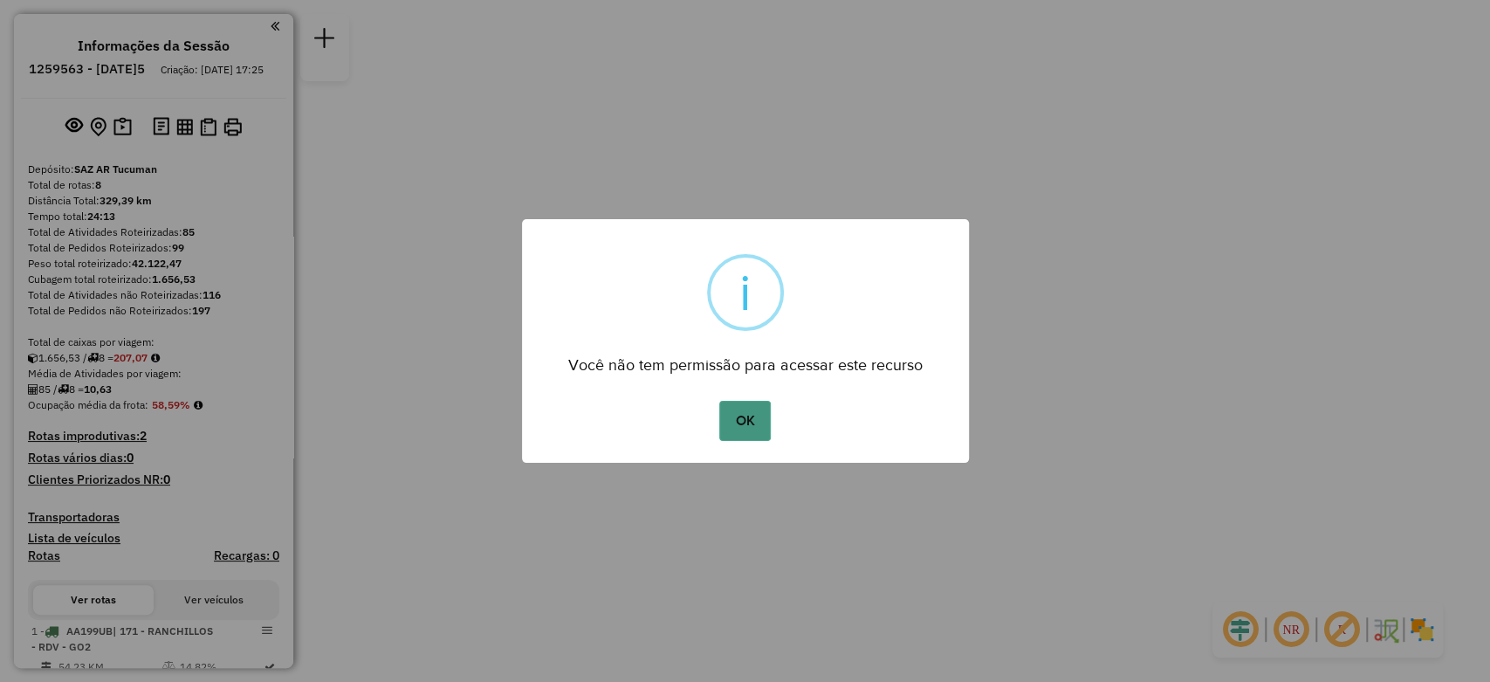
click at [763, 410] on button "OK" at bounding box center [744, 421] width 51 height 40
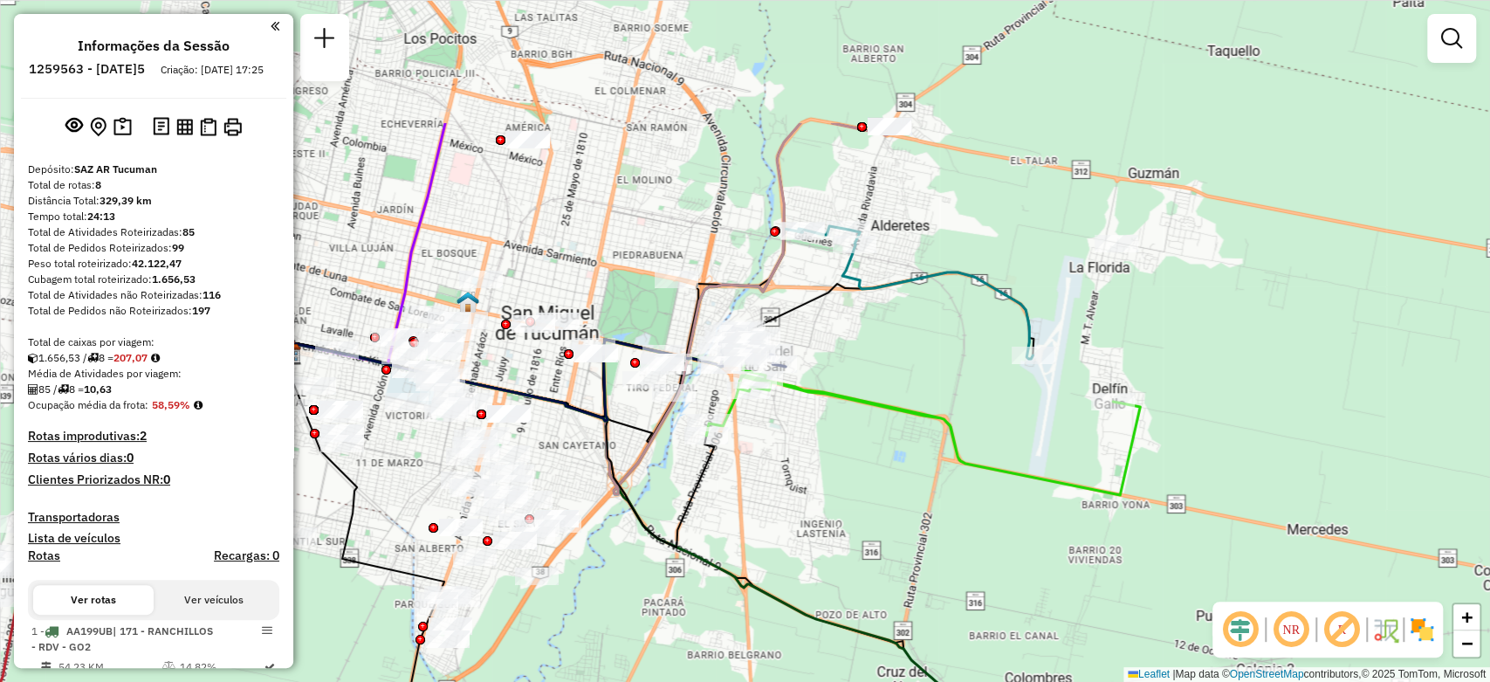
drag, startPoint x: 951, startPoint y: 315, endPoint x: 618, endPoint y: 508, distance: 385.2
click at [618, 508] on icon at bounding box center [502, 445] width 422 height 204
select select "**********"
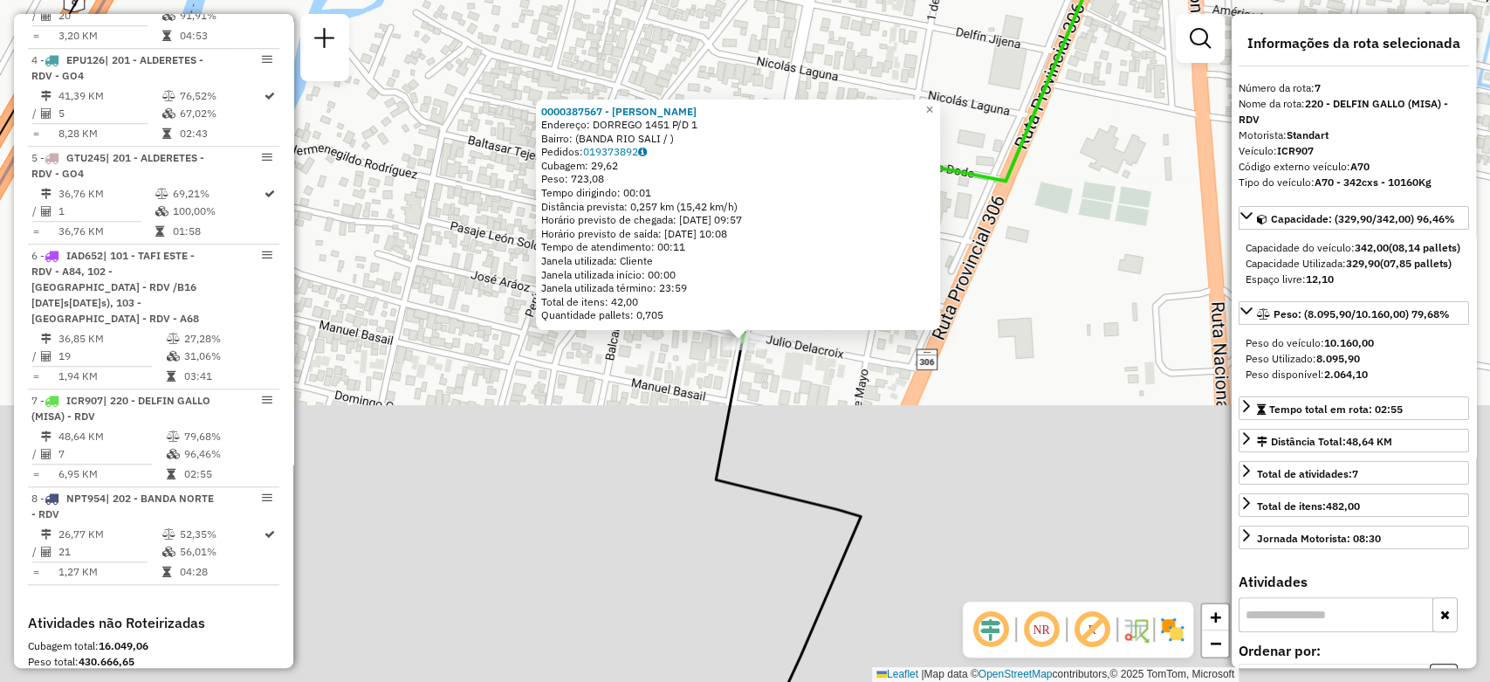
scroll to position [1176, 0]
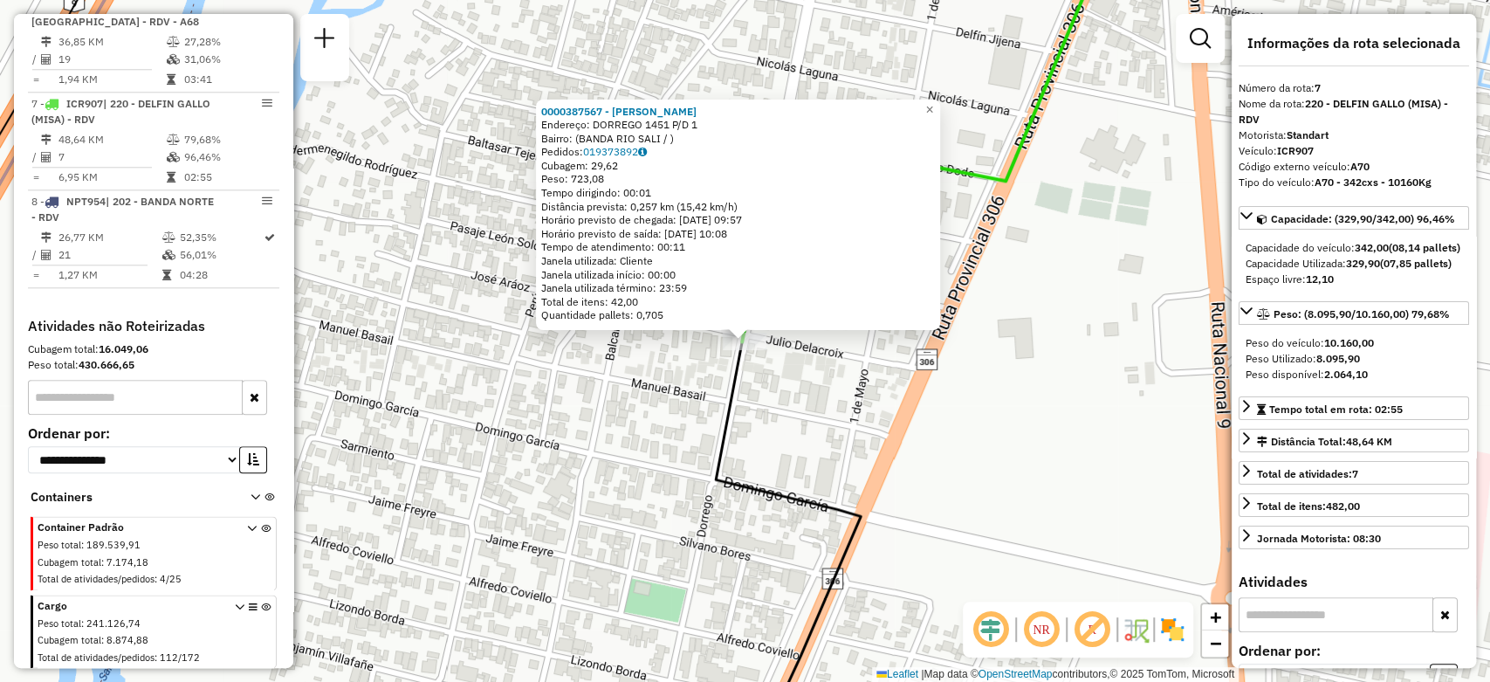
click at [751, 532] on div "0000387567 - LUQUE ARIEL Endereço: DORREGO 1451 P/D 1 Bairro: (BANDA RIO SALI /…" at bounding box center [745, 341] width 1490 height 682
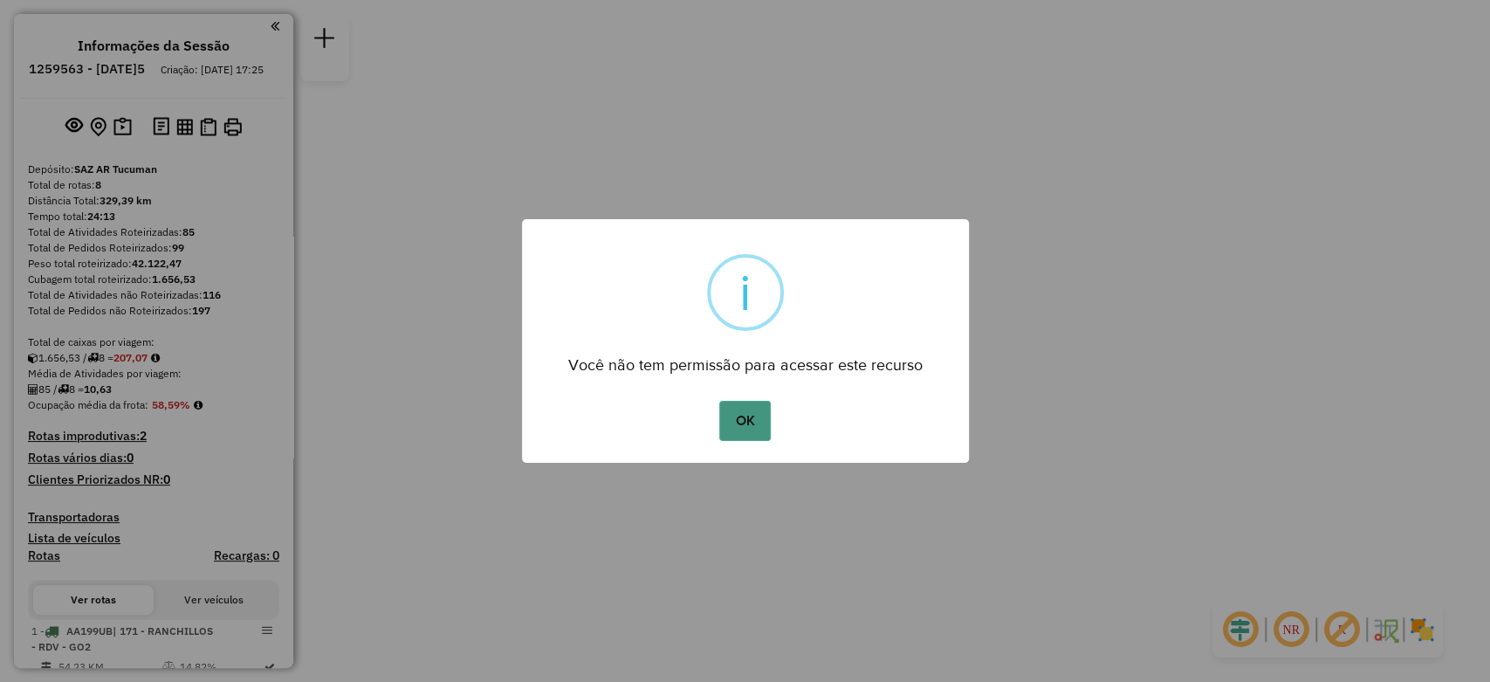
click at [751, 408] on button "OK" at bounding box center [744, 421] width 51 height 40
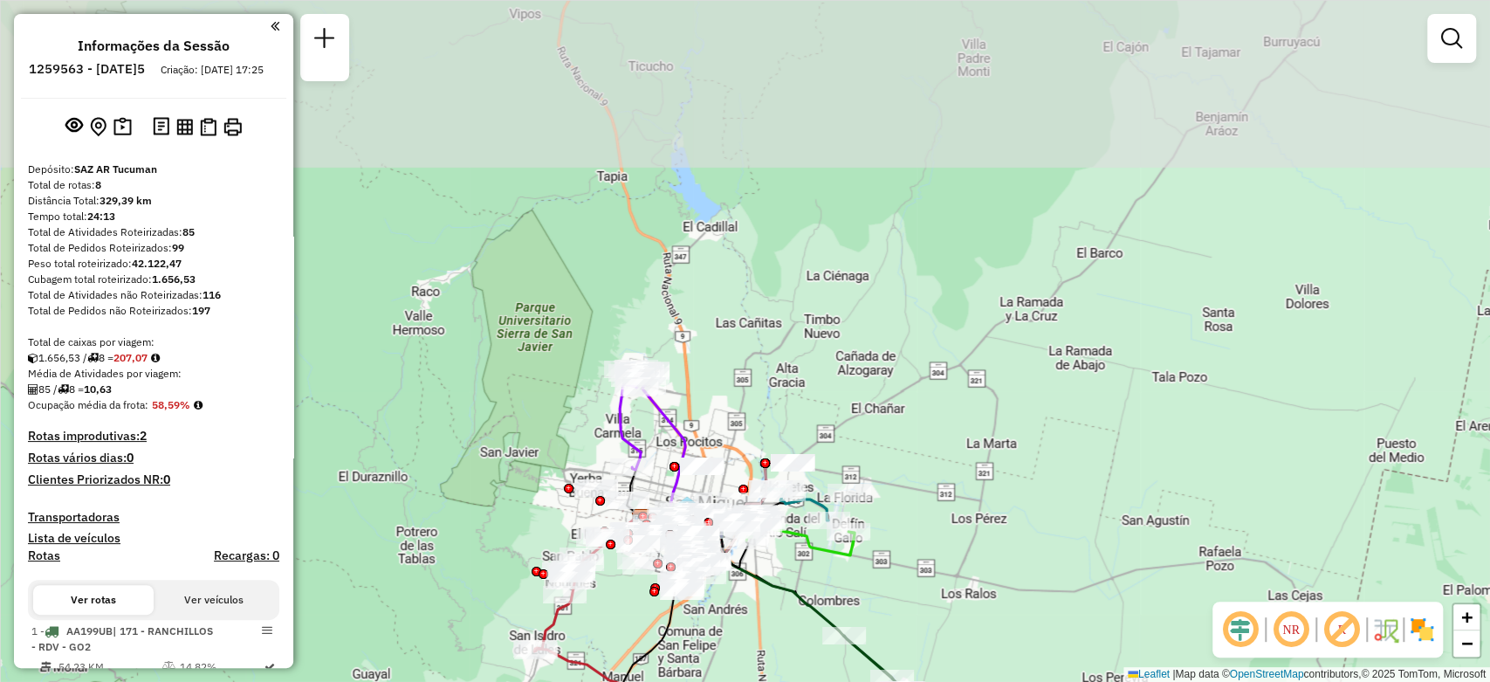
drag, startPoint x: 821, startPoint y: 398, endPoint x: 717, endPoint y: 630, distance: 254.7
click at [746, 656] on div "Janela de atendimento Grade de atendimento Capacidade Transportadoras Veículos …" at bounding box center [745, 341] width 1490 height 682
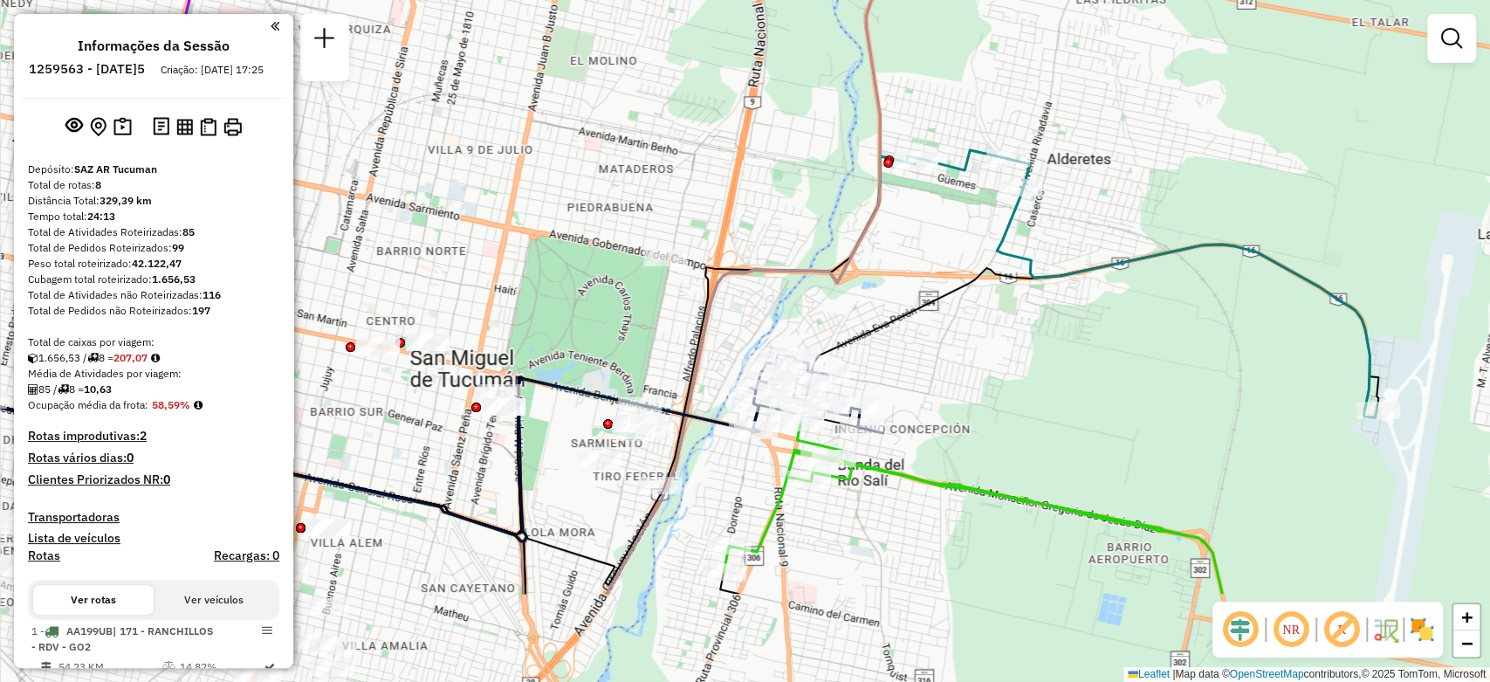
drag, startPoint x: 947, startPoint y: 535, endPoint x: 954, endPoint y: 385, distance: 150.3
click at [954, 385] on div "Janela de atendimento Grade de atendimento Capacidade Transportadoras Veículos …" at bounding box center [745, 341] width 1490 height 682
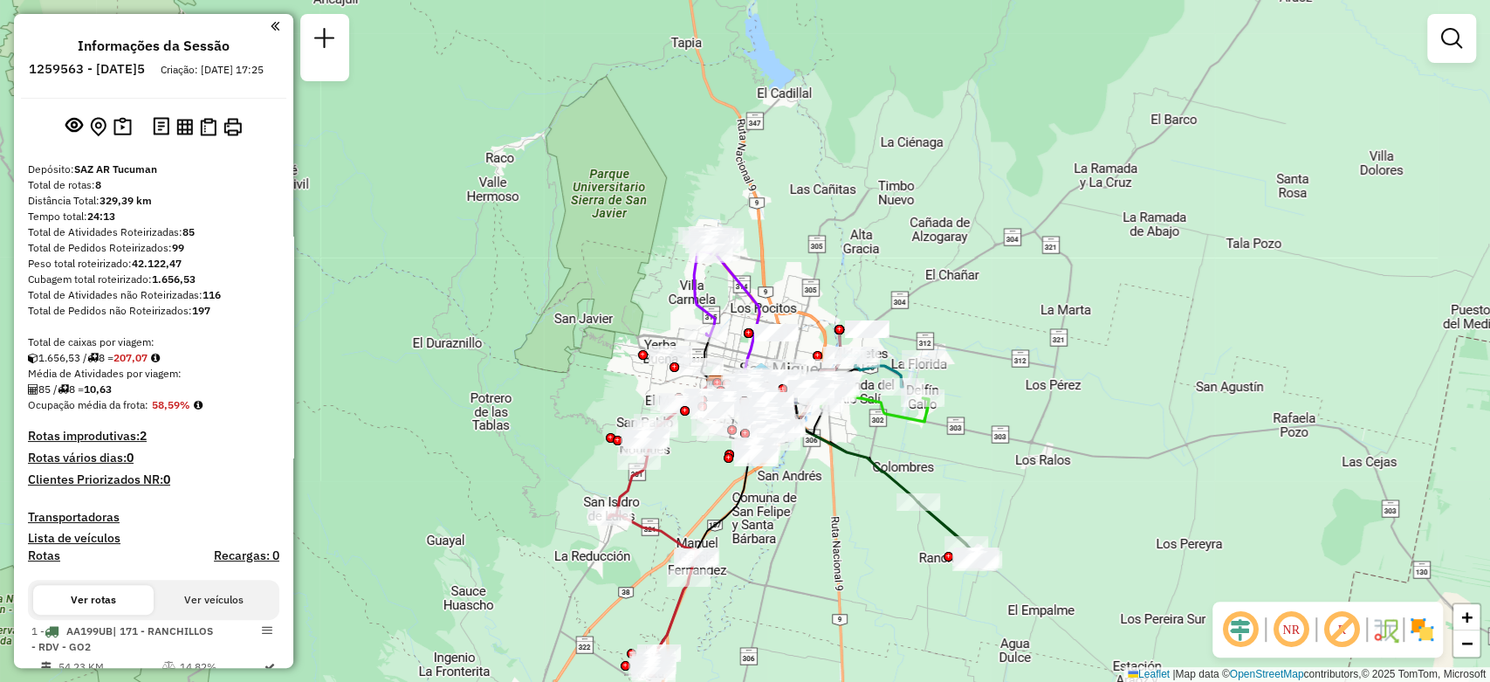
drag, startPoint x: 852, startPoint y: 408, endPoint x: 830, endPoint y: 486, distance: 80.7
click at [830, 486] on div "Janela de atendimento Grade de atendimento Capacidade Transportadoras Veículos …" at bounding box center [745, 341] width 1490 height 682
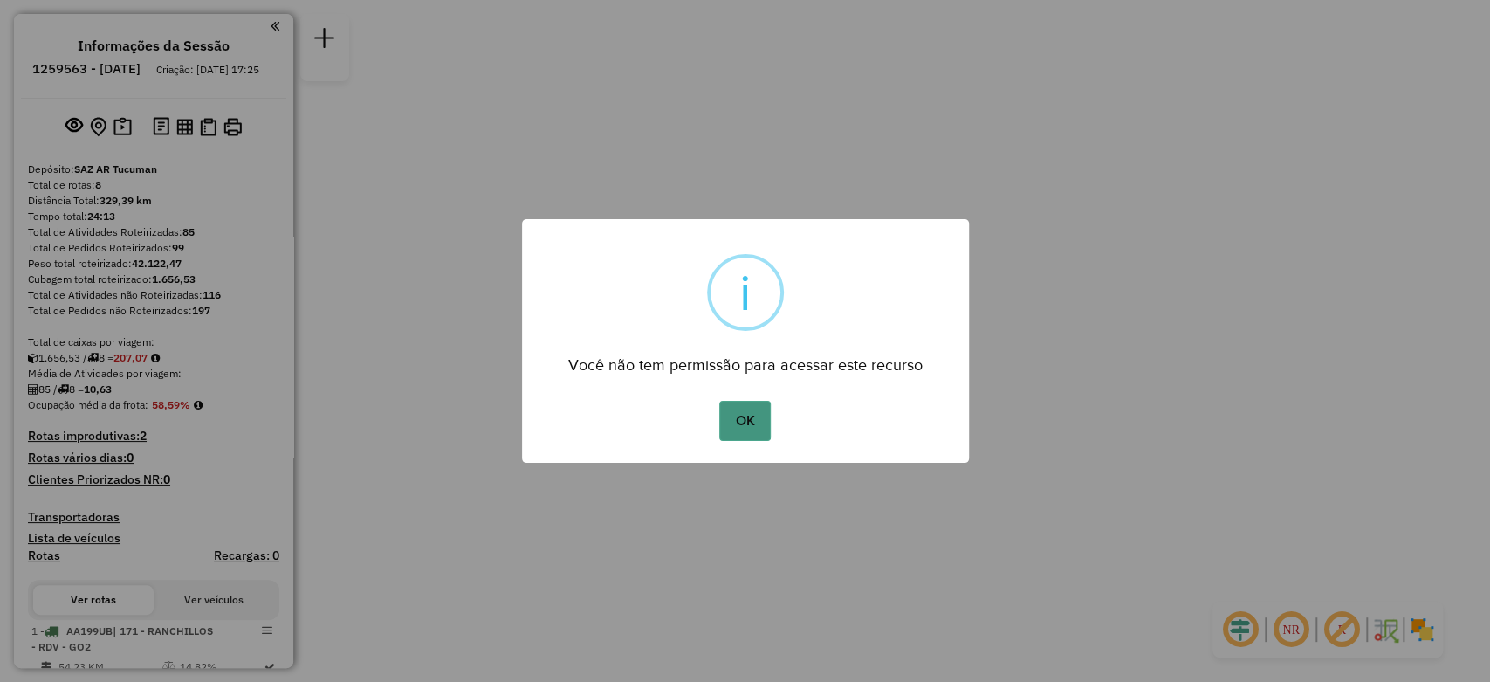
click at [758, 410] on button "OK" at bounding box center [744, 421] width 51 height 40
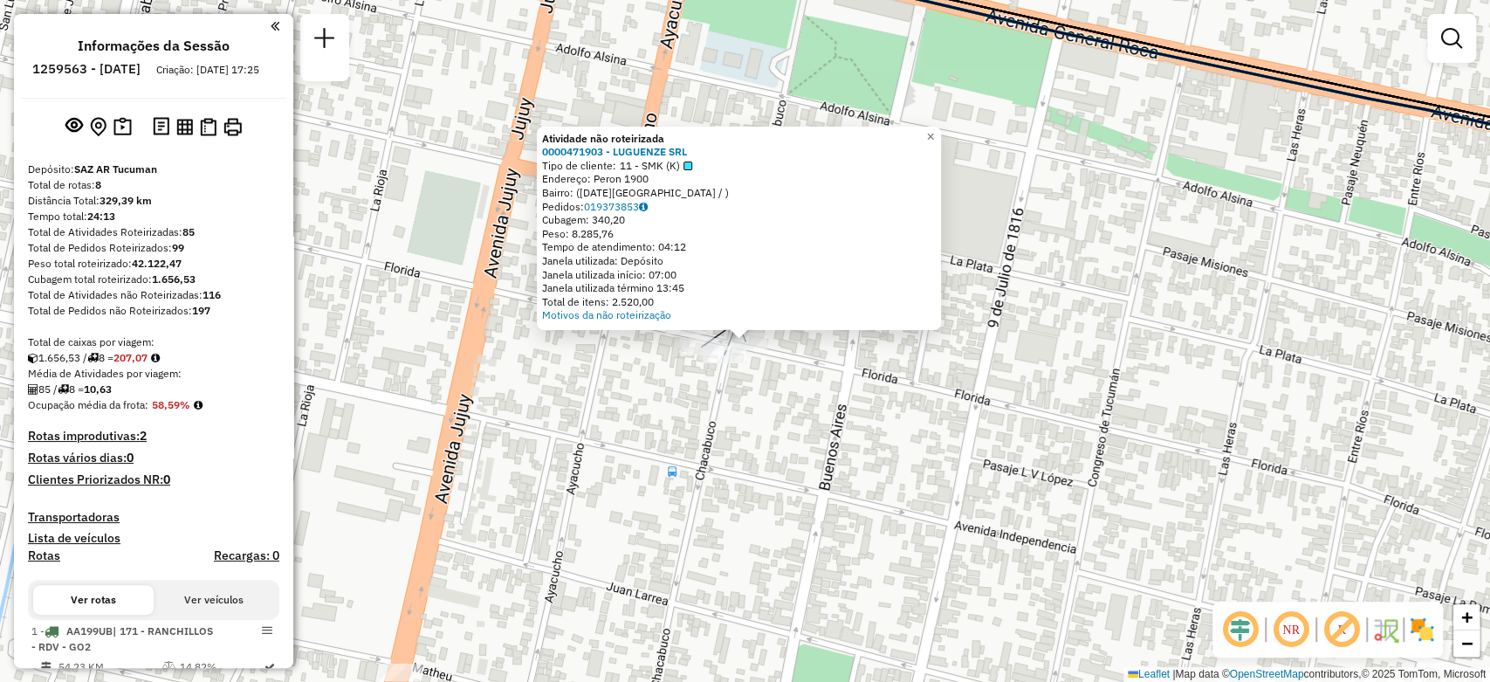
click at [695, 413] on div "Atividade não roteirizada 0000471903 - LUGUENZE SRL Tipo de cliente: 11 - SMK (…" at bounding box center [745, 341] width 1490 height 682
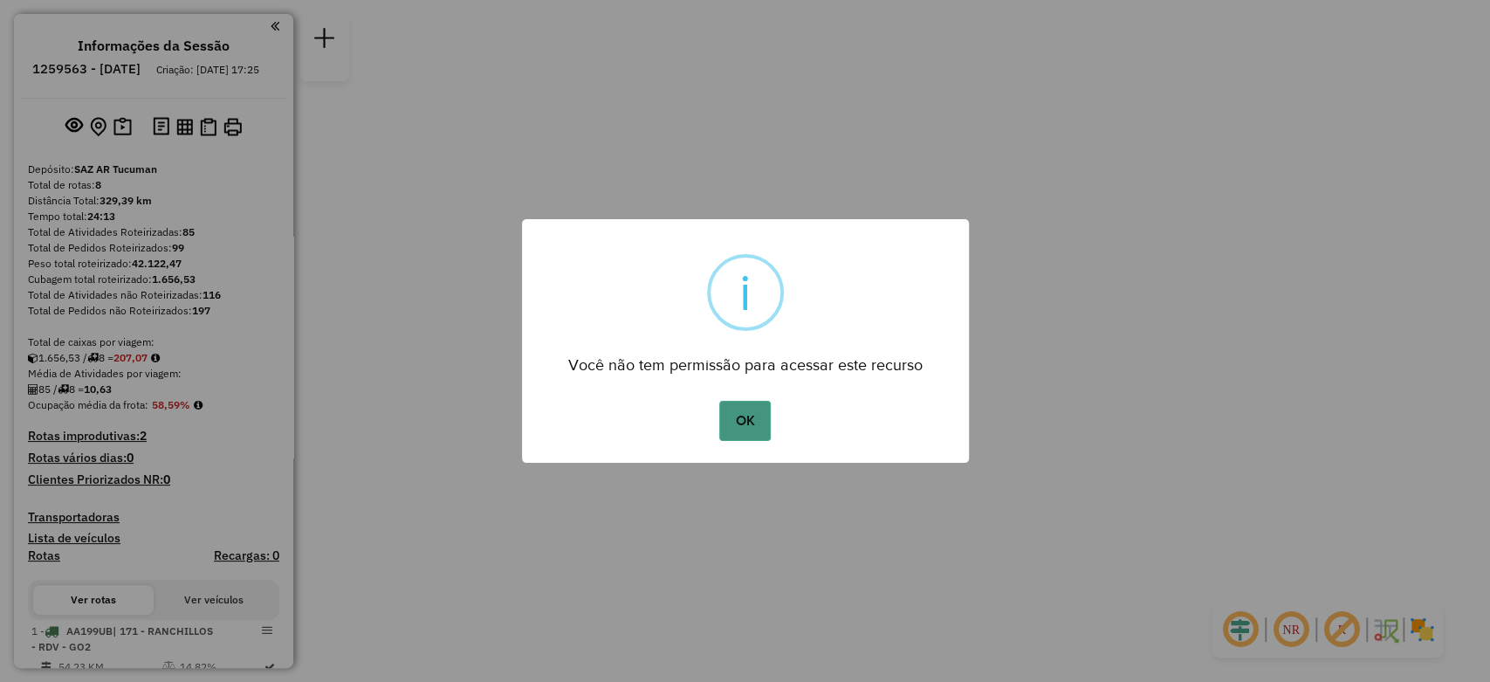
click at [752, 429] on button "OK" at bounding box center [744, 421] width 51 height 40
click at [745, 428] on button "OK" at bounding box center [744, 421] width 51 height 40
click at [744, 425] on button "OK" at bounding box center [744, 421] width 51 height 40
click at [757, 407] on button "OK" at bounding box center [744, 421] width 51 height 40
click at [754, 418] on button "OK" at bounding box center [744, 421] width 51 height 40
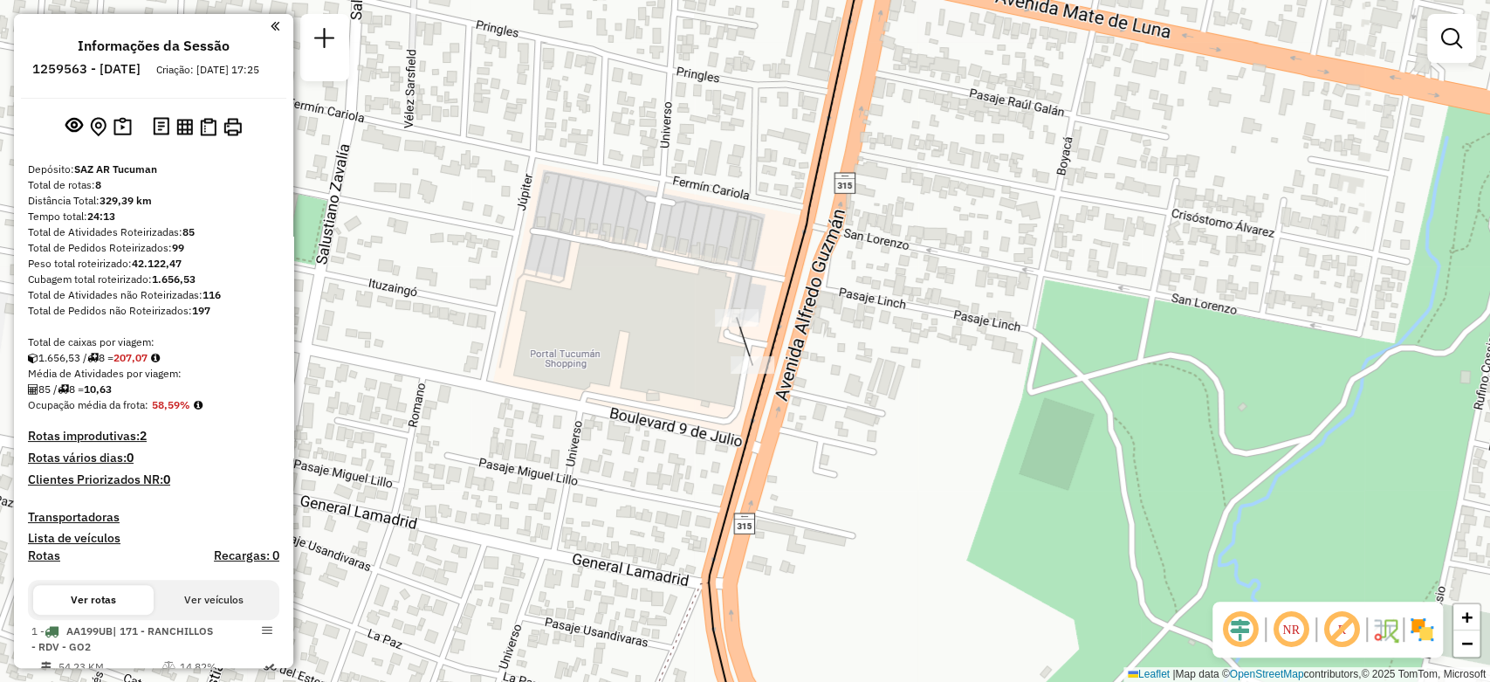
click at [775, 418] on div "Janela de atendimento Grade de atendimento Capacidade Transportadoras Veículos …" at bounding box center [745, 341] width 1490 height 682
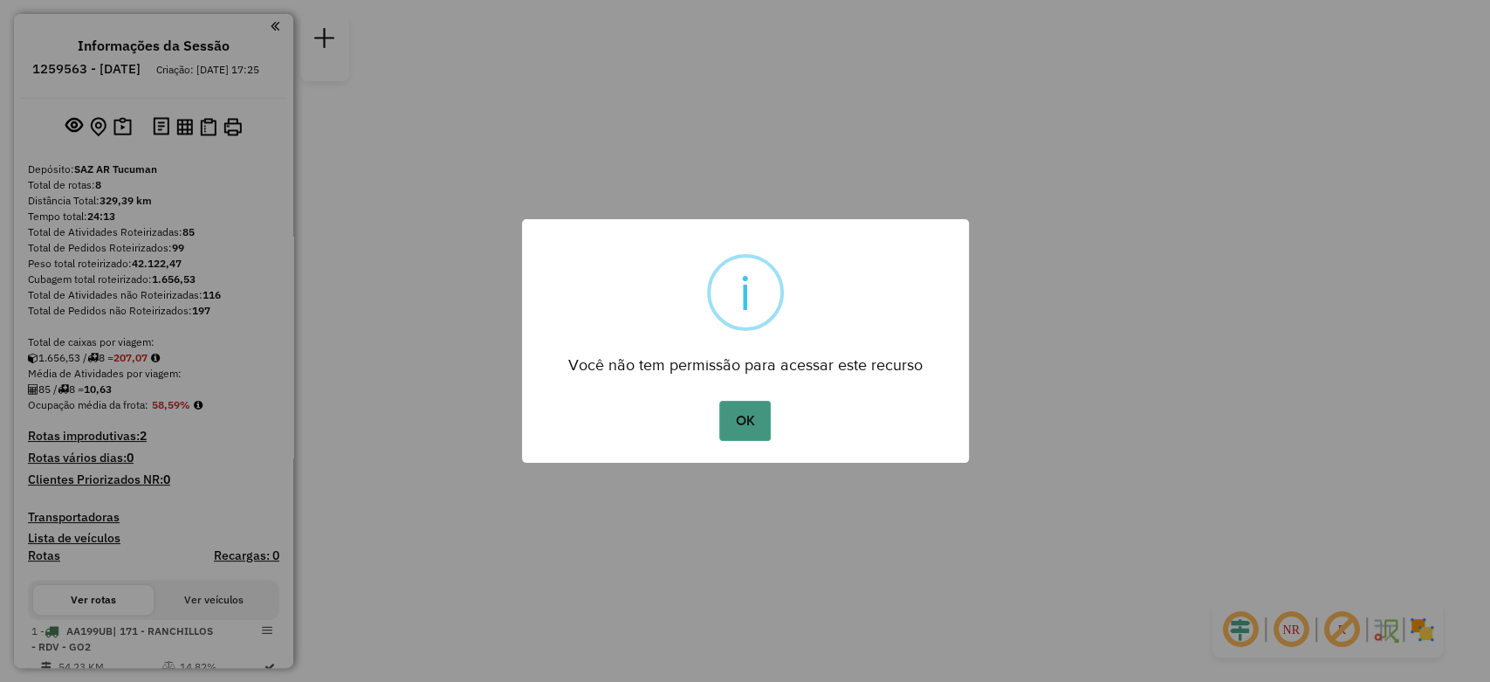
click at [757, 424] on button "OK" at bounding box center [744, 421] width 51 height 40
click at [761, 431] on button "OK" at bounding box center [744, 421] width 51 height 40
click at [749, 416] on button "OK" at bounding box center [744, 421] width 51 height 40
click at [736, 415] on button "OK" at bounding box center [744, 421] width 51 height 40
click at [744, 416] on button "OK" at bounding box center [744, 421] width 51 height 40
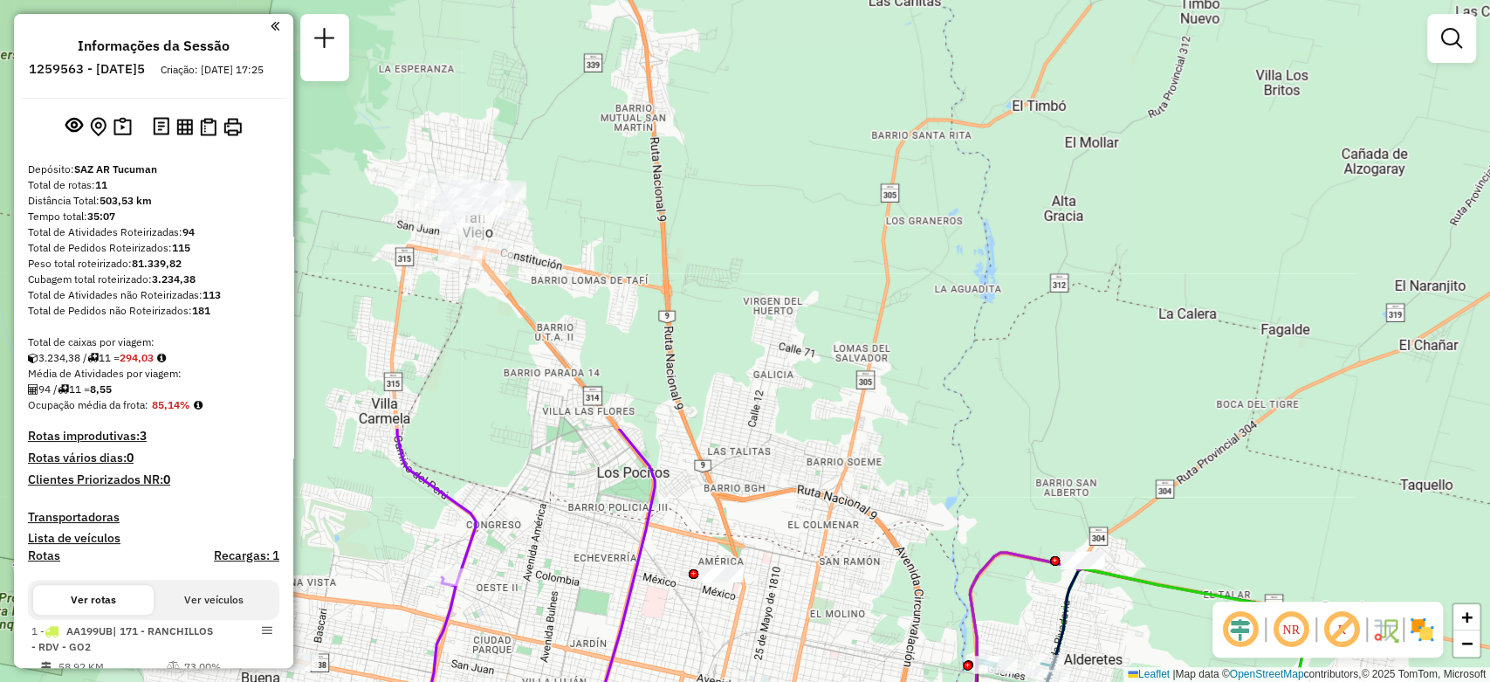
drag, startPoint x: 636, startPoint y: 187, endPoint x: 620, endPoint y: 655, distance: 468.1
click at [621, 666] on div "Janela de atendimento Grade de atendimento Capacidade Transportadoras Veículos …" at bounding box center [745, 341] width 1490 height 682
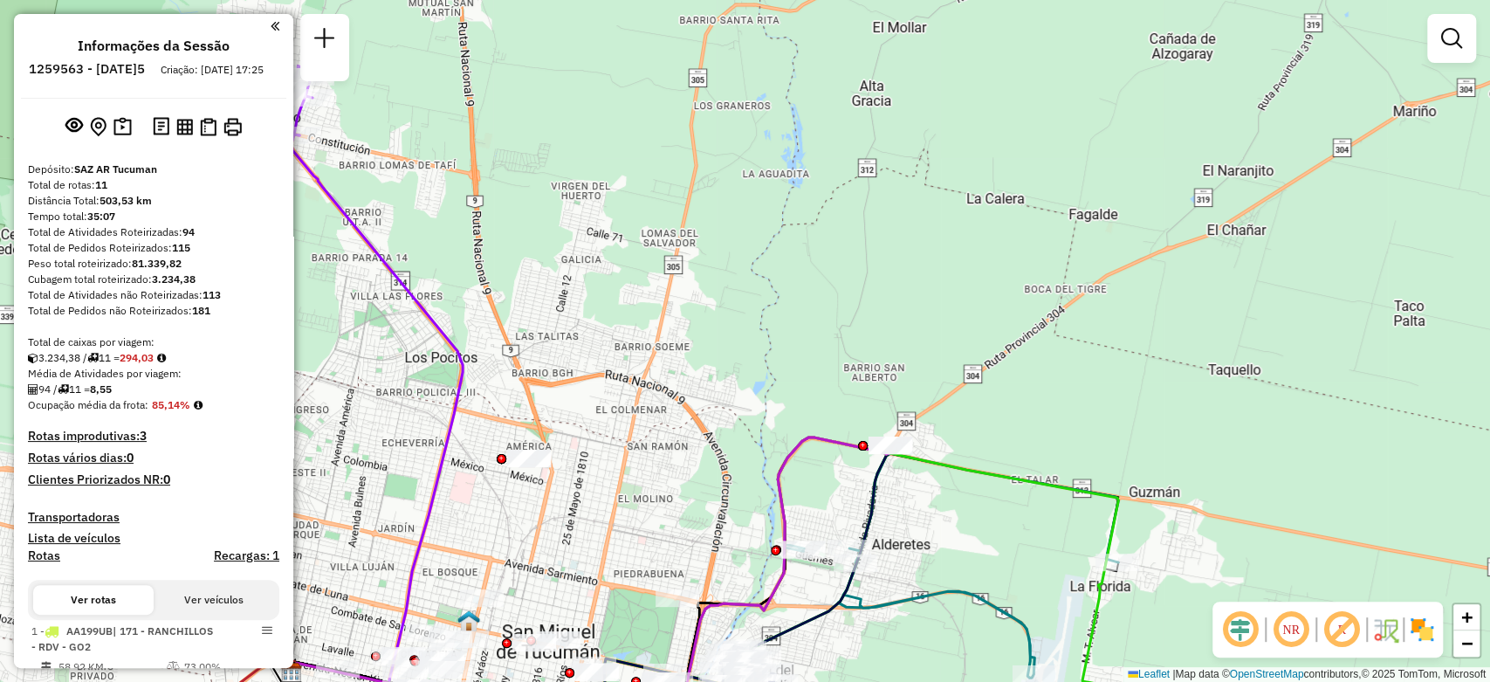
drag, startPoint x: 1014, startPoint y: 554, endPoint x: 991, endPoint y: 501, distance: 58.2
click at [991, 501] on div "Janela de atendimento Grade de atendimento Capacidade Transportadoras Veículos …" at bounding box center [745, 341] width 1490 height 682
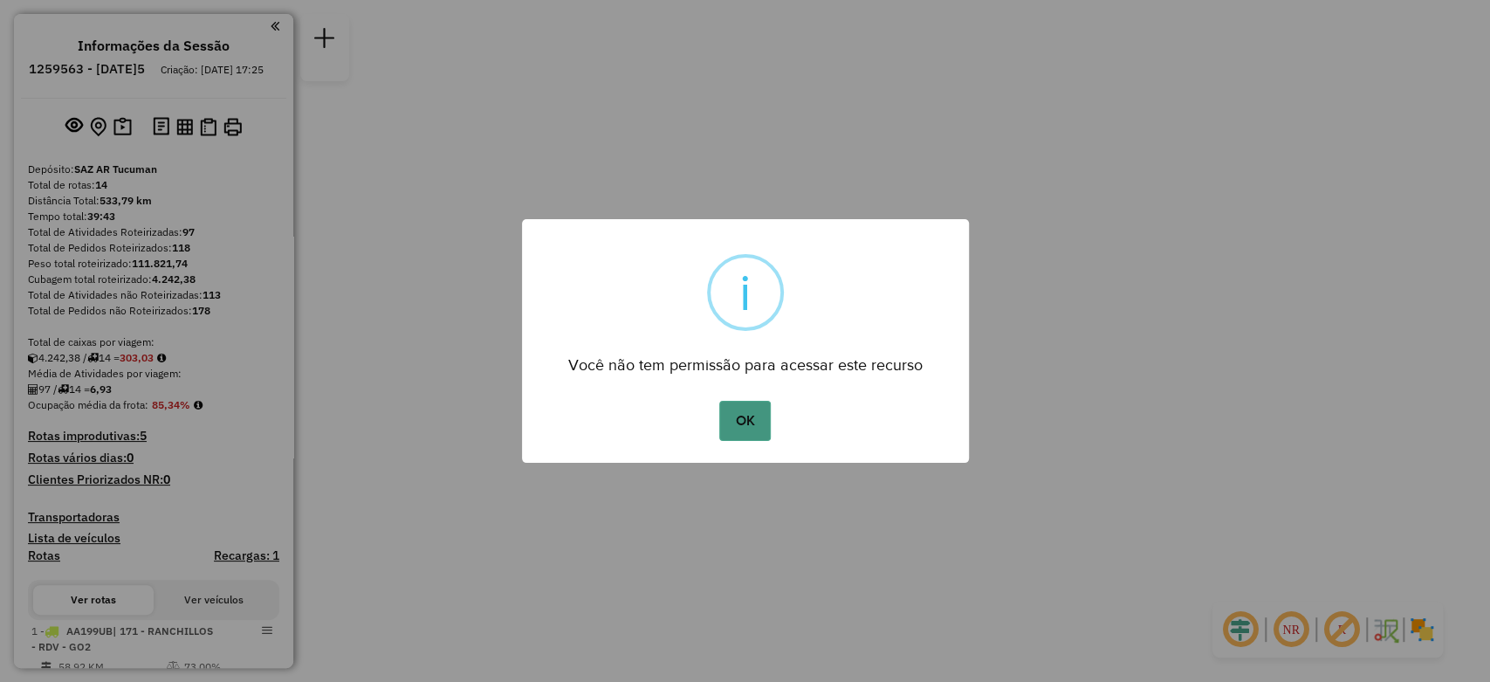
click at [745, 408] on button "OK" at bounding box center [744, 421] width 51 height 40
click at [754, 403] on button "OK" at bounding box center [744, 421] width 51 height 40
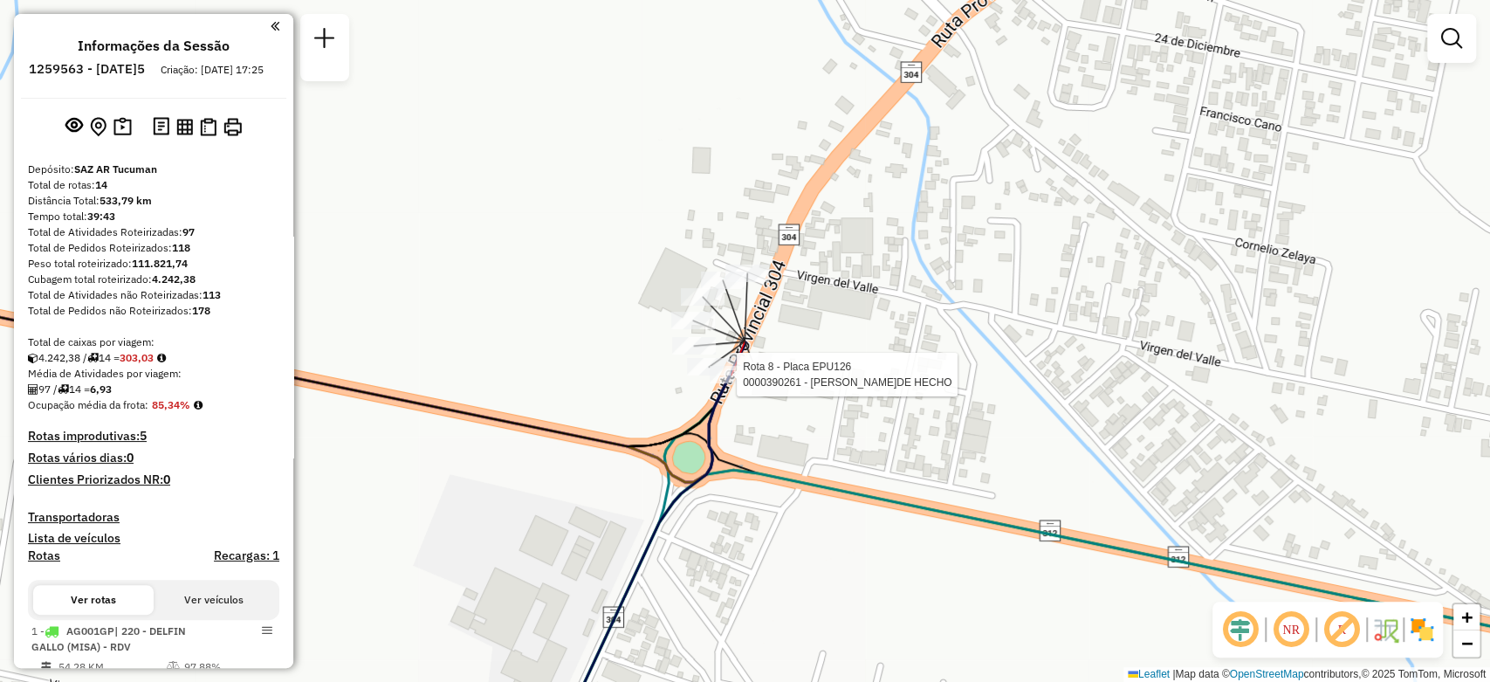
select select "**********"
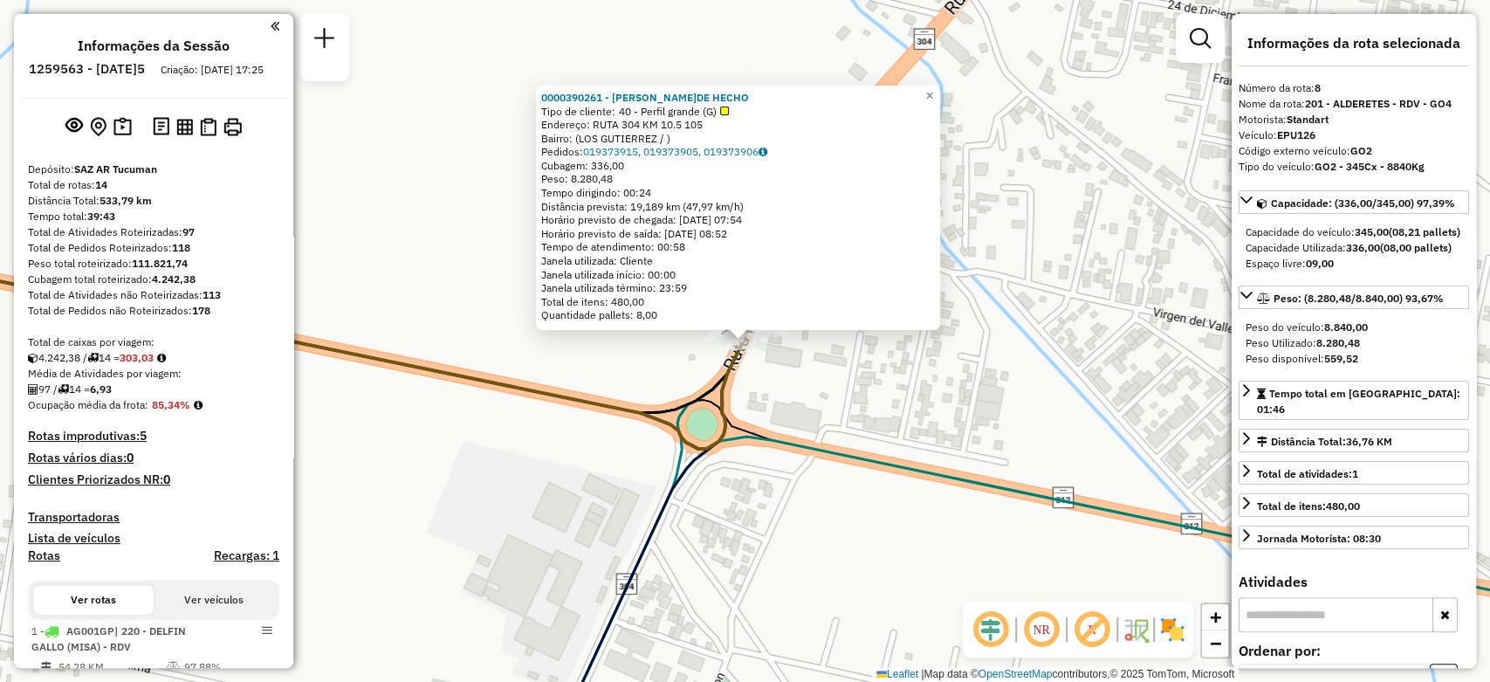
scroll to position [1320, 0]
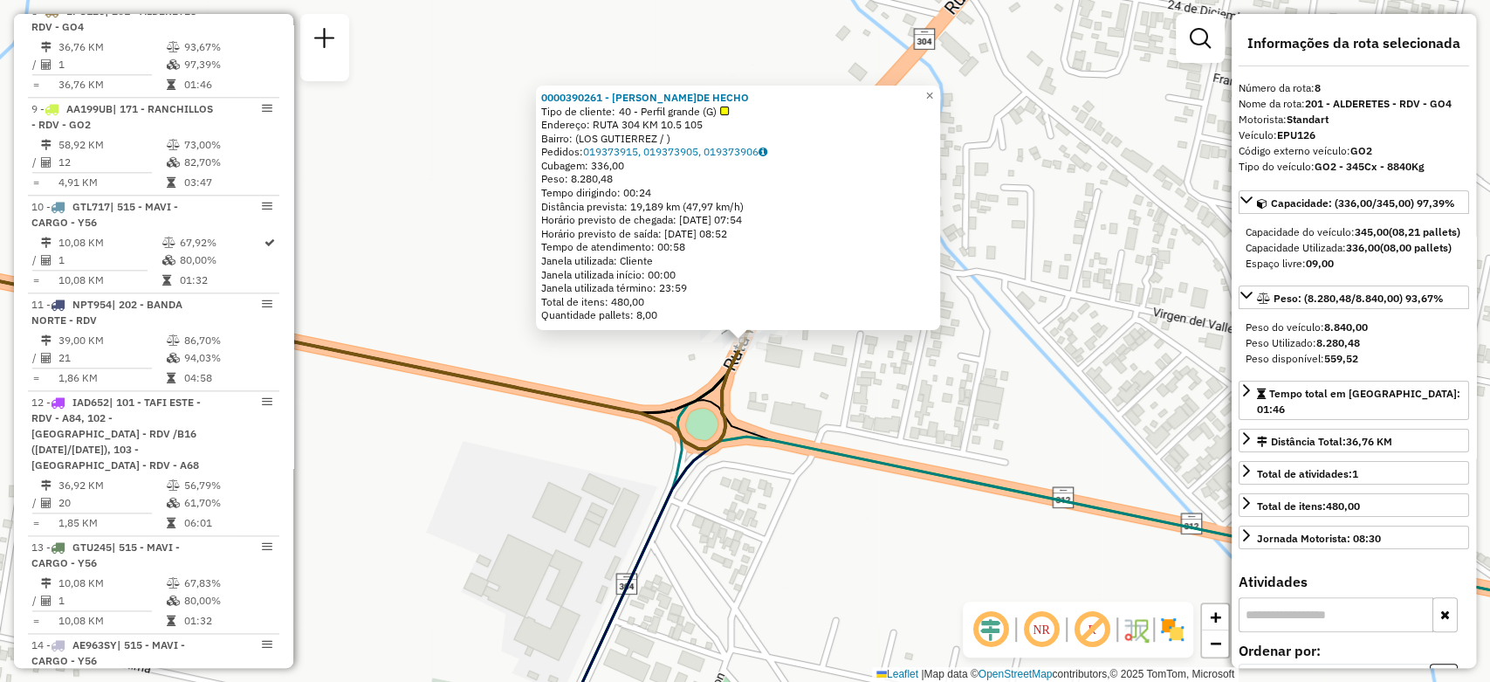
click at [684, 374] on div "0000390261 - MILHEM HNOS S. DE HECHO Tipo de cliente: 40 - Perfil grande (G) En…" at bounding box center [745, 341] width 1490 height 682
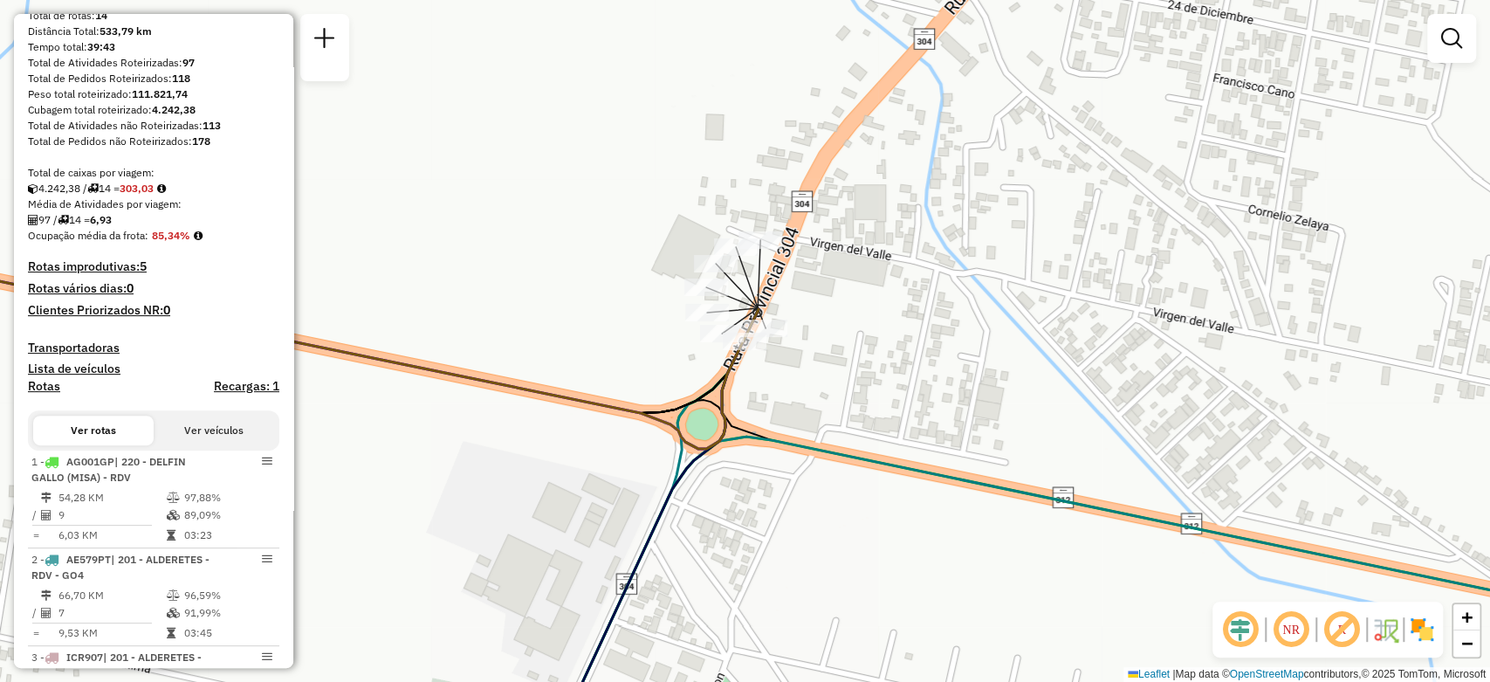
scroll to position [0, 0]
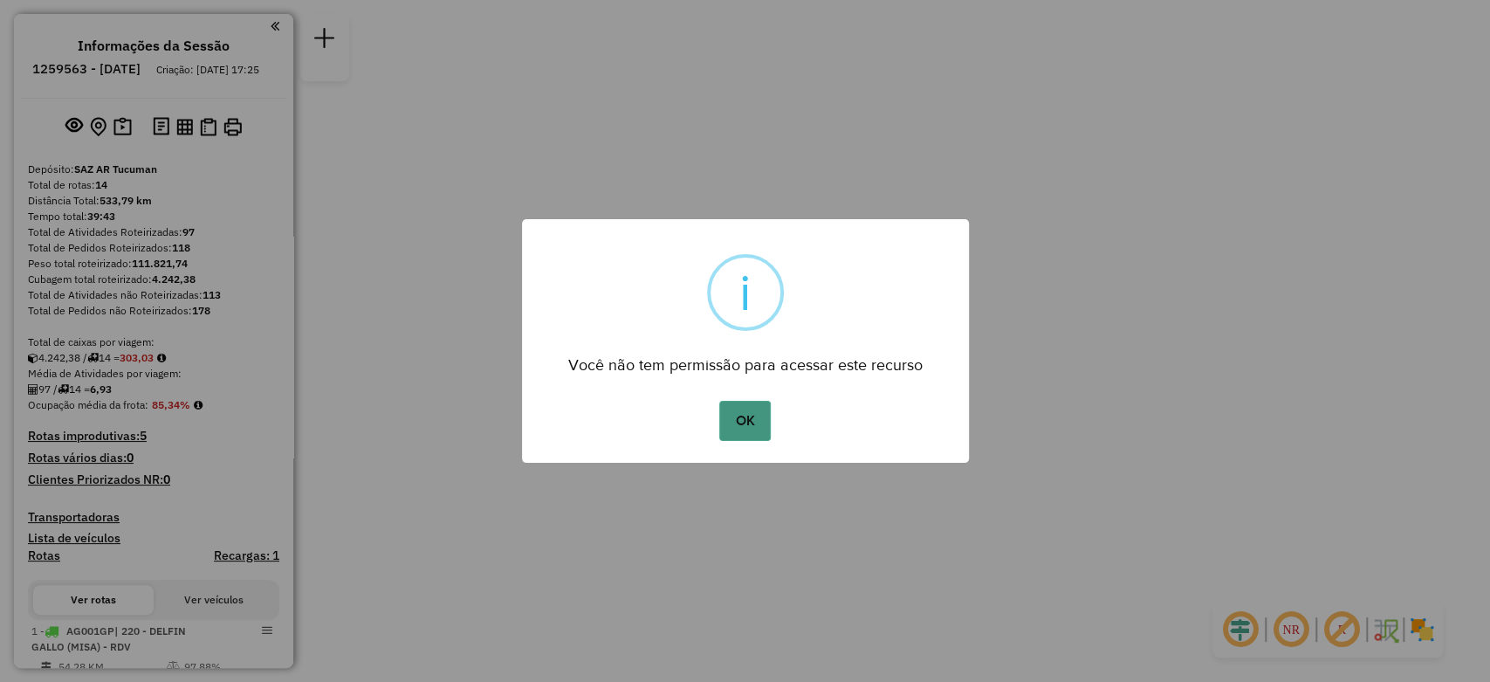
click at [762, 414] on button "OK" at bounding box center [744, 421] width 51 height 40
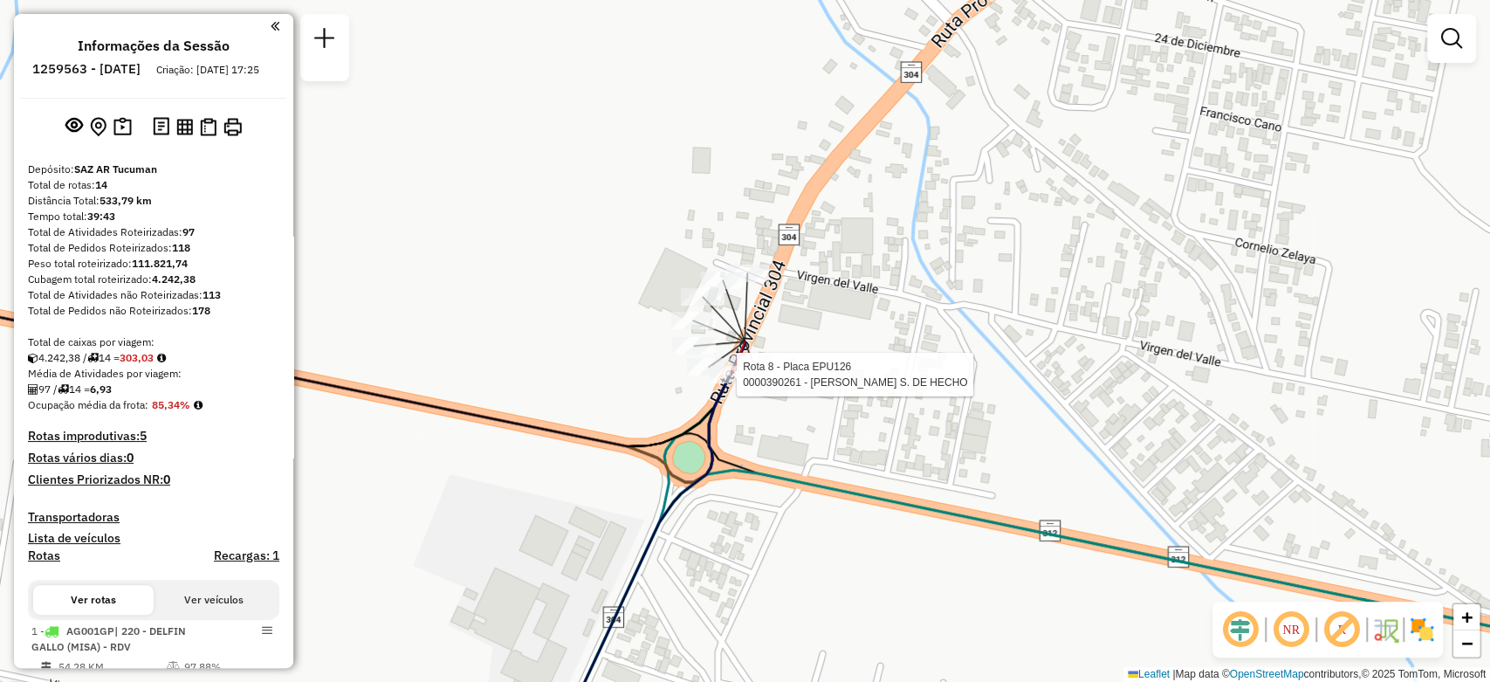
select select "**********"
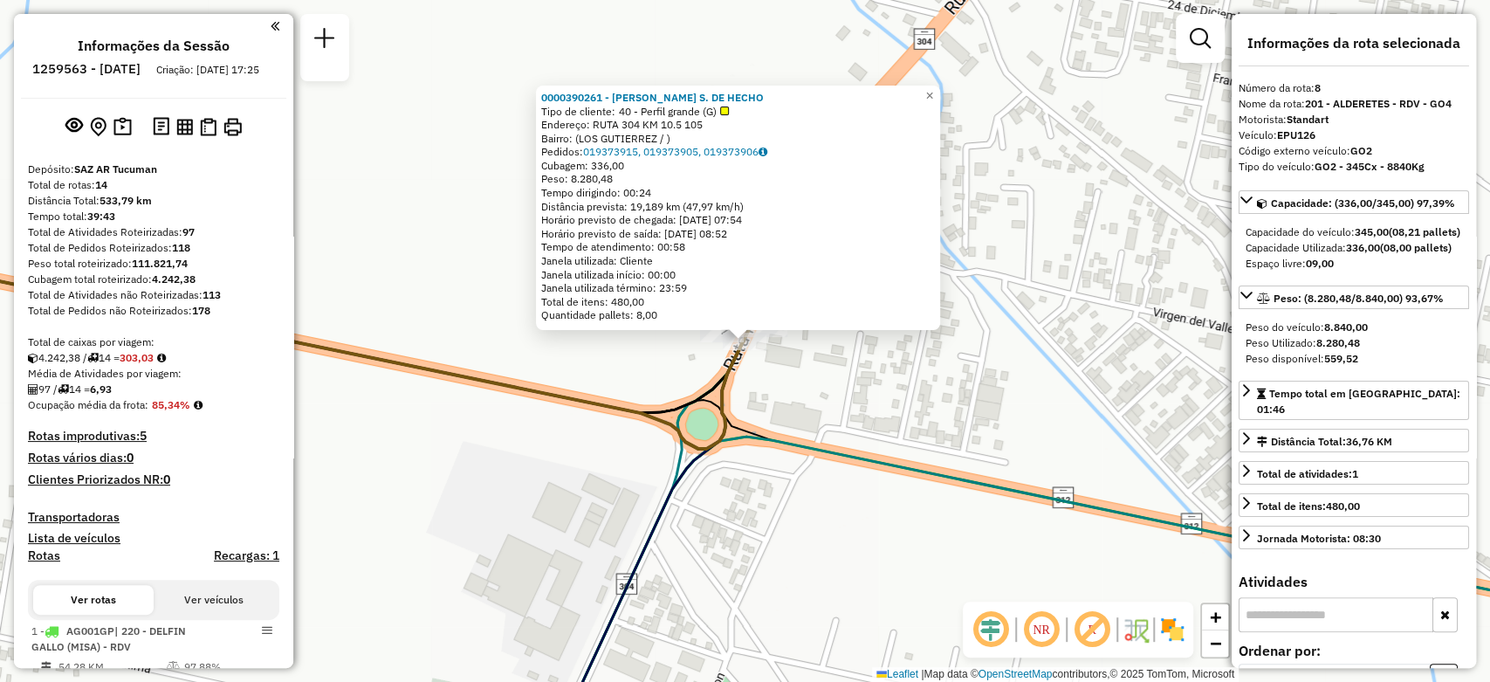
scroll to position [1320, 0]
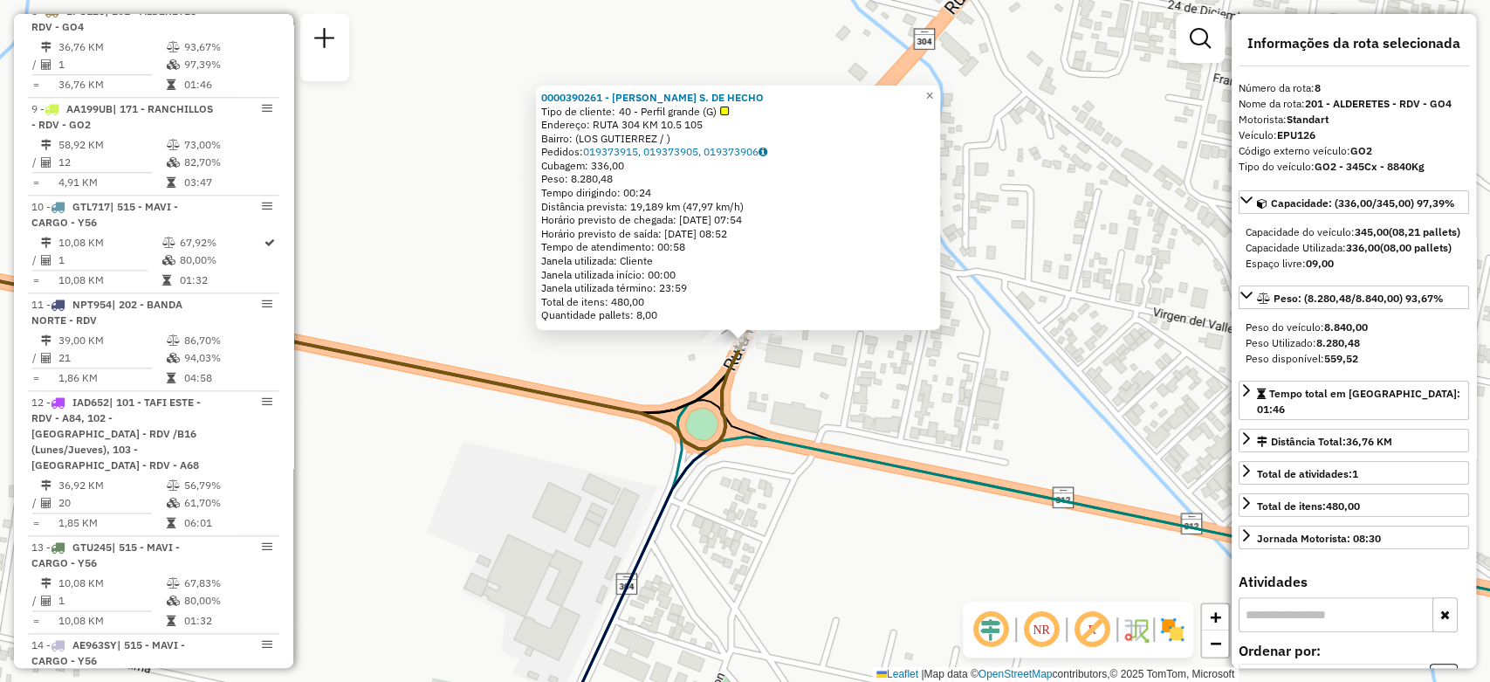
click at [763, 400] on div "0000390261 - MILHEM HNOS S. DE HECHO Tipo de cliente: 40 - Perfil grande (G) En…" at bounding box center [745, 341] width 1490 height 682
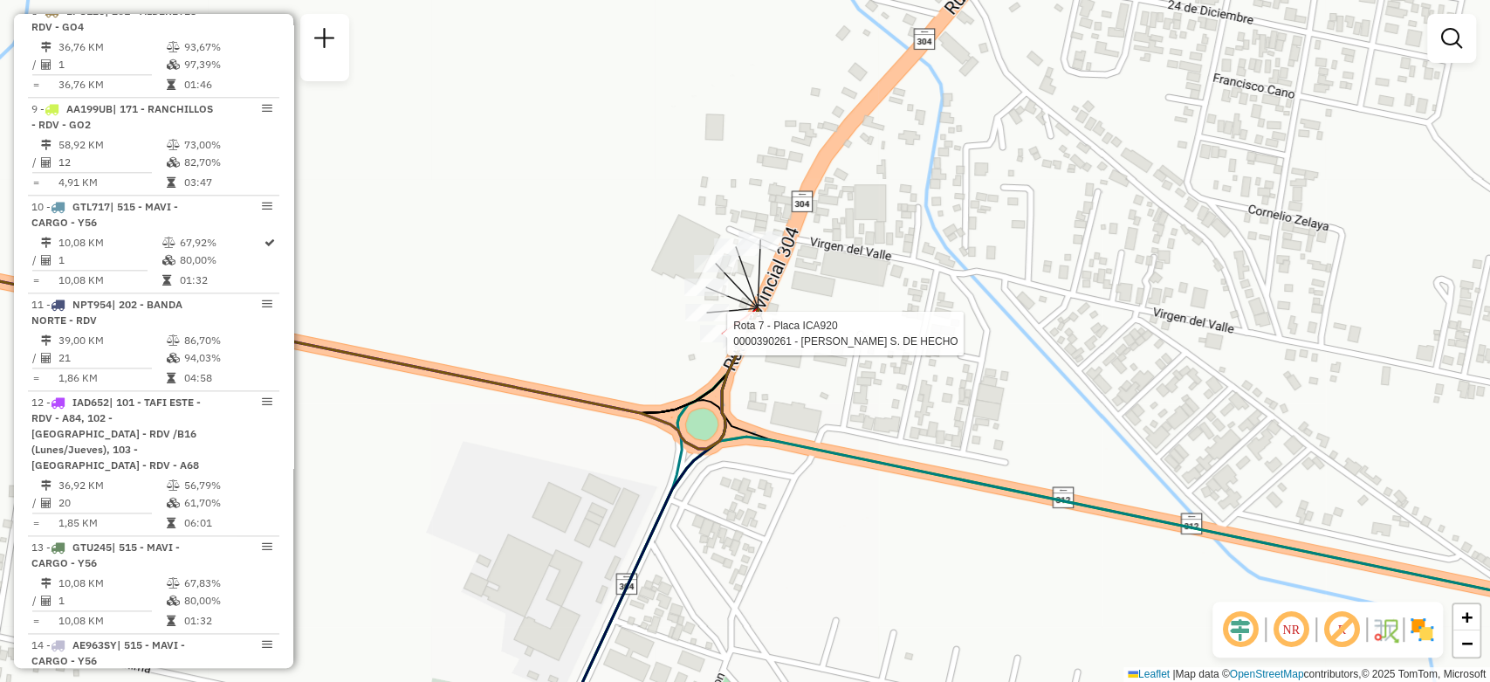
select select "**********"
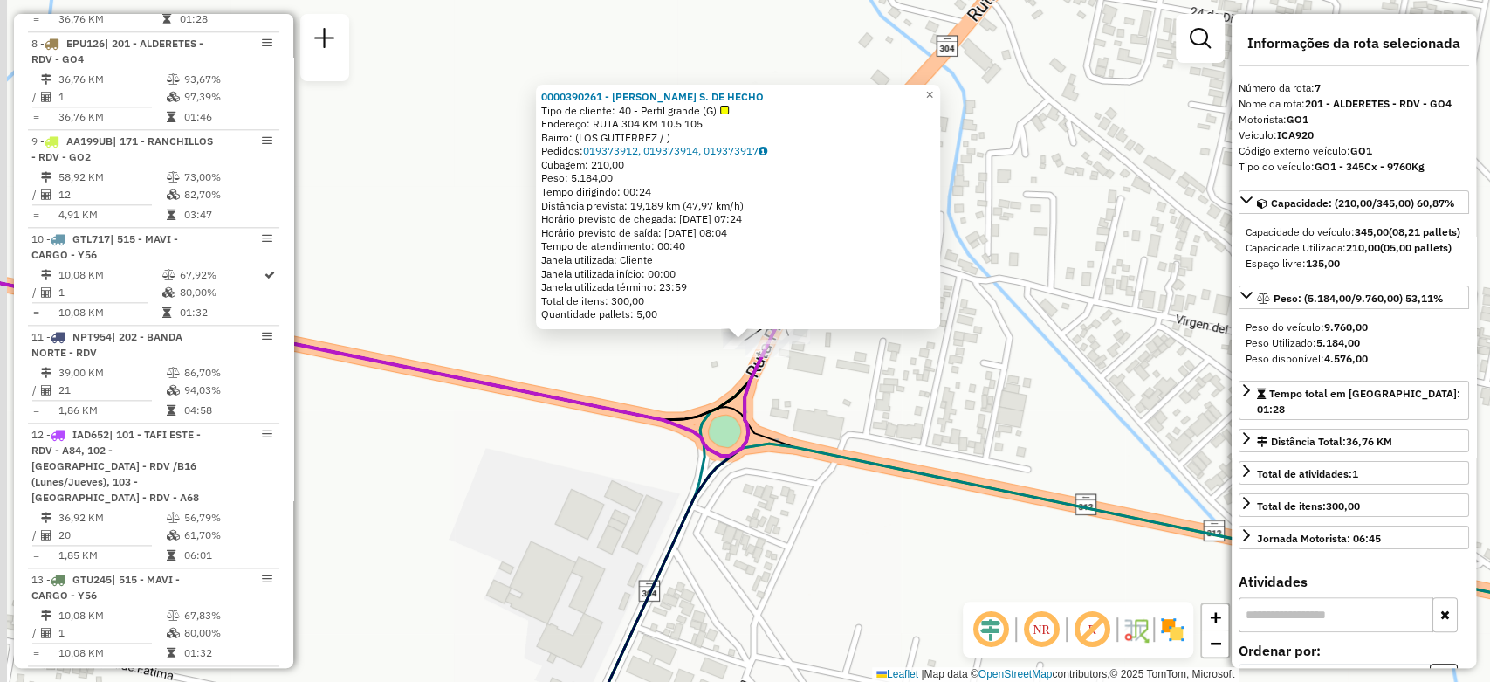
scroll to position [1222, 0]
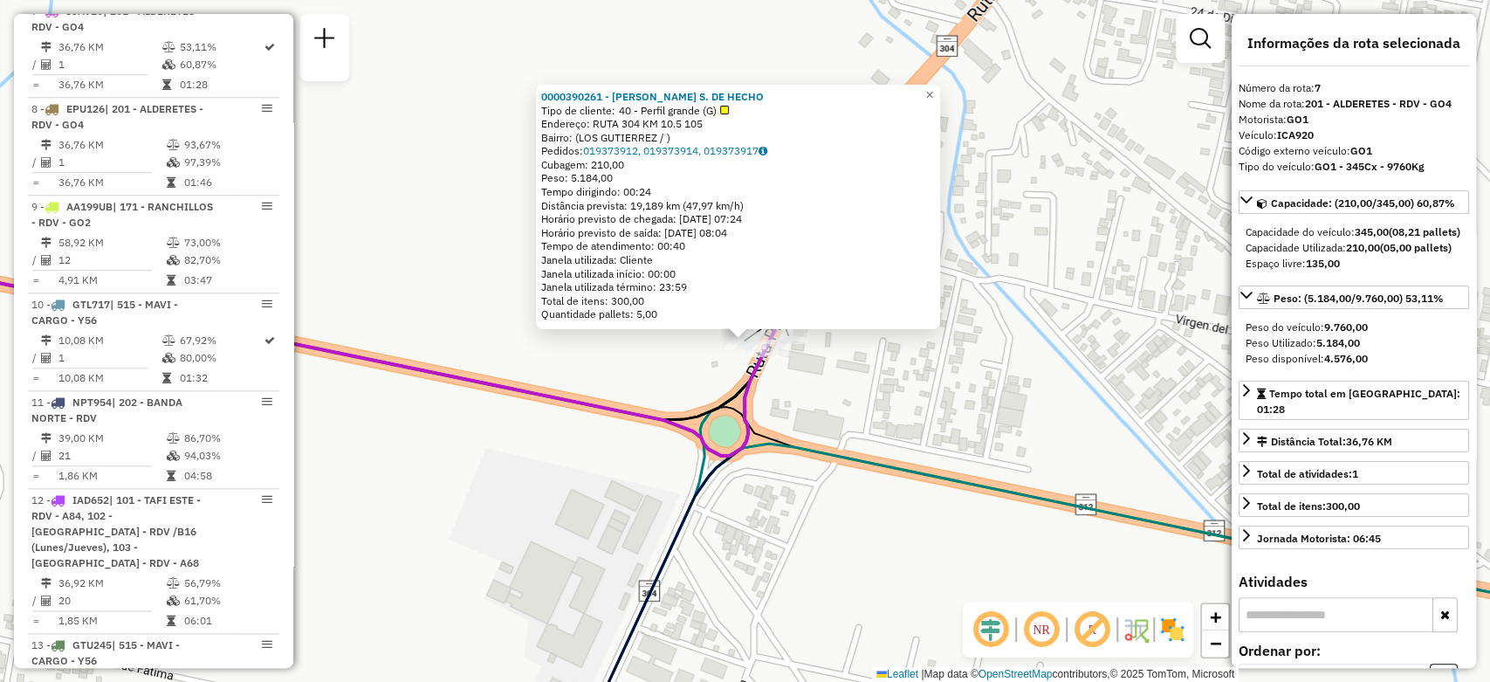
click at [640, 393] on div "0000390261 - MILHEM HNOS S. DE HECHO Tipo de cliente: 40 - Perfil grande (G) En…" at bounding box center [745, 341] width 1490 height 682
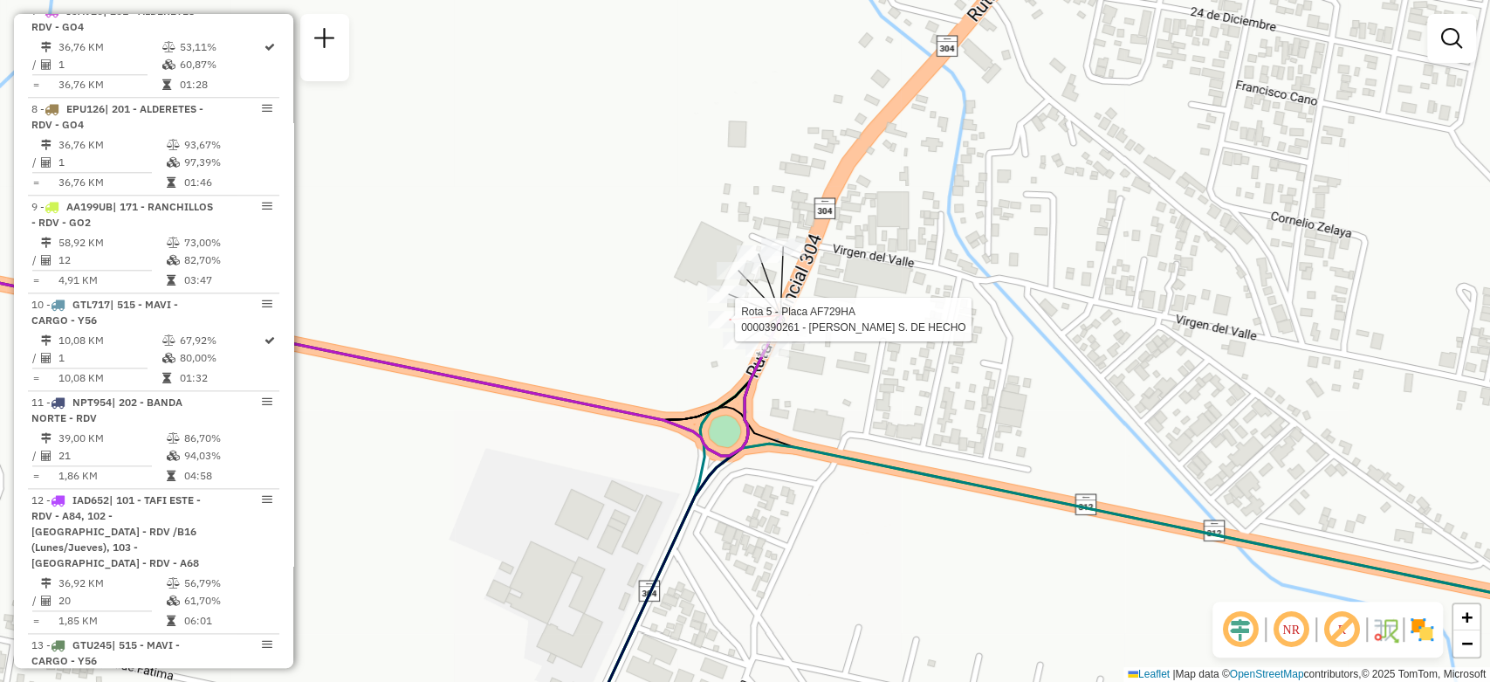
select select "**********"
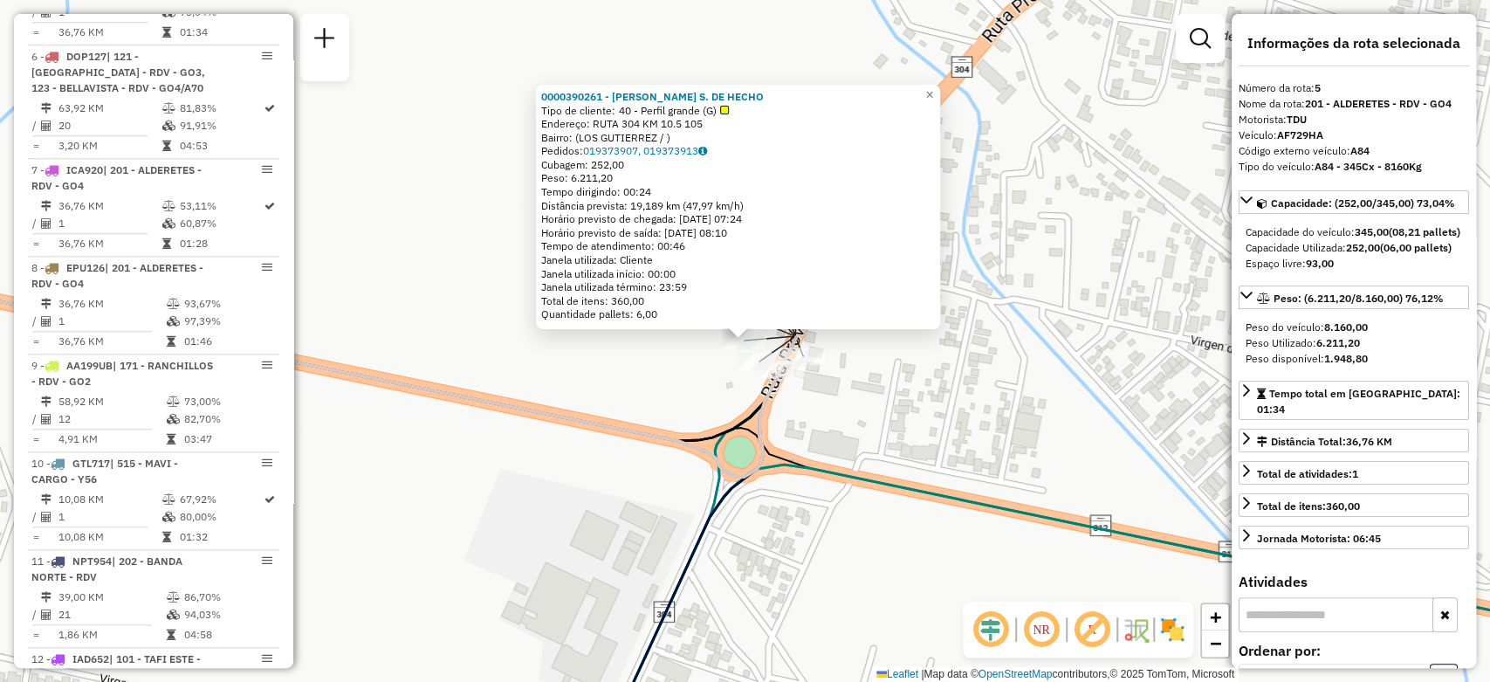
scroll to position [1011, 0]
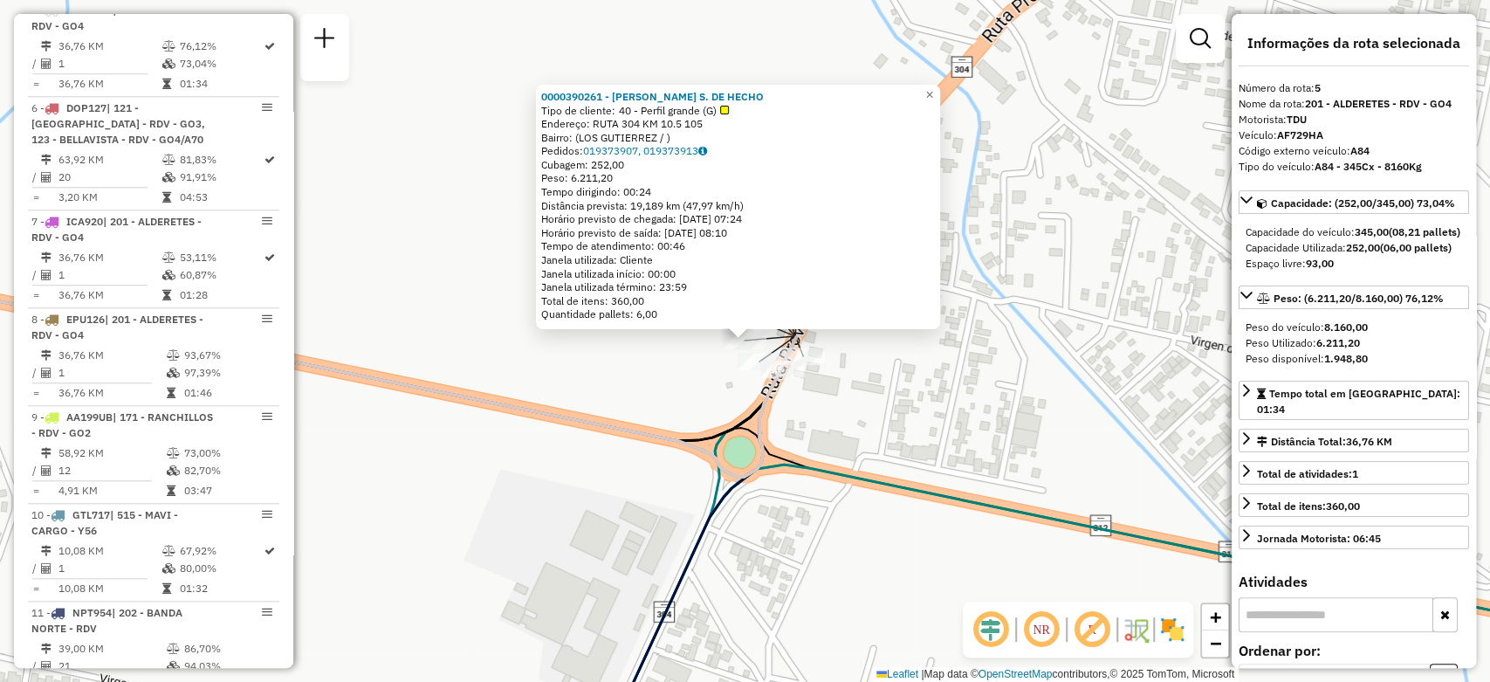
click at [699, 361] on div "0000390261 - MILHEM HNOS S. DE HECHO Tipo de cliente: 40 - Perfil grande (G) En…" at bounding box center [745, 341] width 1490 height 682
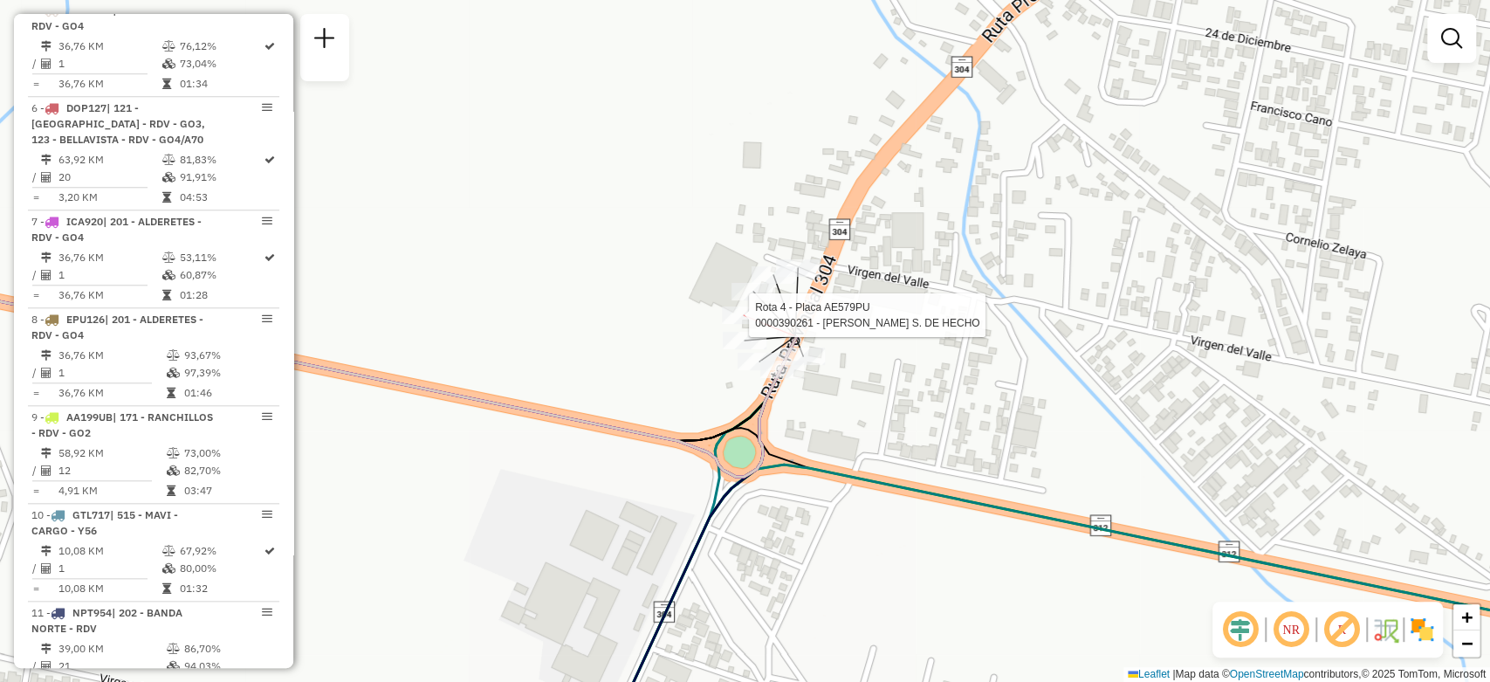
select select "**********"
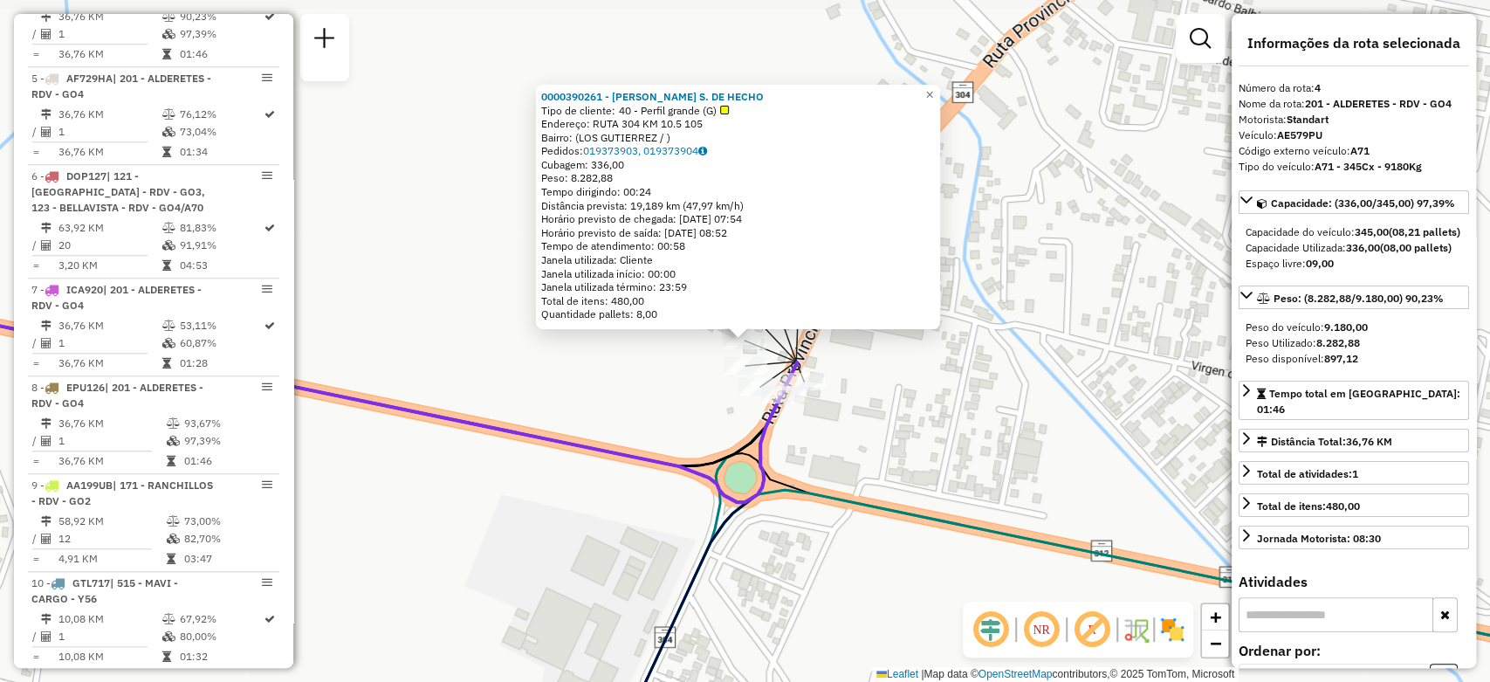
scroll to position [914, 0]
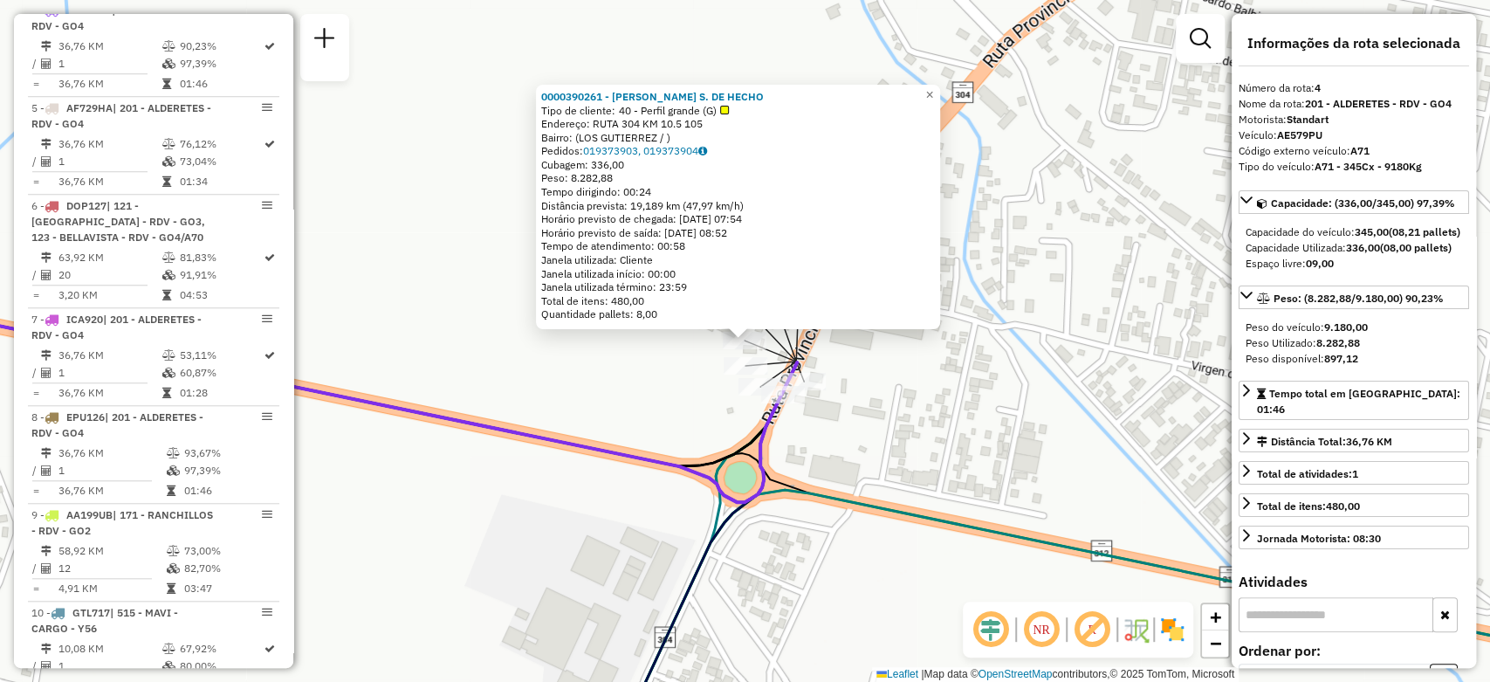
click at [653, 366] on div "0000390261 - MILHEM HNOS S. DE HECHO Tipo de cliente: 40 - Perfil grande (G) En…" at bounding box center [745, 341] width 1490 height 682
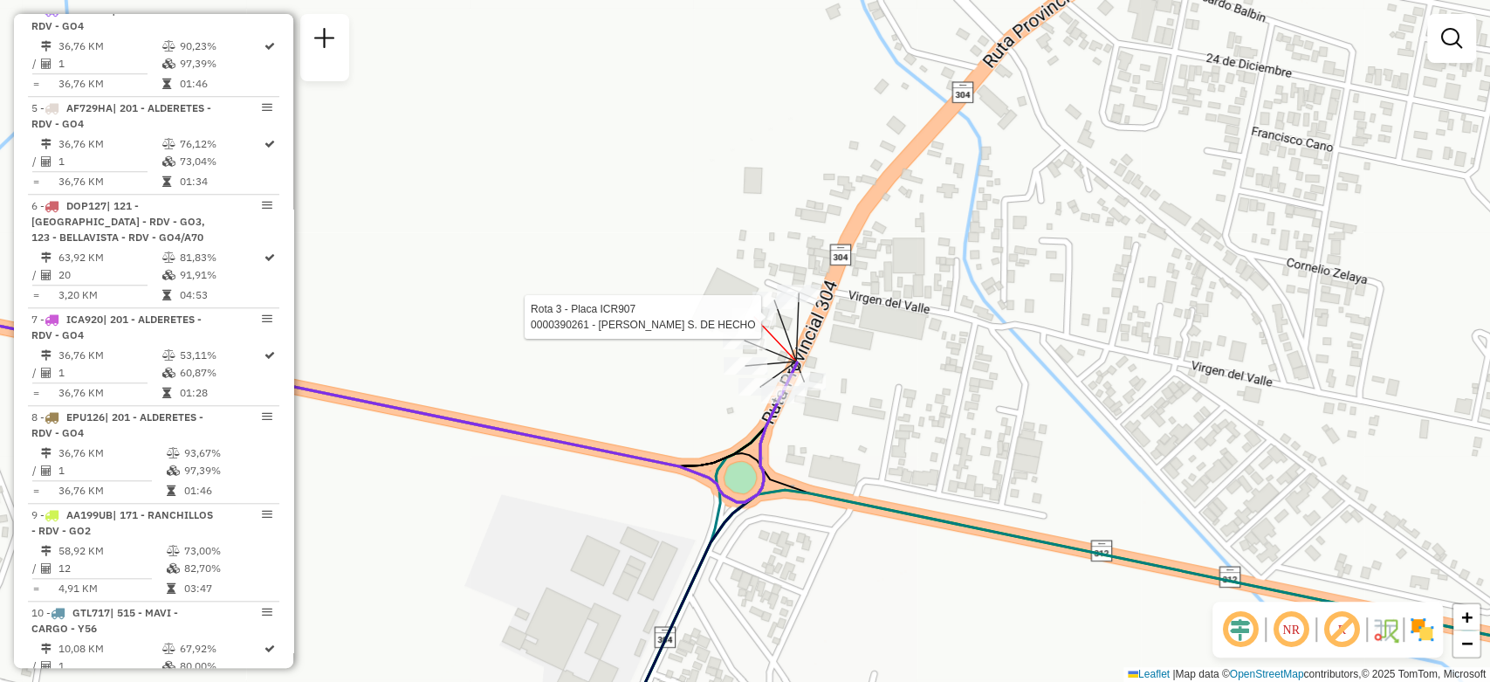
select select "**********"
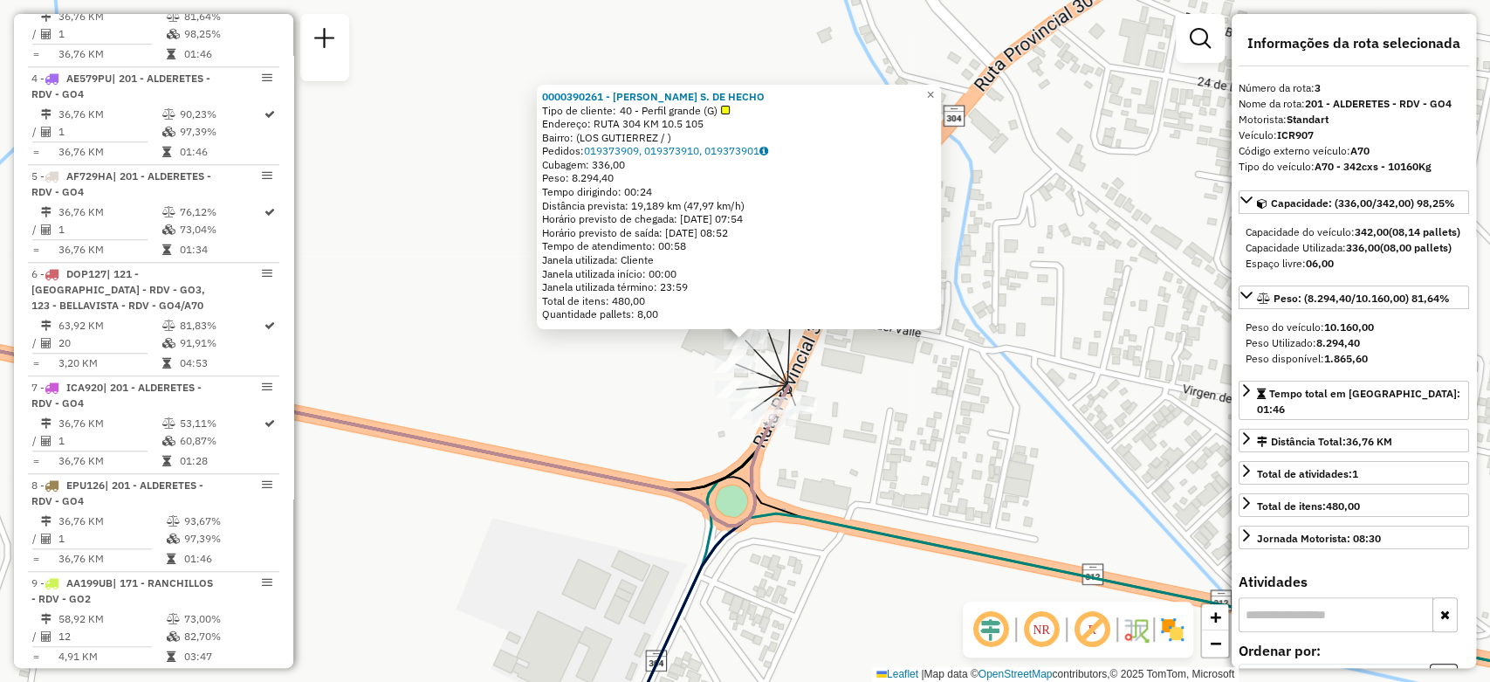
scroll to position [816, 0]
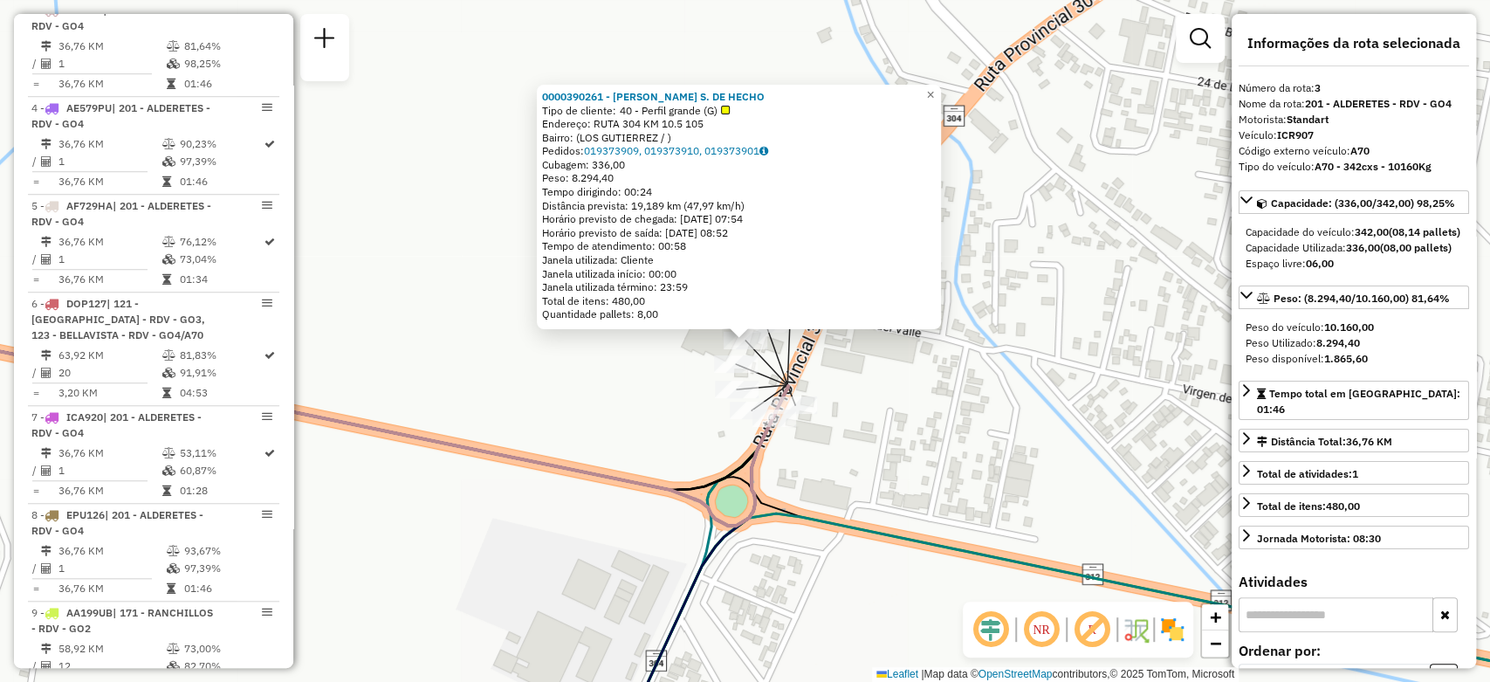
click at [617, 359] on div "0000390261 - MILHEM HNOS S. DE HECHO Tipo de cliente: 40 - Perfil grande (G) En…" at bounding box center [745, 341] width 1490 height 682
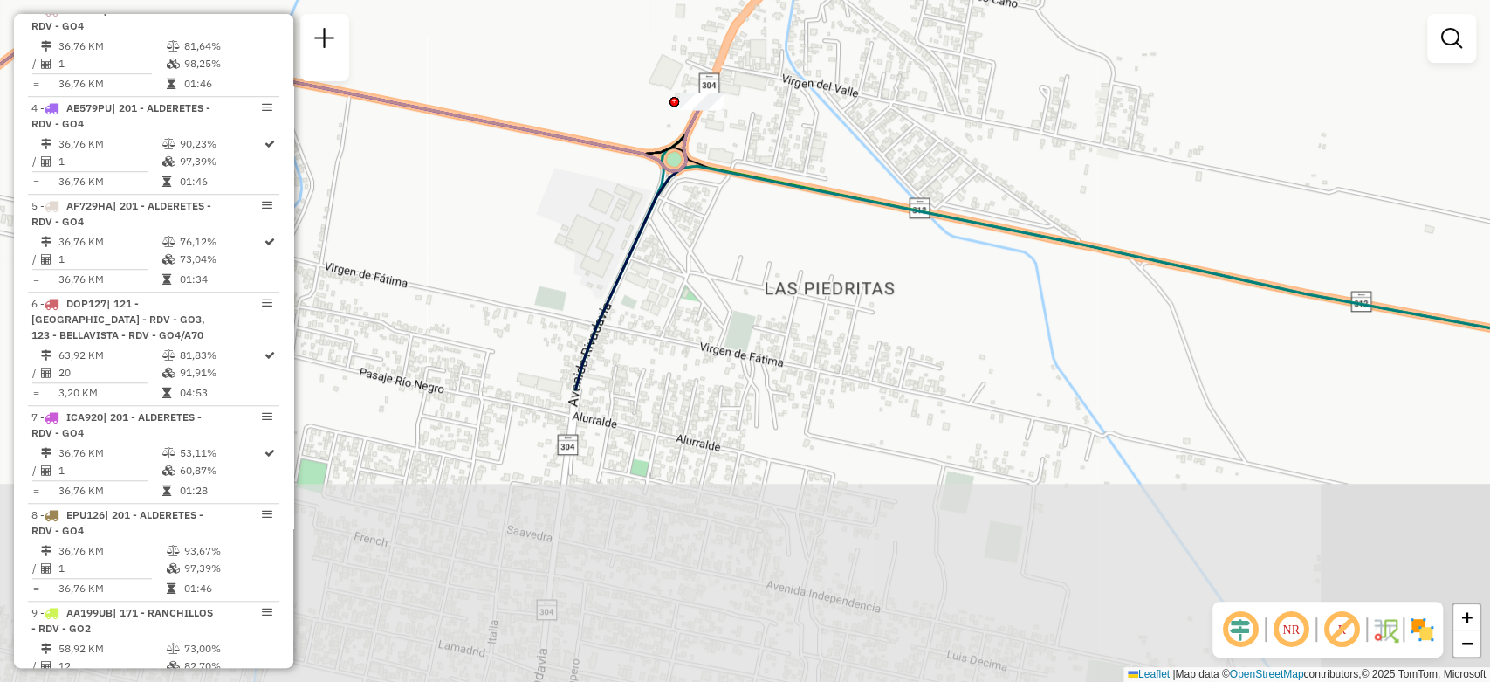
drag, startPoint x: 887, startPoint y: 567, endPoint x: 755, endPoint y: 208, distance: 382.9
click at [755, 208] on div "Janela de atendimento Grade de atendimento Capacidade Transportadoras Veículos …" at bounding box center [745, 341] width 1490 height 682
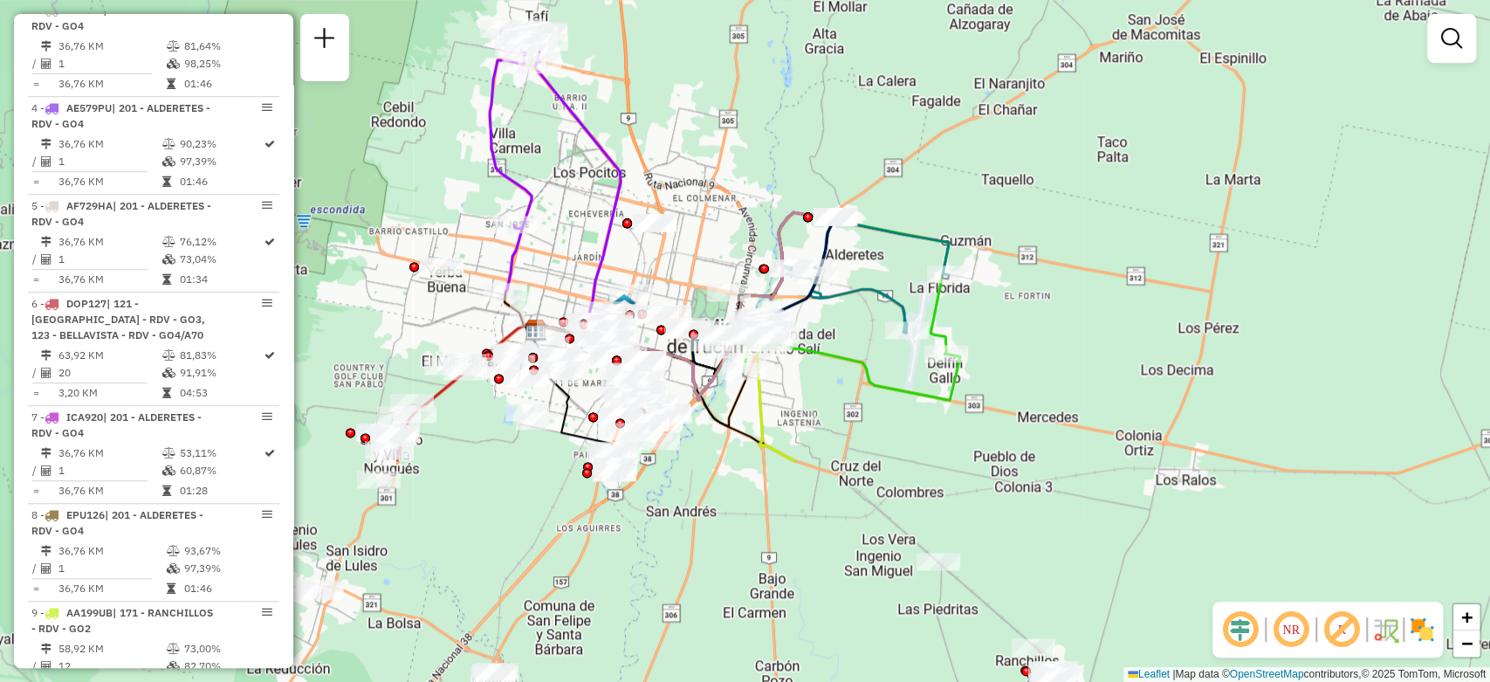
drag, startPoint x: 936, startPoint y: 554, endPoint x: 845, endPoint y: 264, distance: 304.5
click at [845, 264] on div "Janela de atendimento Grade de atendimento Capacidade Transportadoras Veículos …" at bounding box center [745, 341] width 1490 height 682
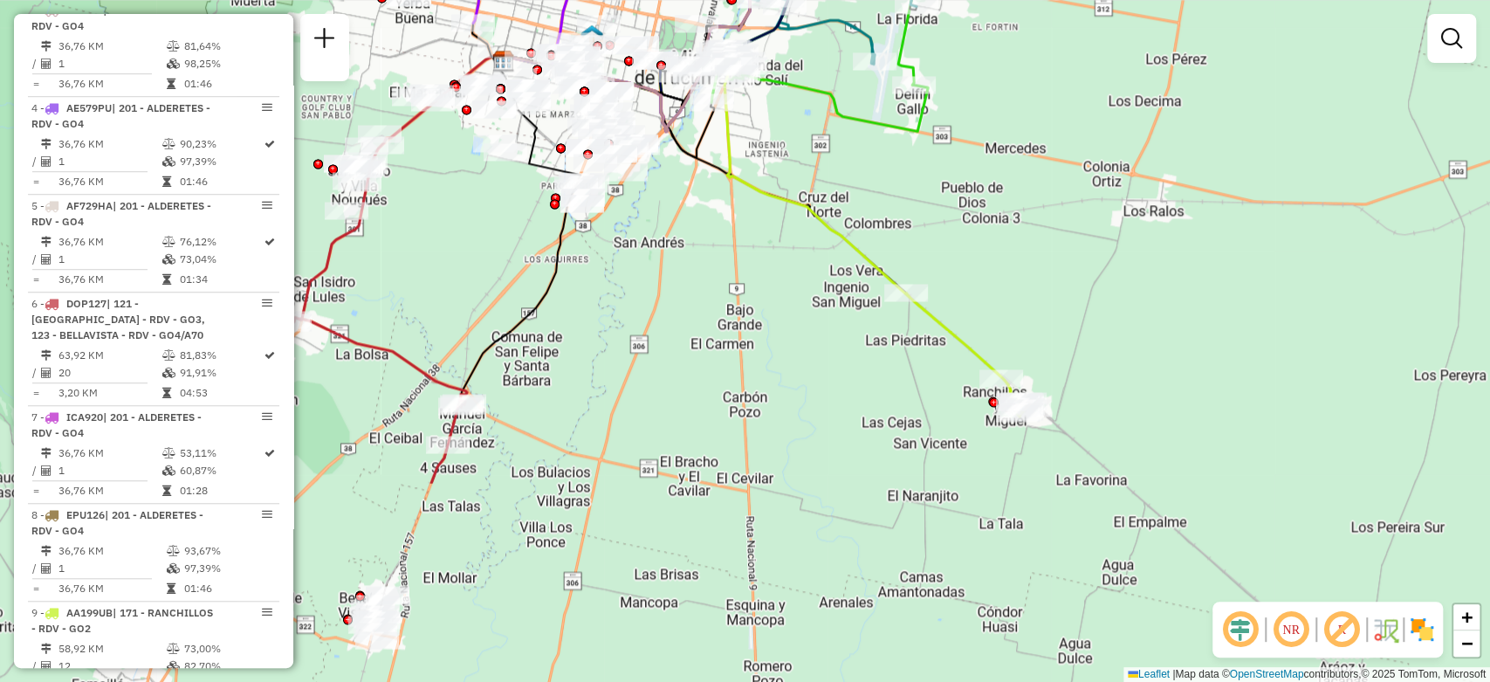
drag, startPoint x: 722, startPoint y: 552, endPoint x: 689, endPoint y: 282, distance: 271.6
click at [689, 282] on div "Rota 11 - Placa NPT954 0000390261 - MILHEM HNOS S. DE HECHO Janela de atendimen…" at bounding box center [745, 341] width 1490 height 682
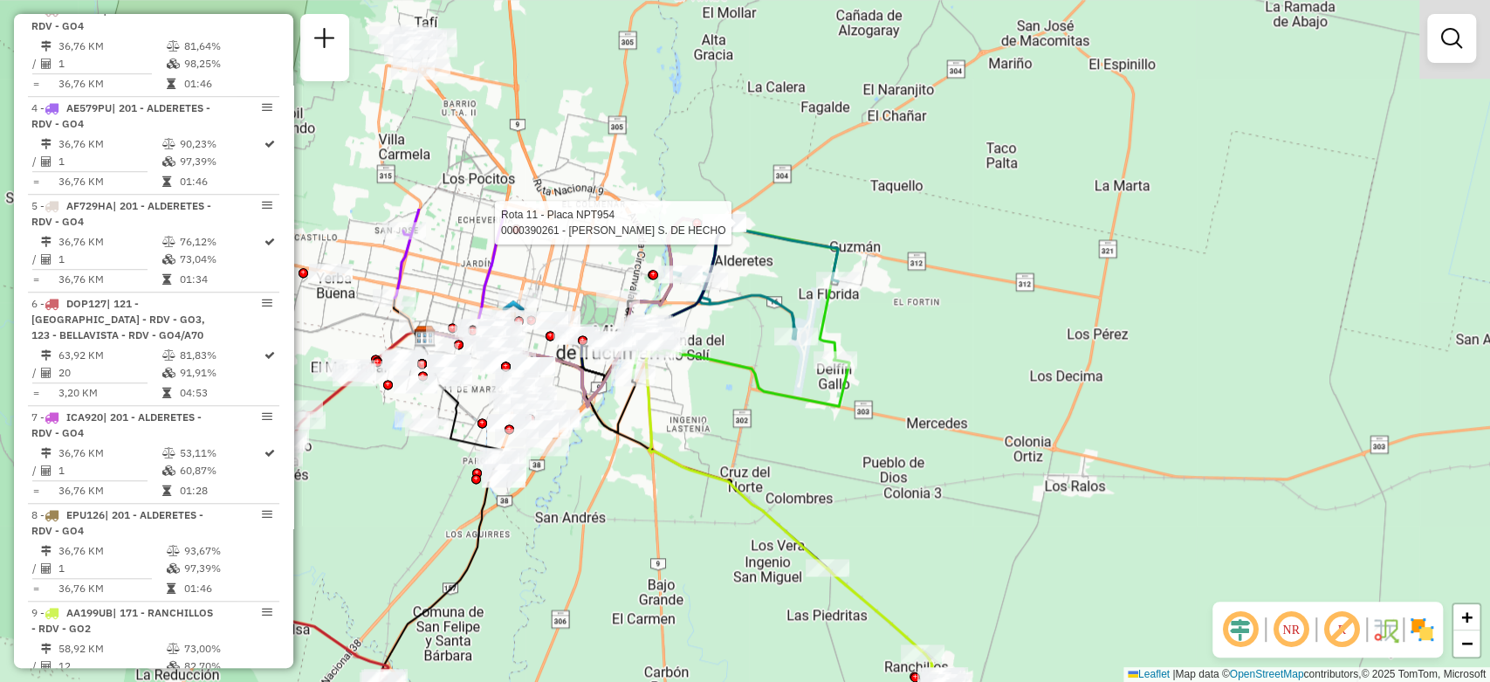
drag, startPoint x: 775, startPoint y: 175, endPoint x: 697, endPoint y: 452, distance: 288.2
click at [697, 452] on div "Rota 11 - Placa NPT954 0000390261 - MILHEM HNOS S. DE HECHO Janela de atendimen…" at bounding box center [745, 341] width 1490 height 682
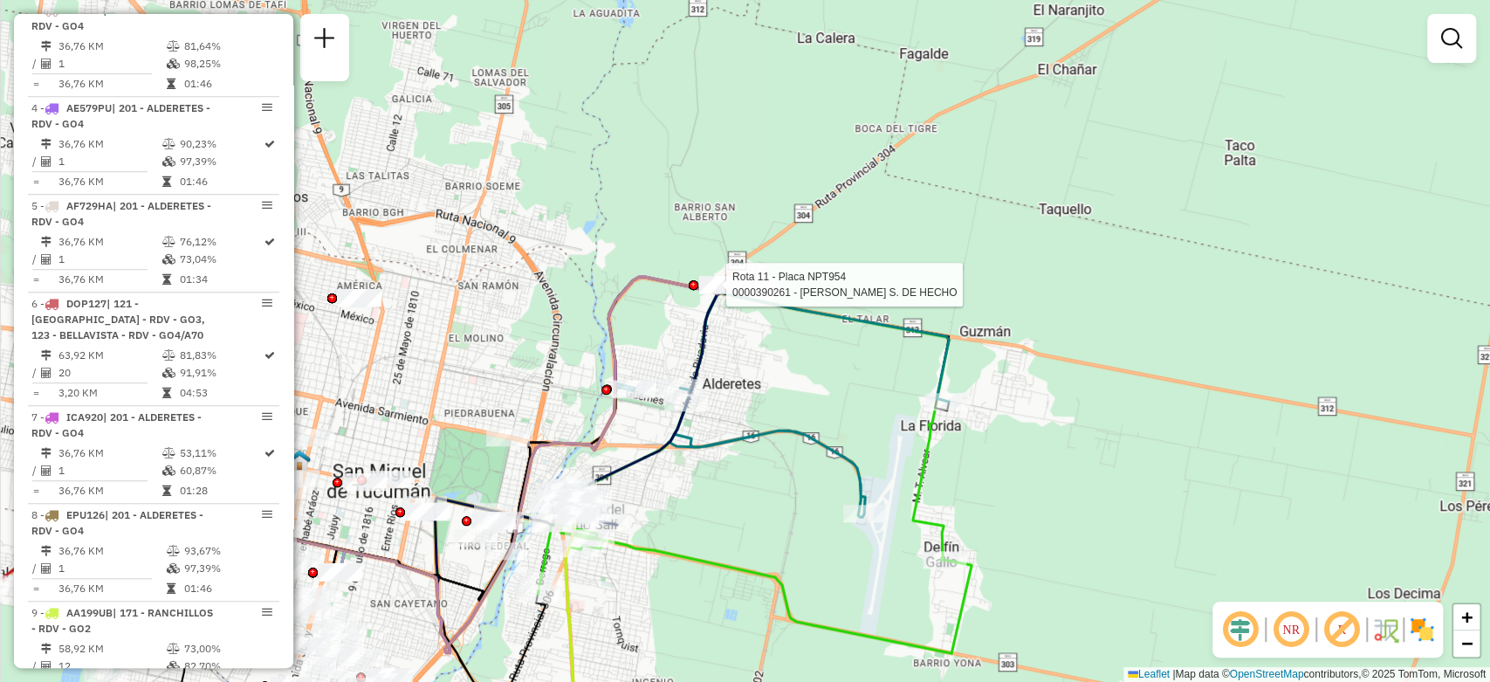
drag, startPoint x: 692, startPoint y: 183, endPoint x: 764, endPoint y: 484, distance: 309.5
click at [764, 484] on div "Rota 11 - Placa NPT954 0000390261 - MILHEM HNOS S. DE HECHO Janela de atendimen…" at bounding box center [745, 341] width 1490 height 682
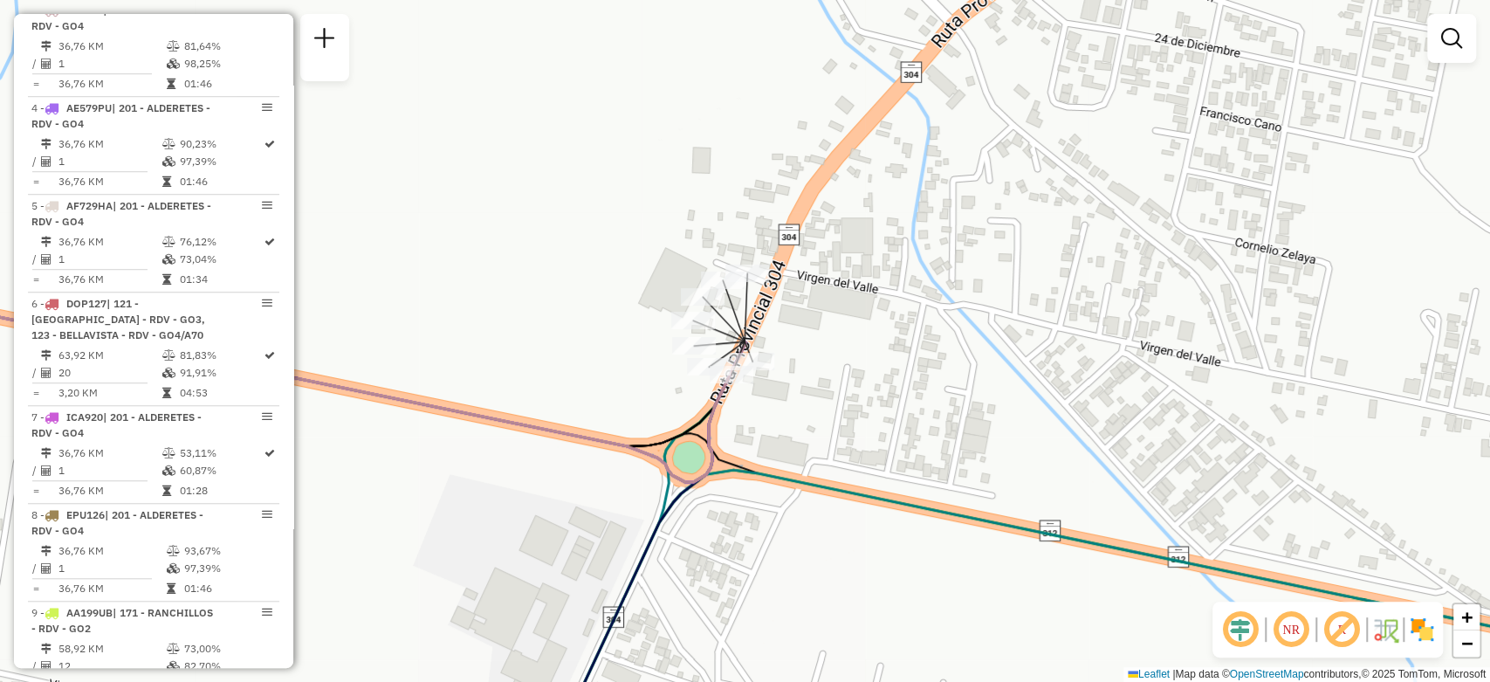
click at [671, 460] on icon at bounding box center [298, 383] width 895 height 195
select select "**********"
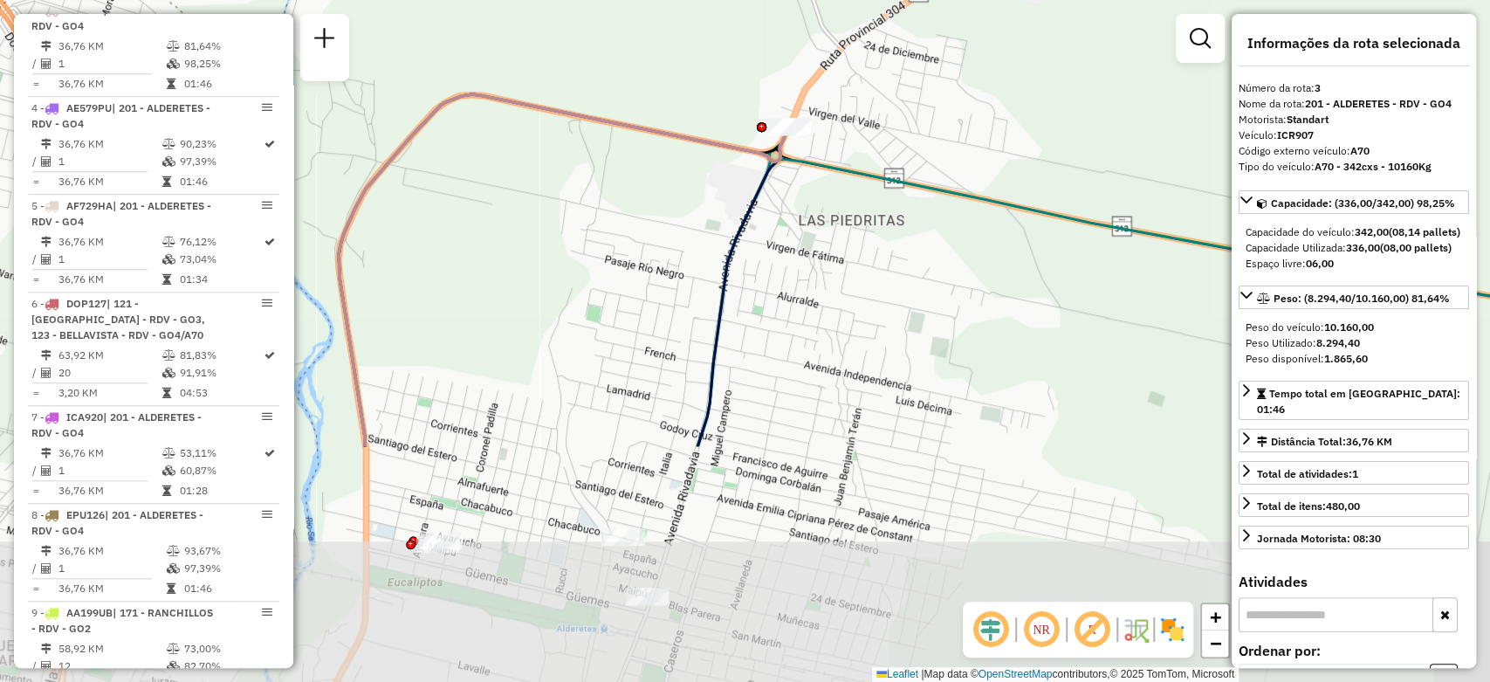
drag, startPoint x: 654, startPoint y: 548, endPoint x: 802, endPoint y: 207, distance: 372.1
click at [777, 204] on div "Janela de atendimento Grade de atendimento Capacidade Transportadoras Veículos …" at bounding box center [745, 341] width 1490 height 682
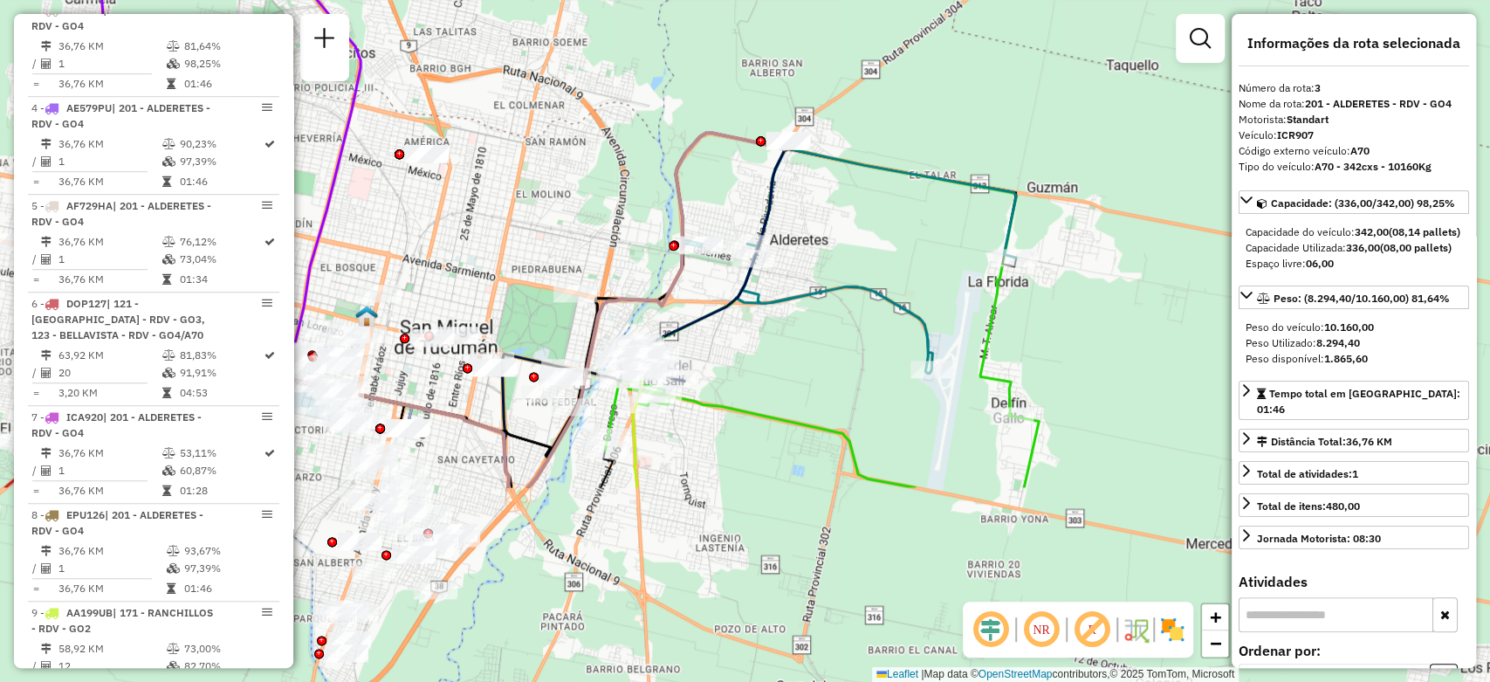
drag, startPoint x: 648, startPoint y: 589, endPoint x: 701, endPoint y: 326, distance: 267.9
click at [701, 326] on icon at bounding box center [703, 261] width 170 height 240
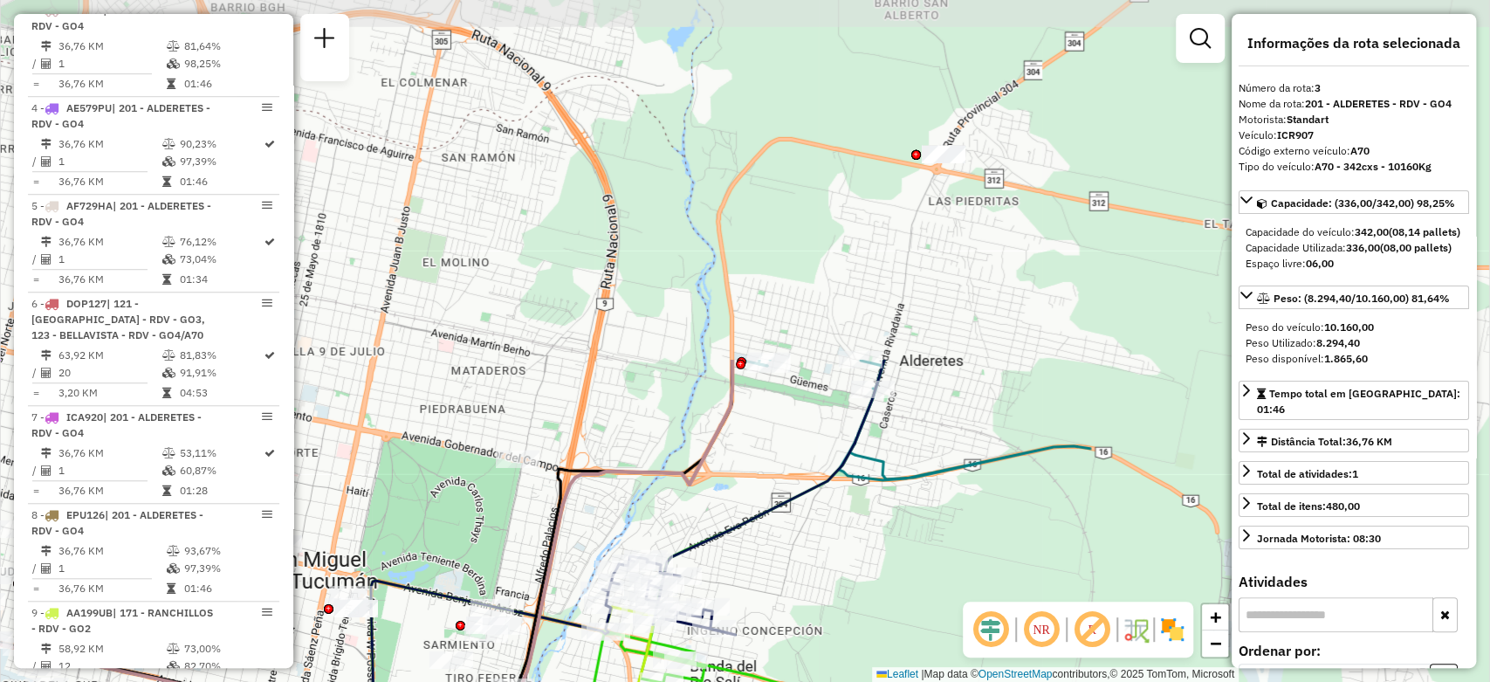
drag, startPoint x: 886, startPoint y: 258, endPoint x: 339, endPoint y: 686, distance: 694.5
click at [339, 681] on html "Aguarde... Pop-up bloqueado! Seu navegador bloqueou automáticamente a abertura …" at bounding box center [745, 341] width 1490 height 682
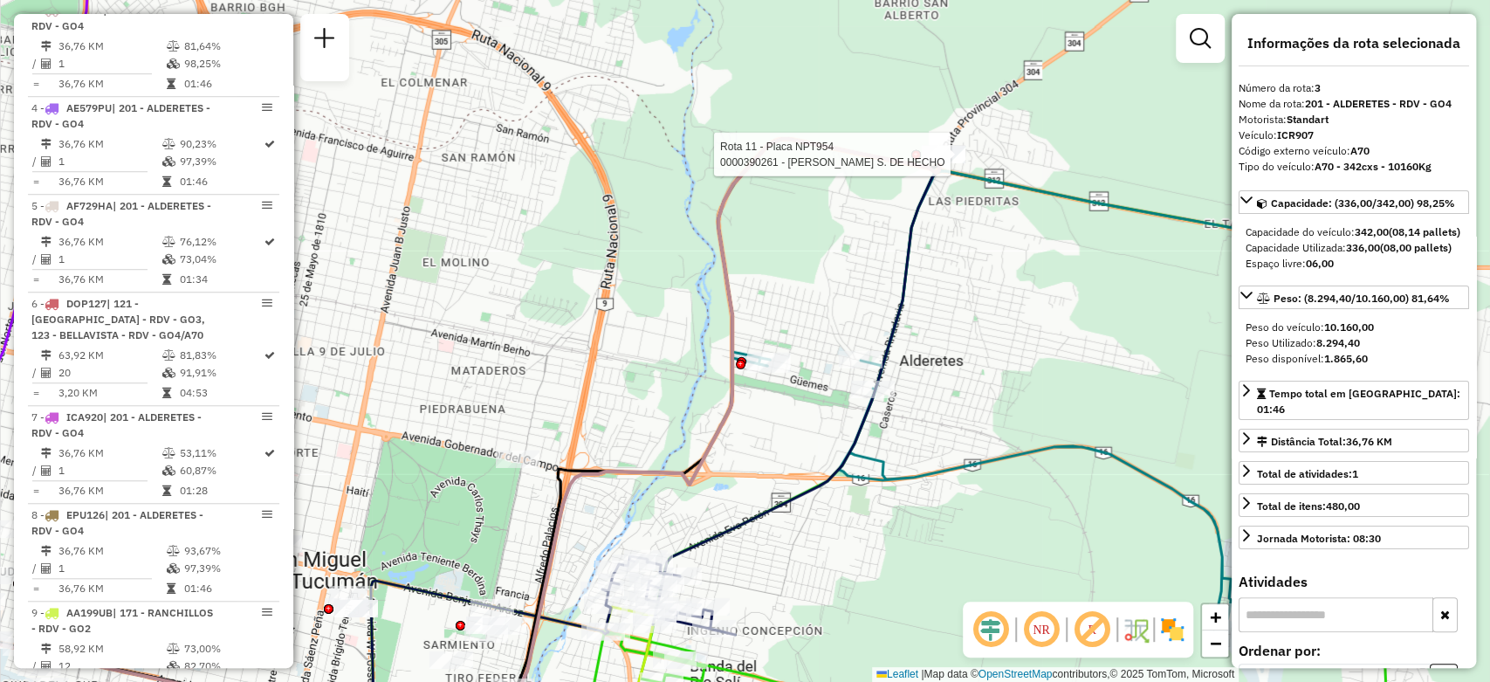
click at [949, 163] on div at bounding box center [944, 154] width 44 height 17
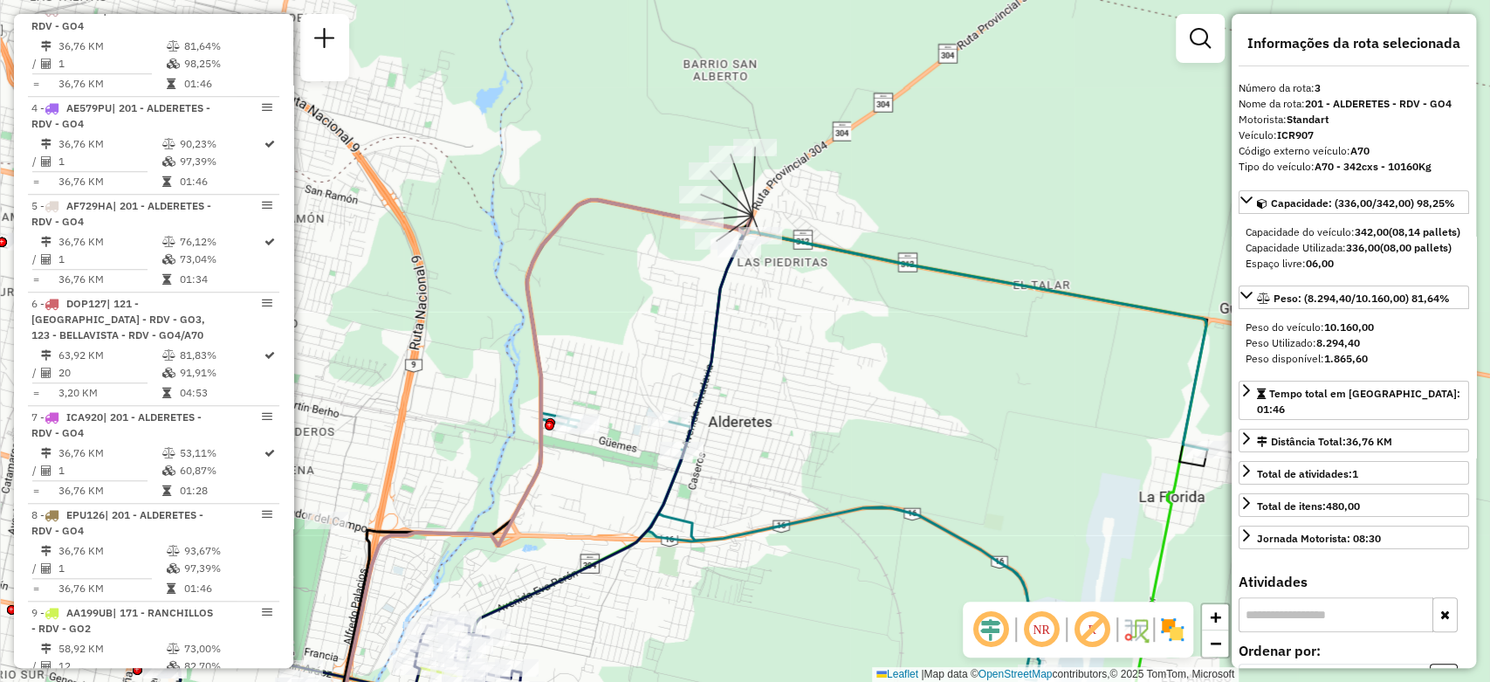
drag, startPoint x: 944, startPoint y: 256, endPoint x: 753, endPoint y: 319, distance: 201.2
click at [753, 319] on div "Janela de atendimento Grade de atendimento Capacidade Transportadoras Veículos …" at bounding box center [745, 341] width 1490 height 682
click at [849, 356] on div "Janela de atendimento Grade de atendimento Capacidade Transportadoras Veículos …" at bounding box center [745, 341] width 1490 height 682
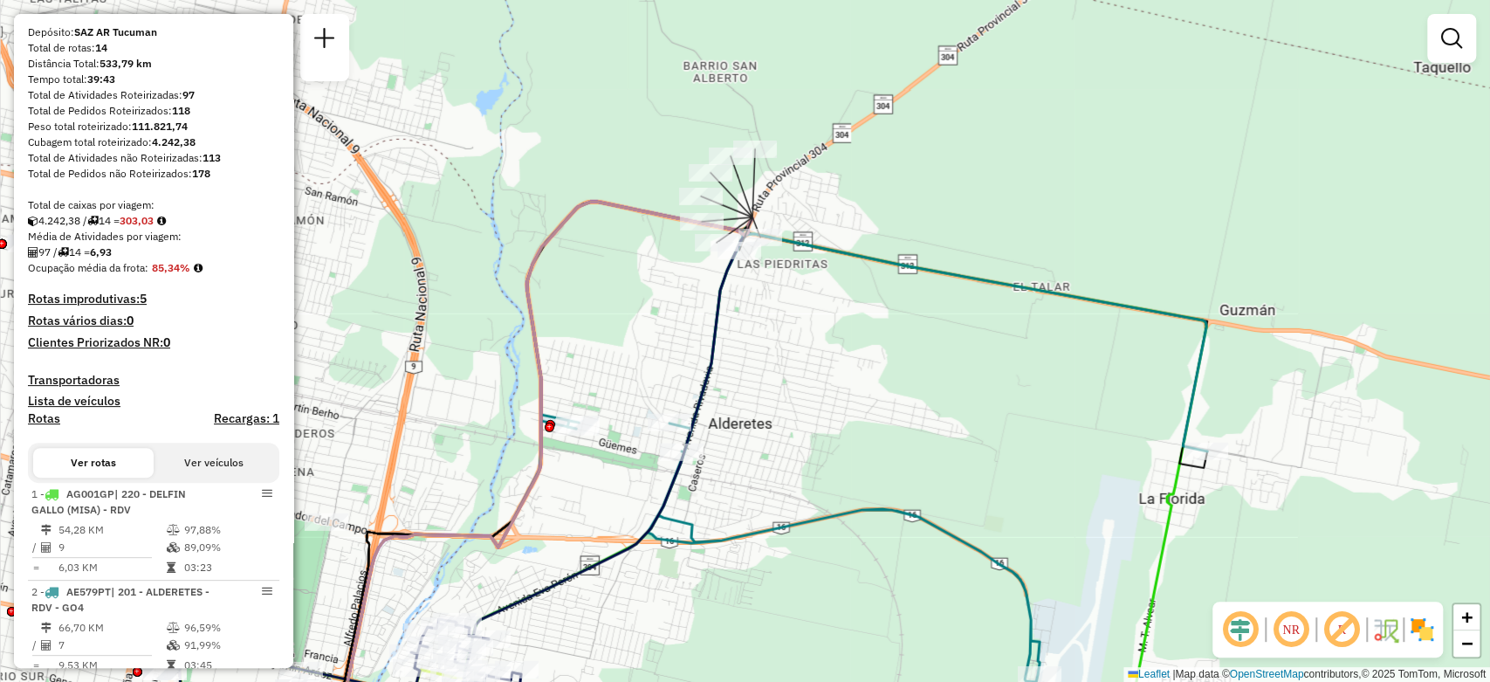
scroll to position [194, 0]
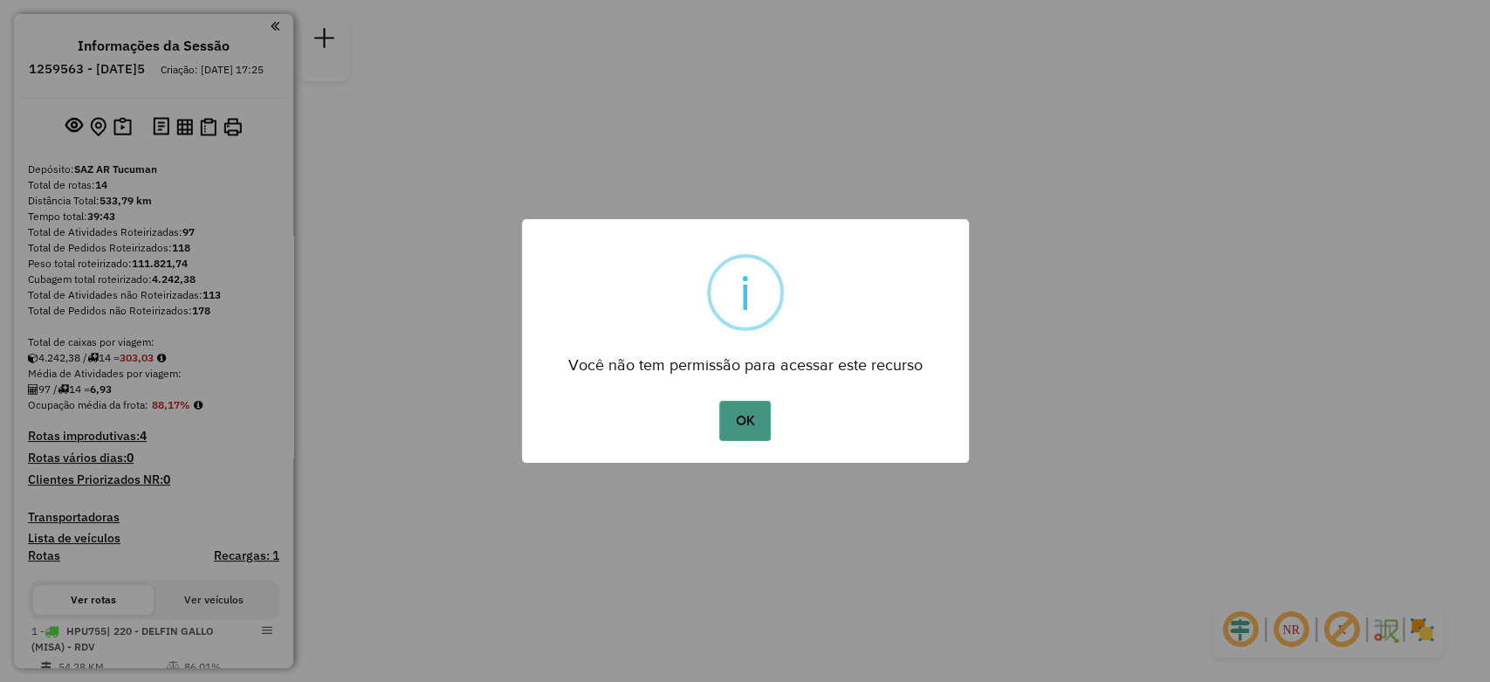
click at [750, 403] on button "OK" at bounding box center [744, 421] width 51 height 40
